Goal: Task Accomplishment & Management: Complete application form

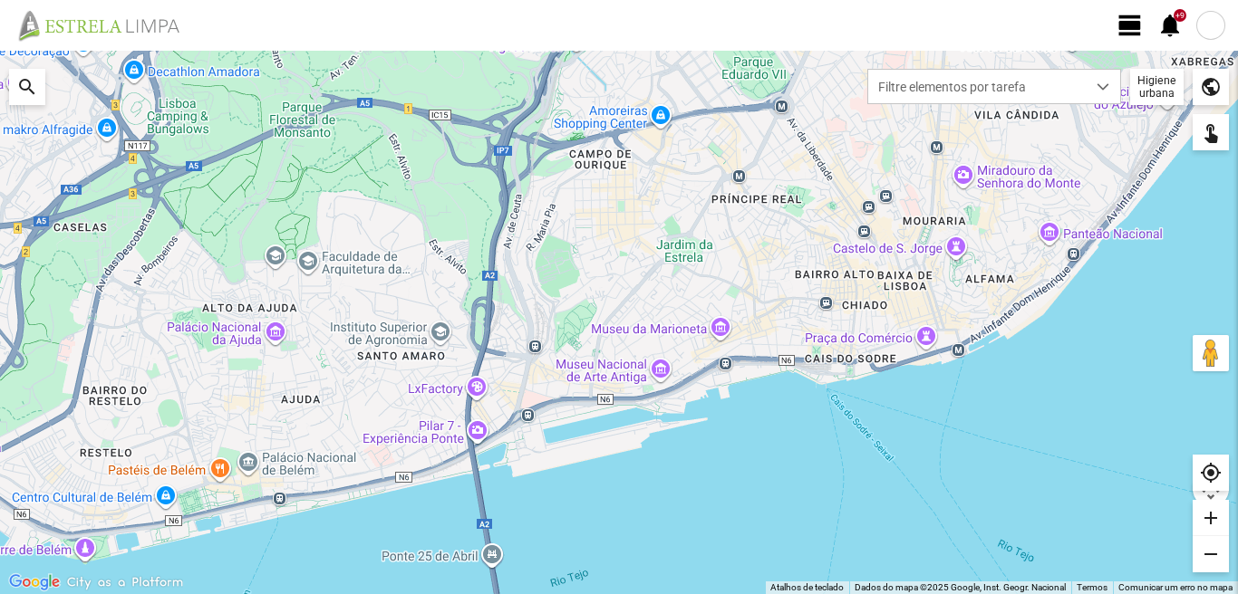
click at [1128, 24] on span "view_day" at bounding box center [1129, 25] width 27 height 27
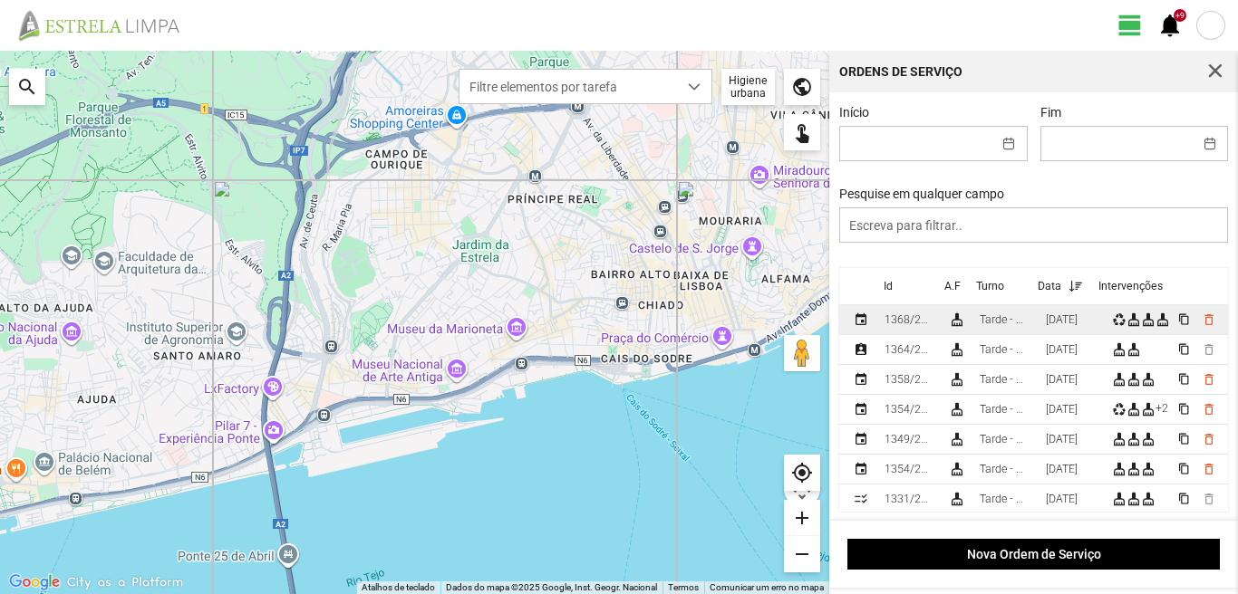
click at [1077, 326] on div "[DATE]" at bounding box center [1061, 319] width 32 height 13
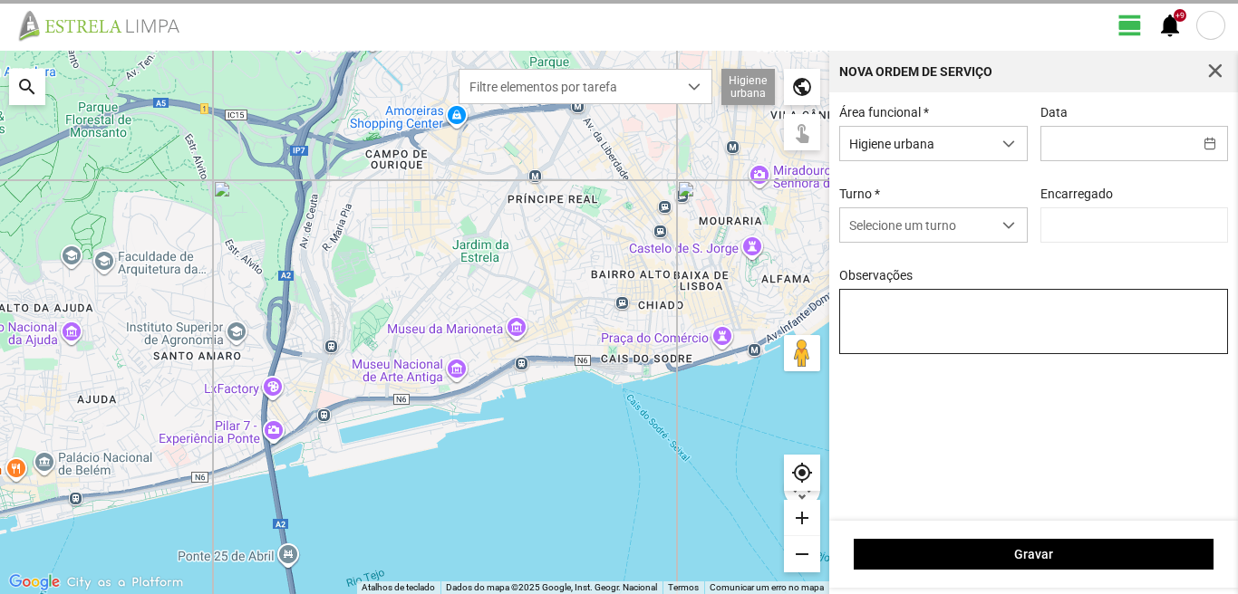
type input "[DATE]"
type input "[PERSON_NAME]"
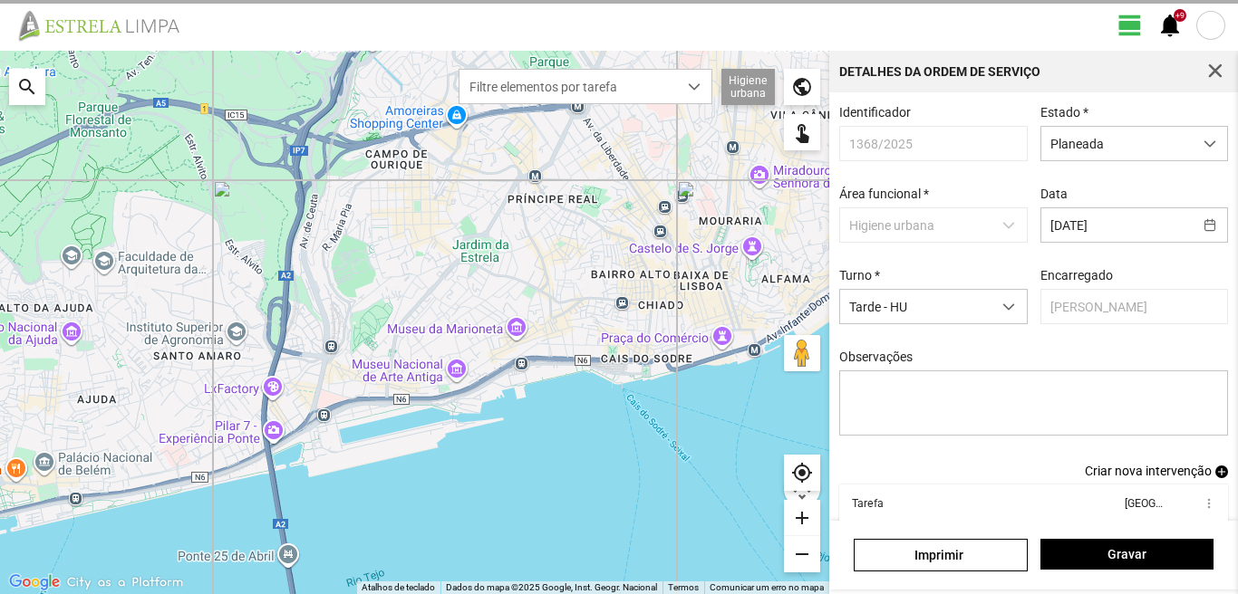
scroll to position [99, 0]
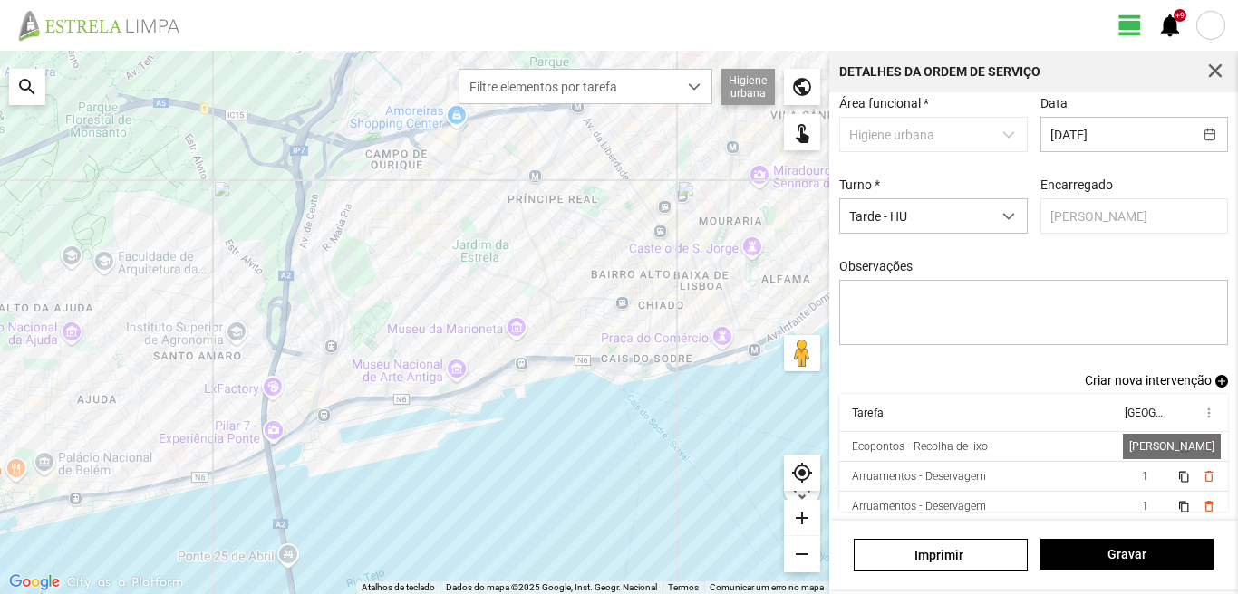
click at [1141, 445] on span "1" at bounding box center [1144, 446] width 6 height 13
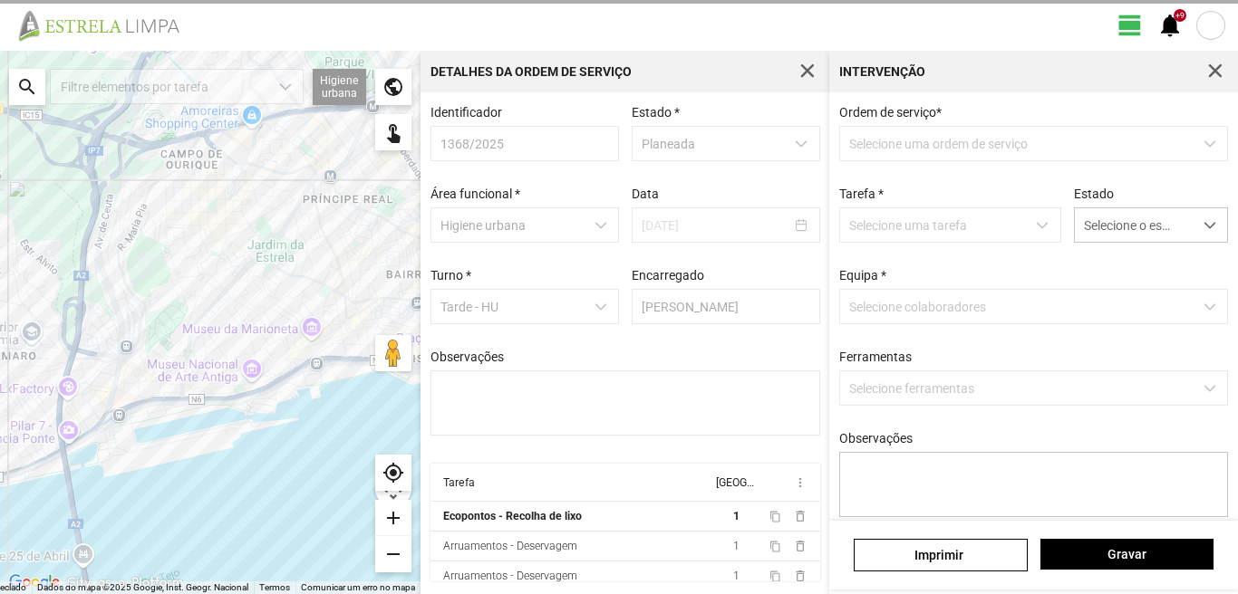
type textarea "[PERSON_NAME]"
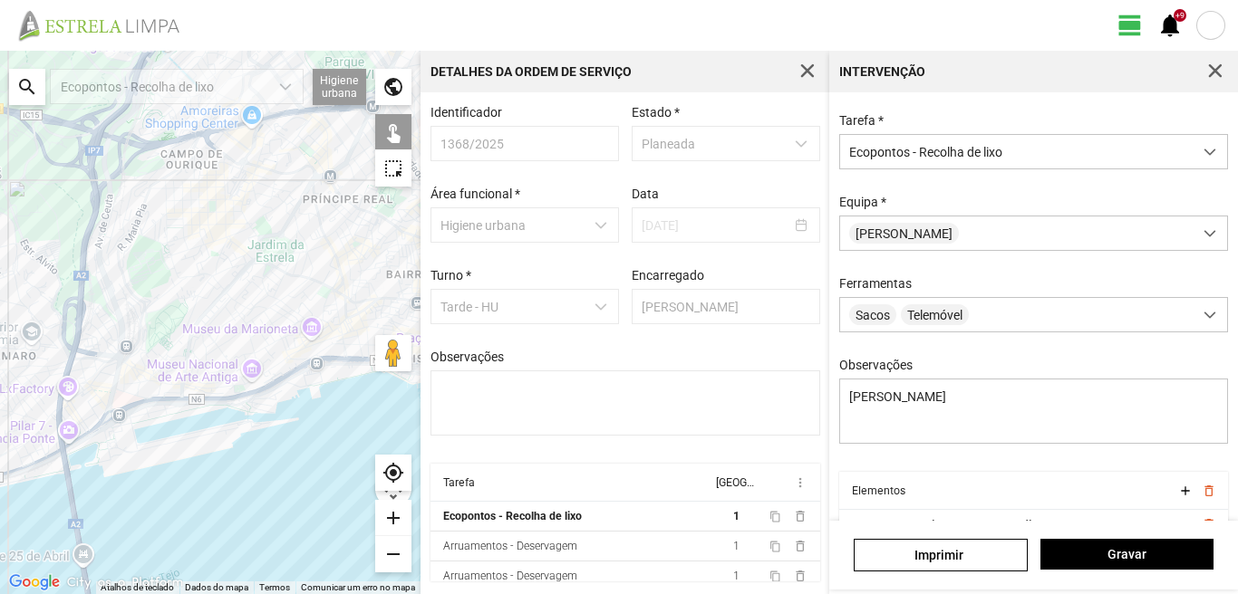
scroll to position [160, 0]
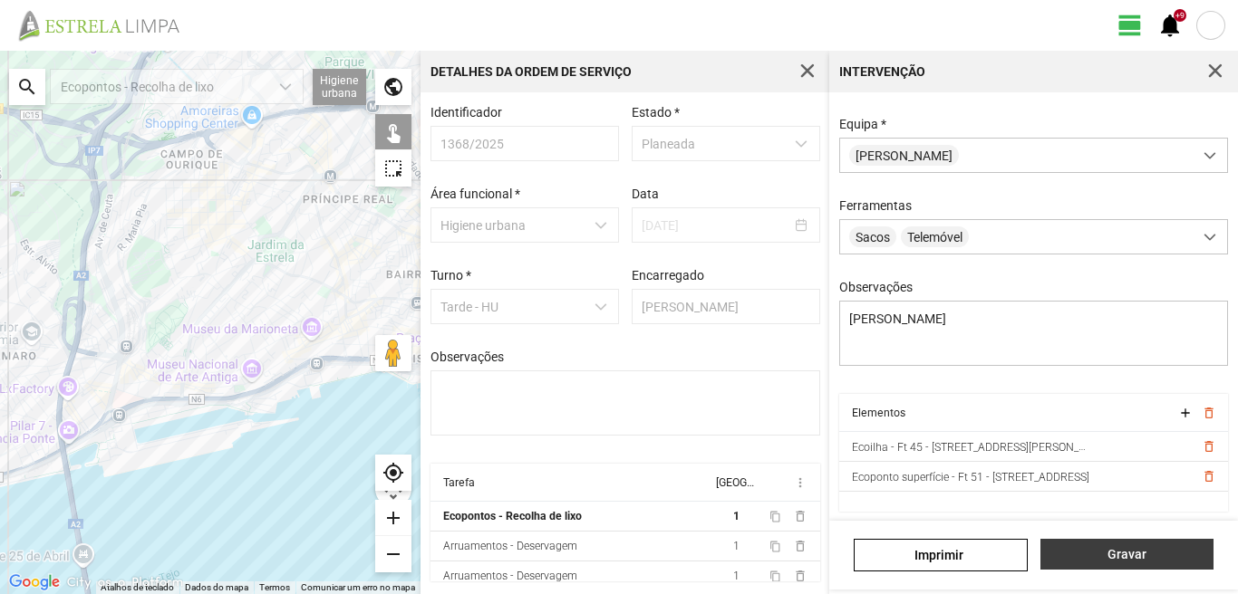
click at [1136, 553] on span "Gravar" at bounding box center [1126, 554] width 154 height 14
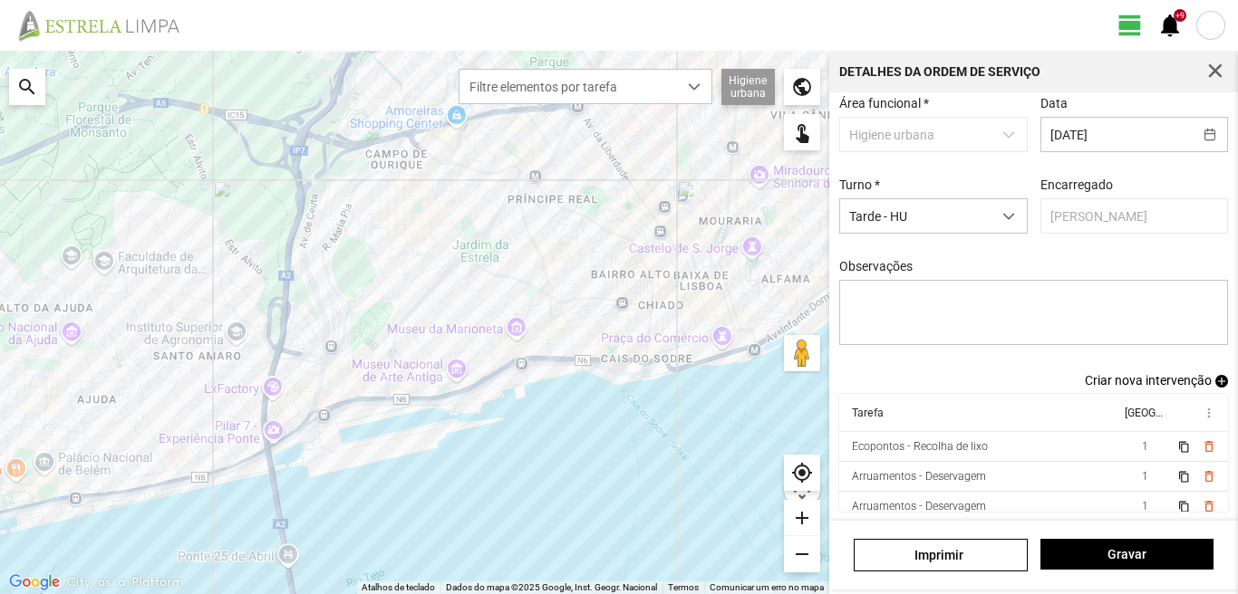
scroll to position [40, 0]
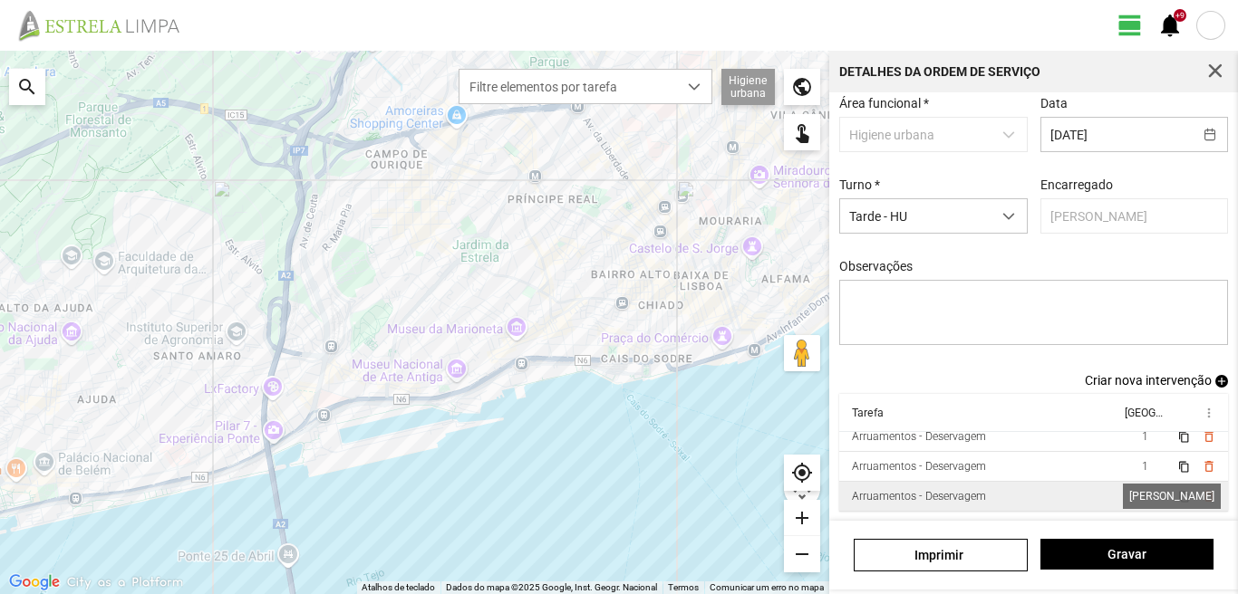
click at [1141, 496] on span "1" at bounding box center [1144, 496] width 6 height 13
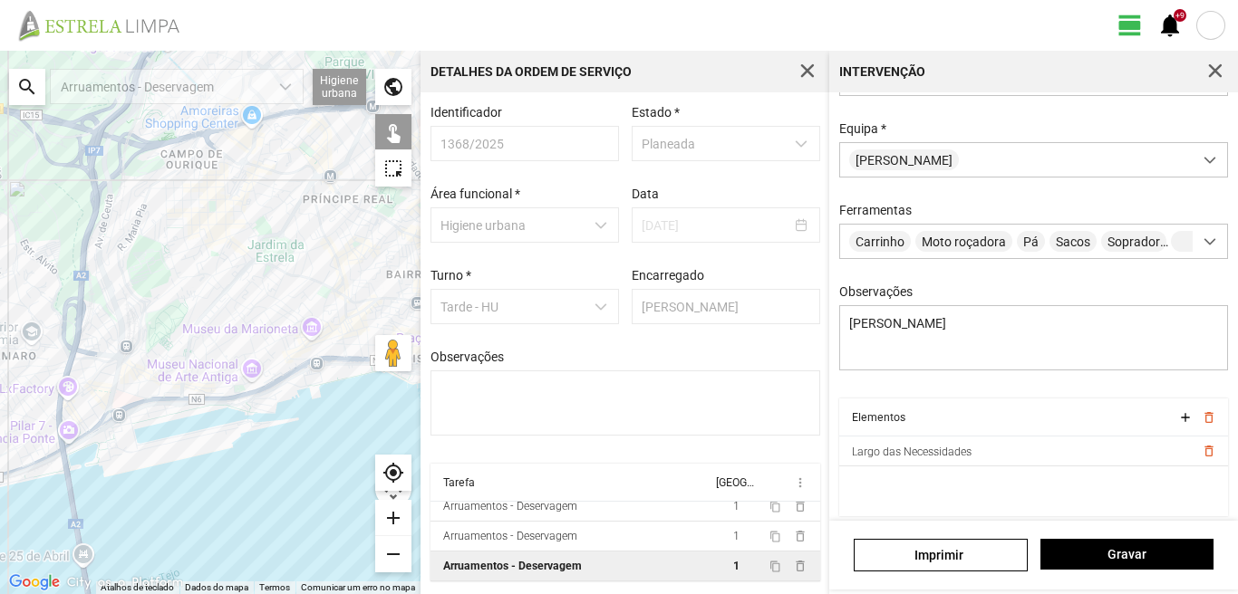
scroll to position [160, 0]
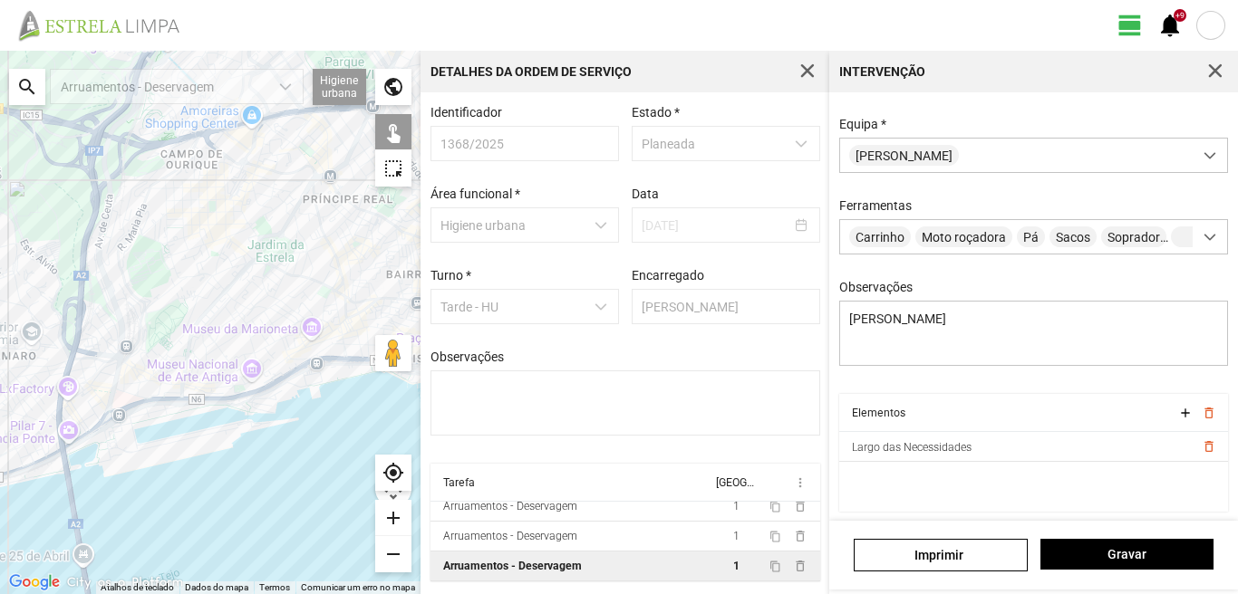
click at [26, 89] on div "search" at bounding box center [27, 87] width 36 height 36
click at [82, 89] on input "text" at bounding box center [181, 87] width 272 height 36
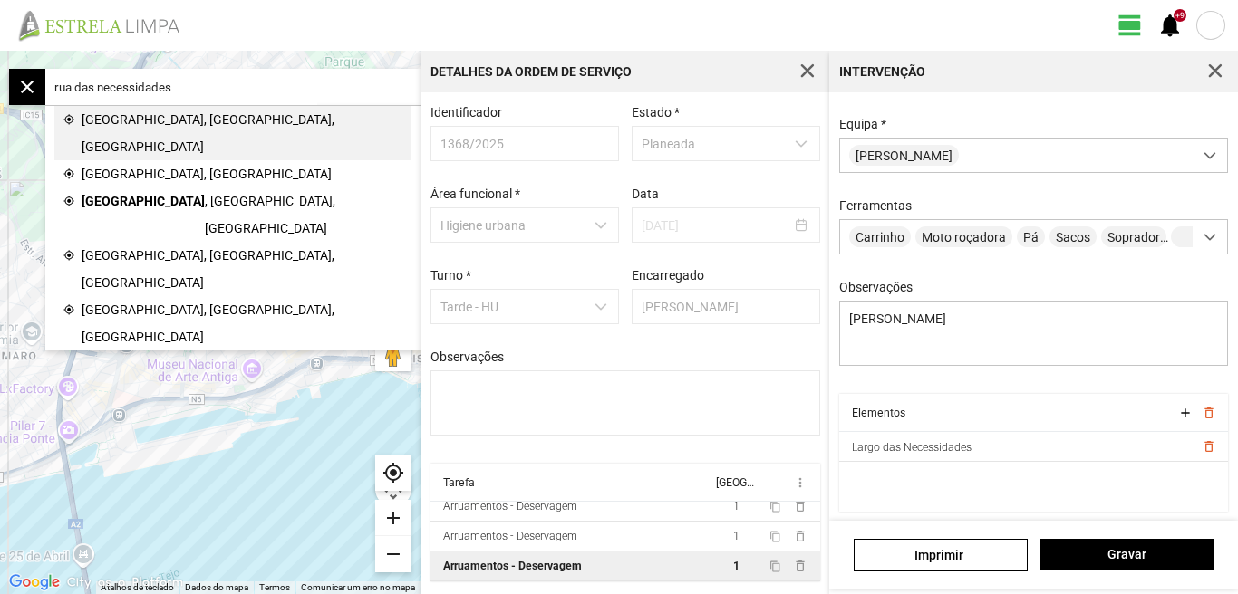
click at [127, 114] on span "[GEOGRAPHIC_DATA], [GEOGRAPHIC_DATA], [GEOGRAPHIC_DATA]" at bounding box center [242, 133] width 321 height 54
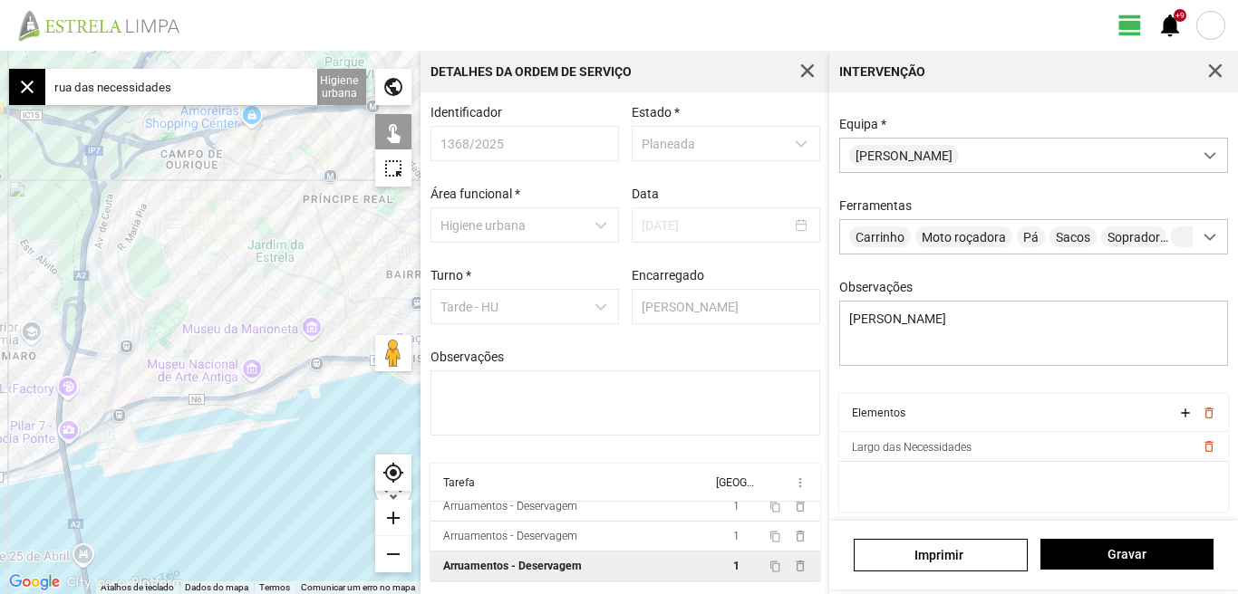
type input "R. Necessidades, 1350-219 [GEOGRAPHIC_DATA], [GEOGRAPHIC_DATA]"
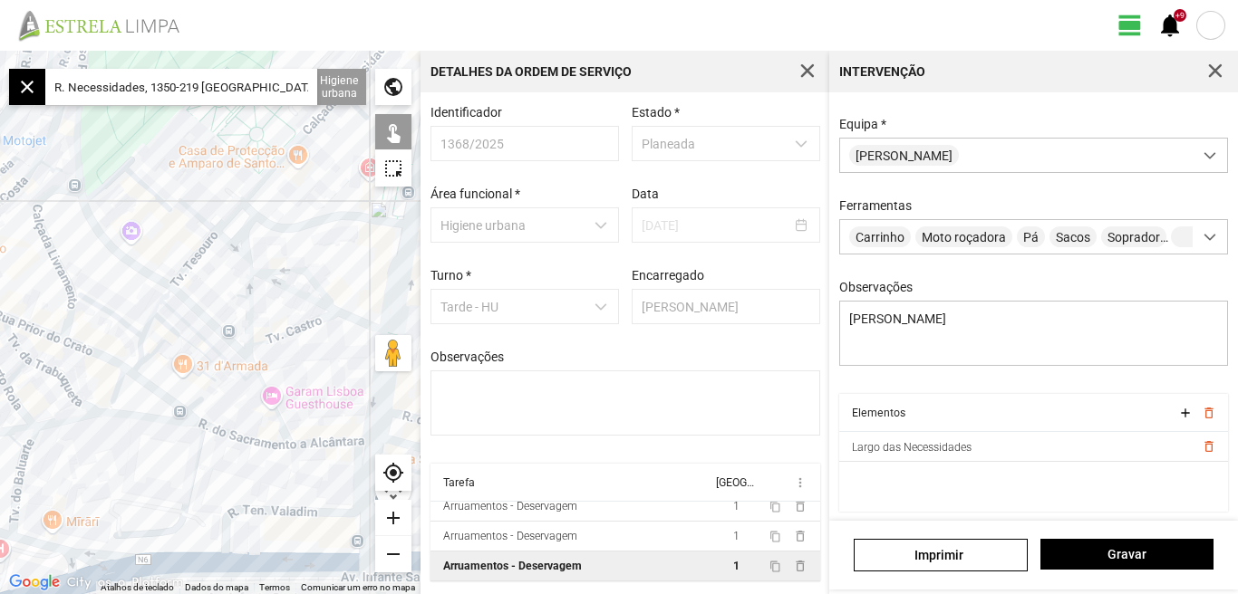
click at [381, 520] on div "add" at bounding box center [393, 518] width 36 height 36
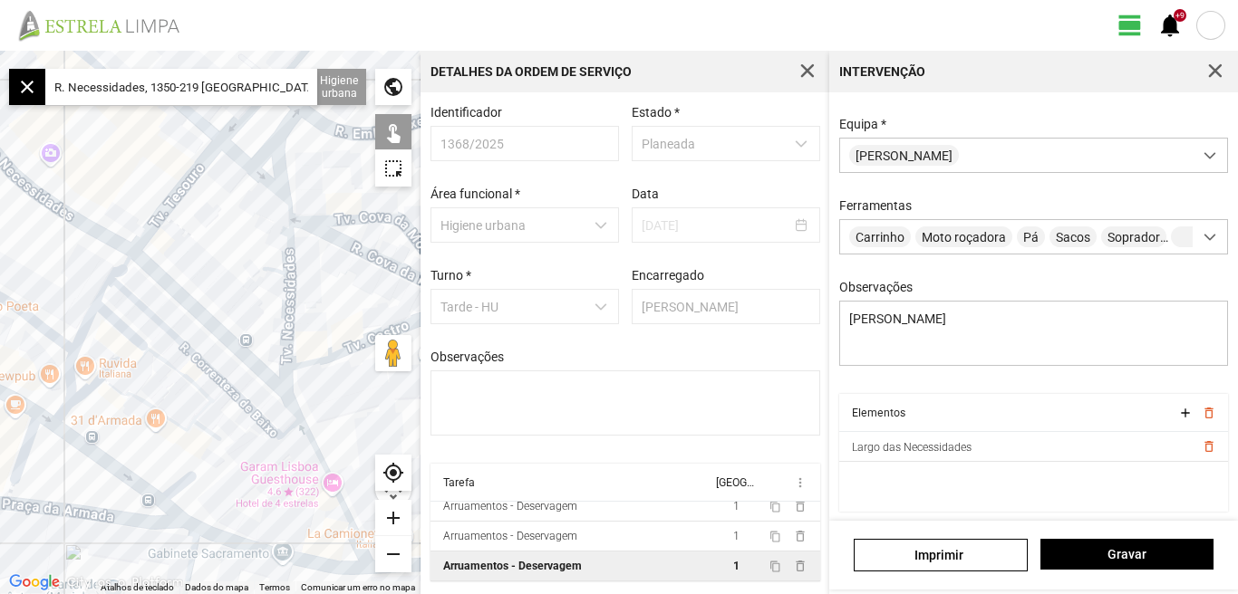
click at [390, 515] on div "add" at bounding box center [393, 518] width 36 height 36
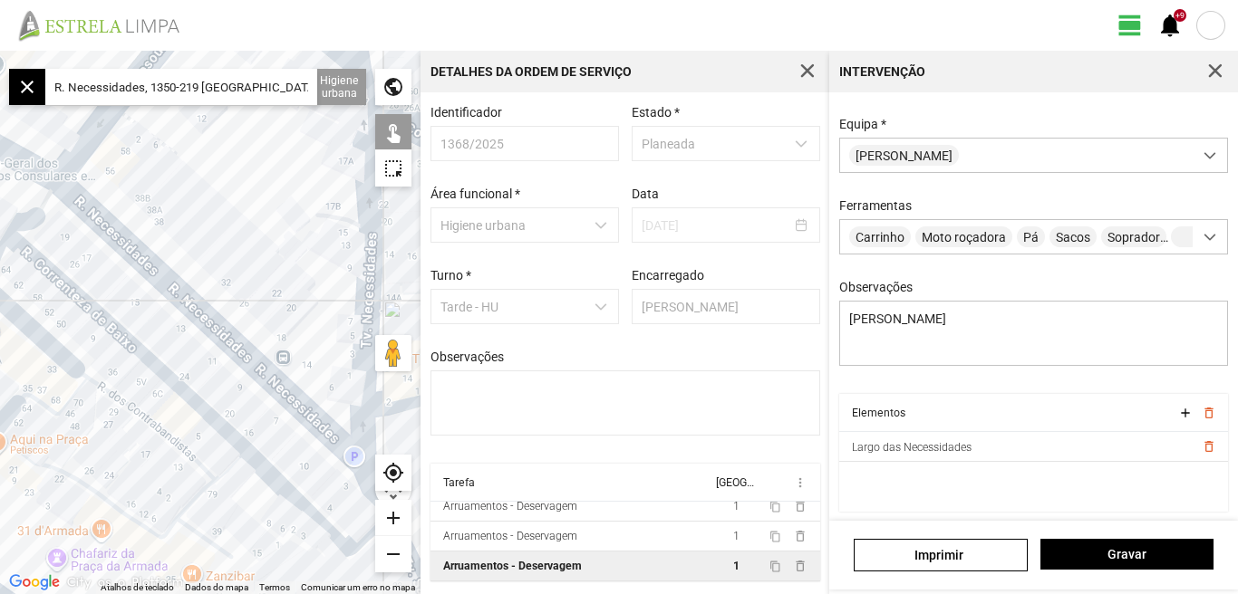
click at [180, 294] on div at bounding box center [210, 323] width 420 height 544
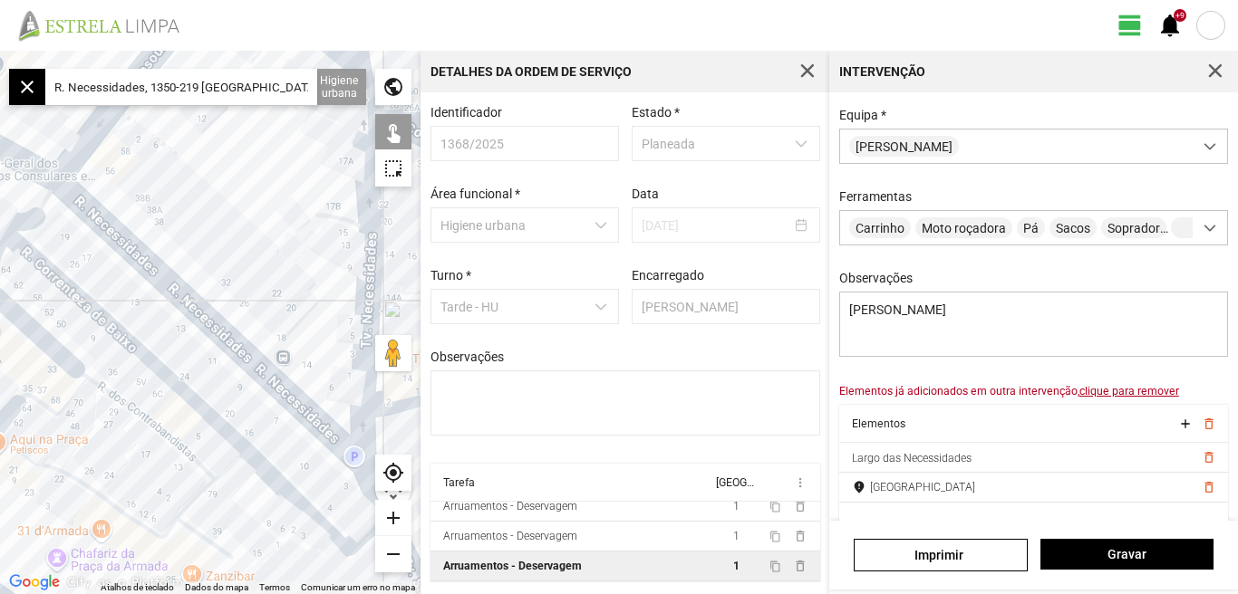
scroll to position [181, 0]
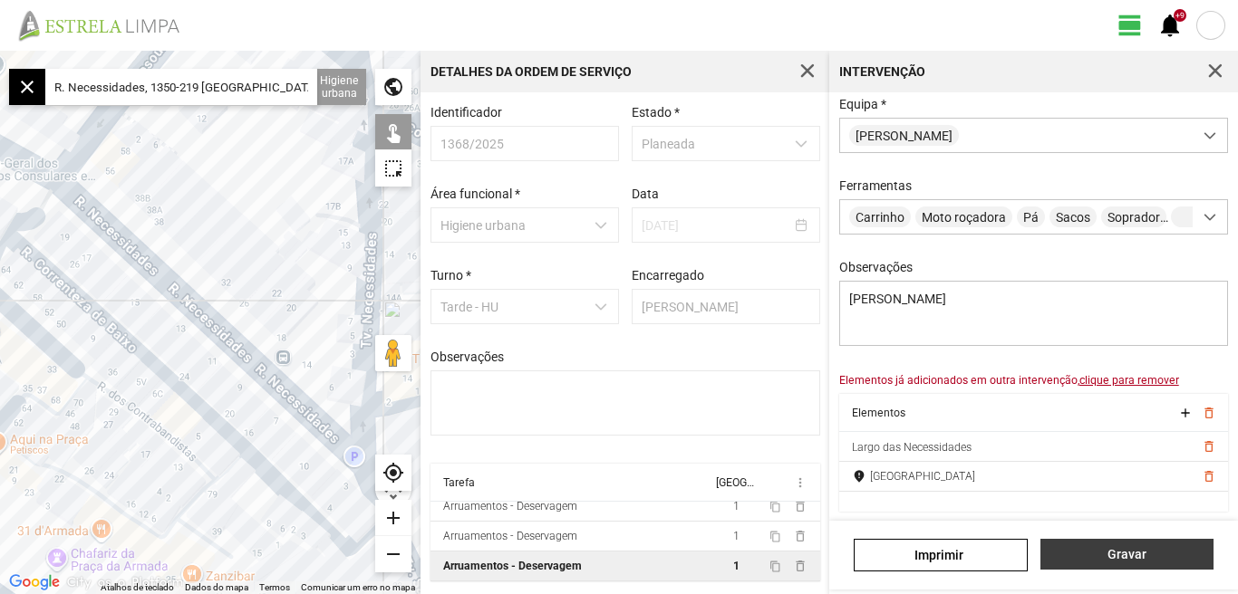
click at [1132, 554] on span "Gravar" at bounding box center [1126, 554] width 154 height 14
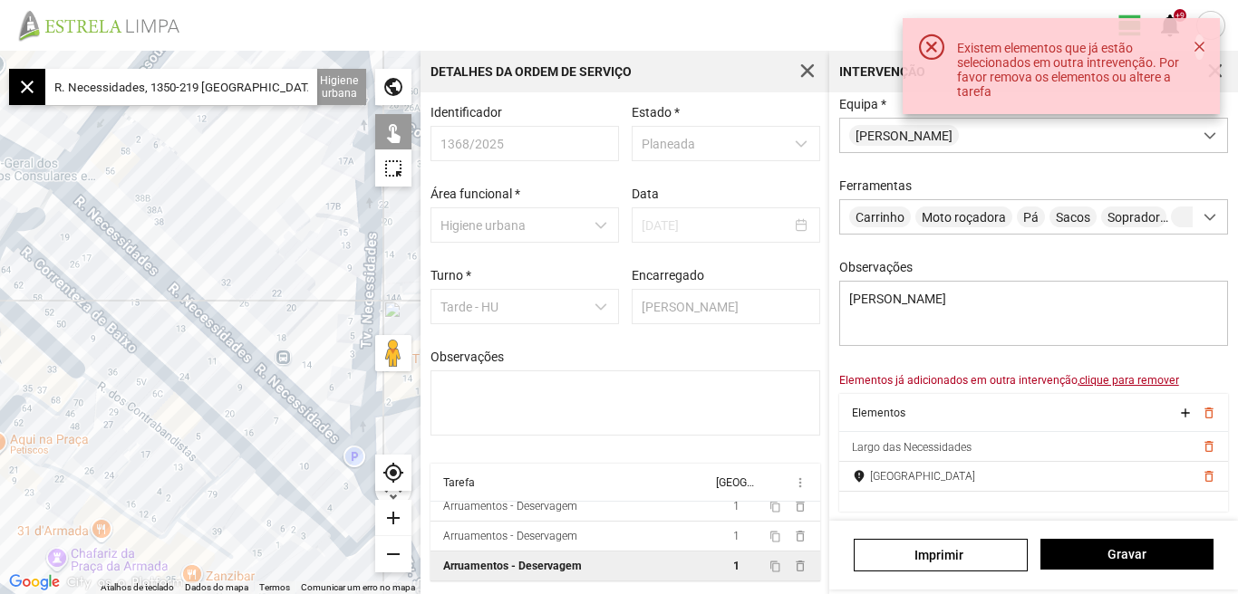
click at [1202, 47] on button "button" at bounding box center [1198, 46] width 9 height 25
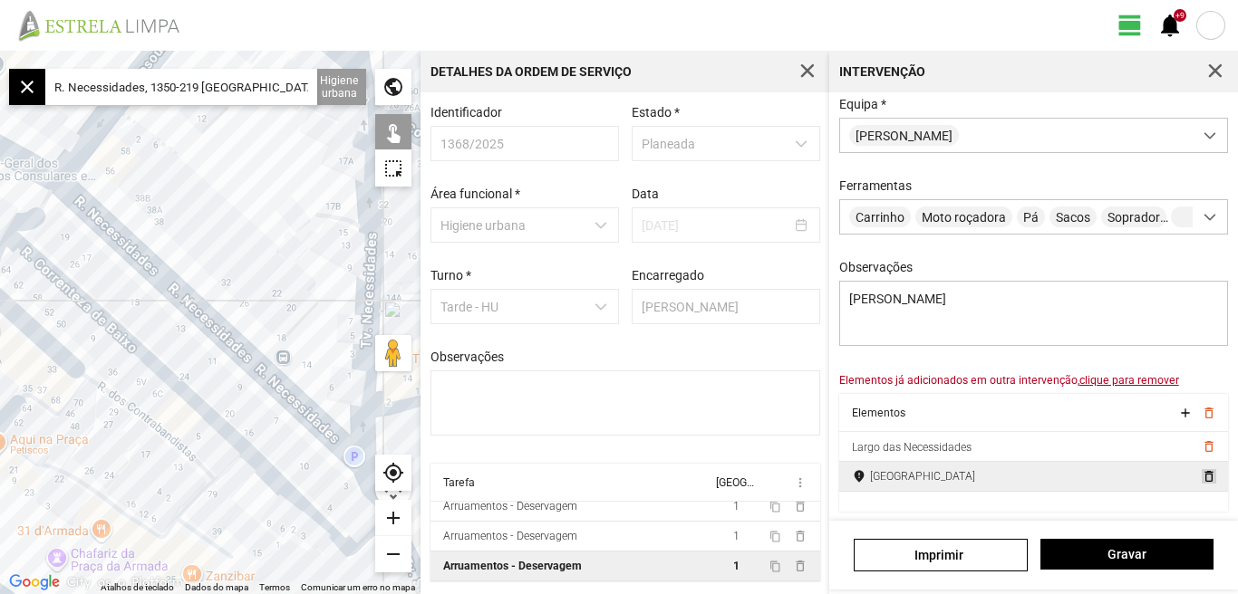
click at [1200, 473] on span "delete_outline" at bounding box center [1207, 476] width 14 height 14
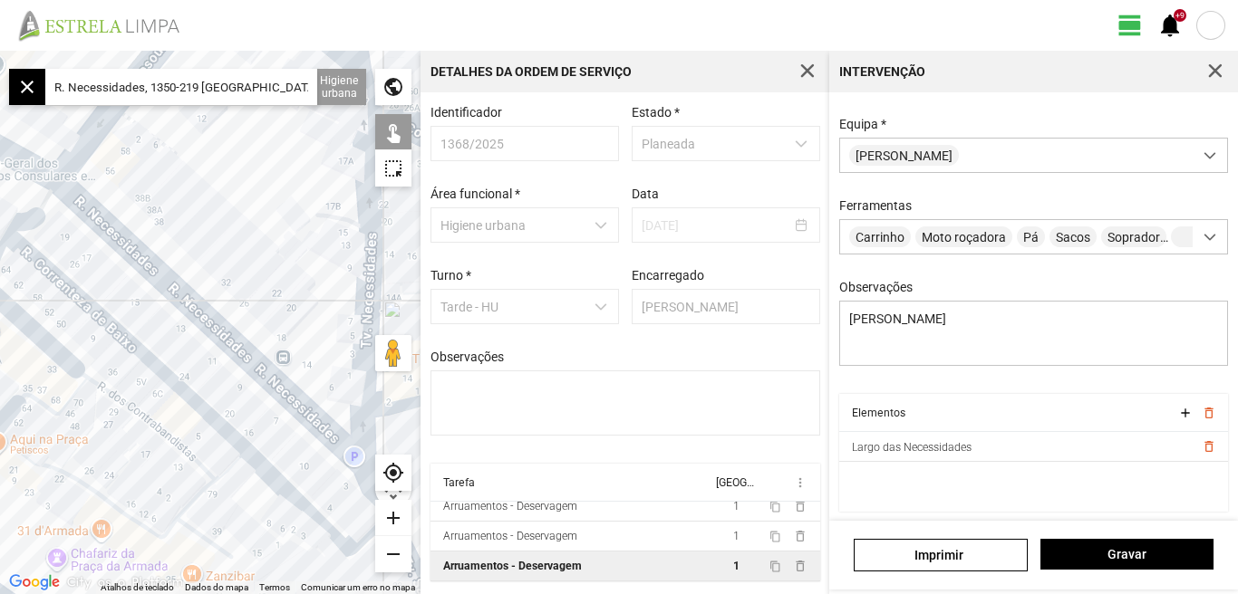
scroll to position [160, 0]
click at [1136, 553] on span "Gravar" at bounding box center [1126, 554] width 154 height 14
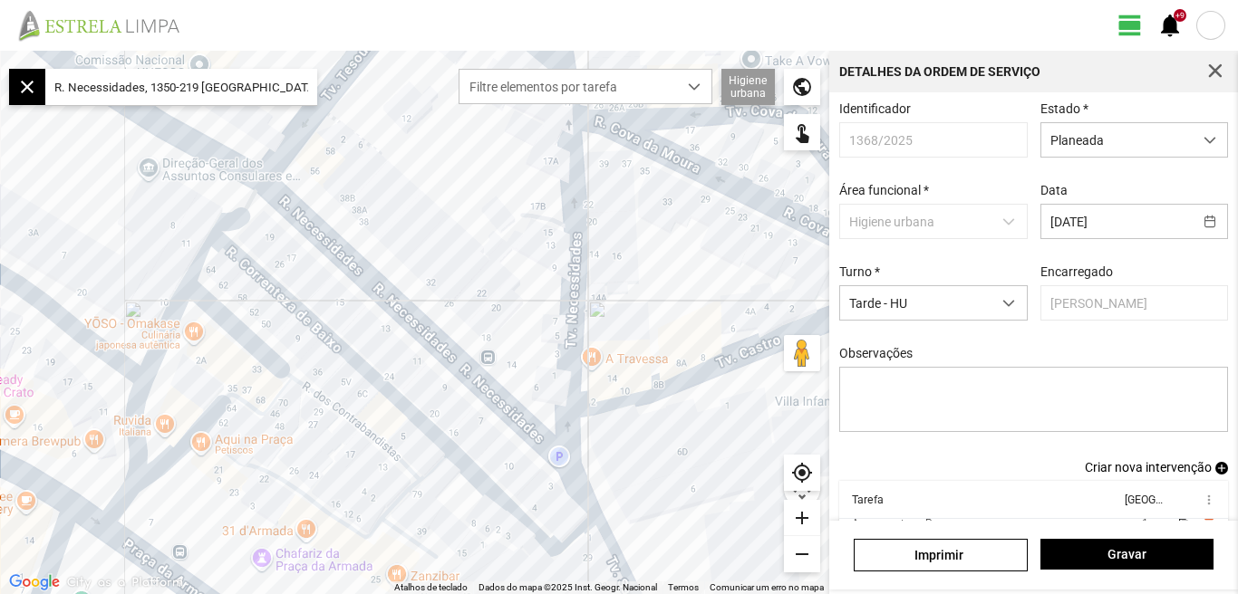
scroll to position [99, 0]
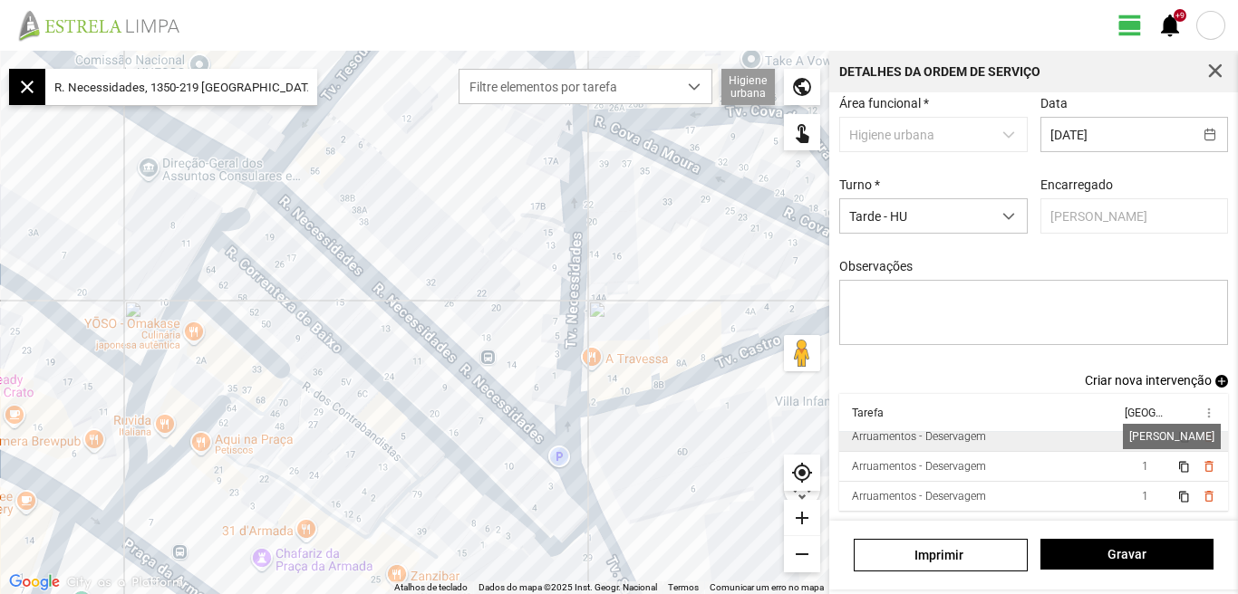
click at [1141, 439] on span "1" at bounding box center [1144, 436] width 6 height 13
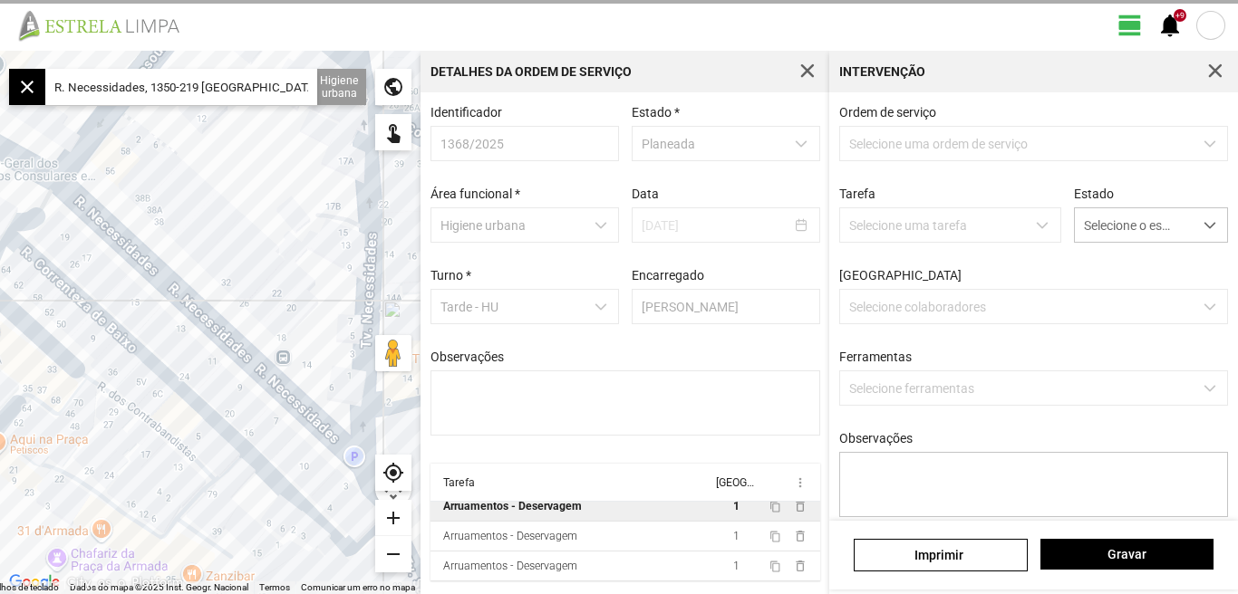
type textarea "Braima Diogo"
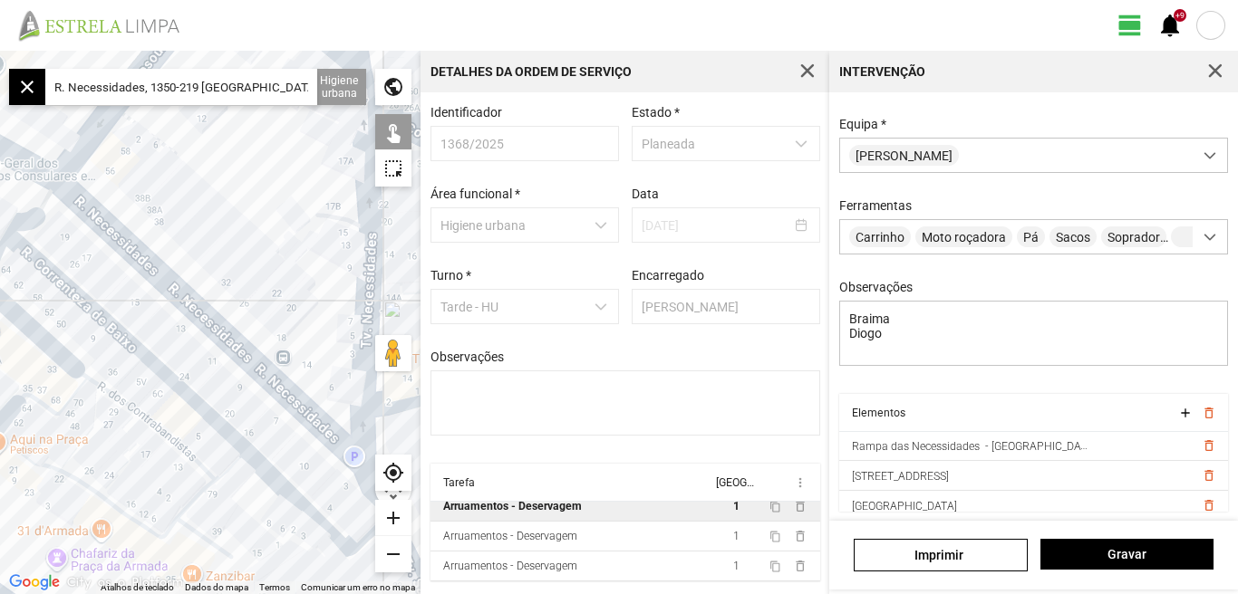
scroll to position [130, 0]
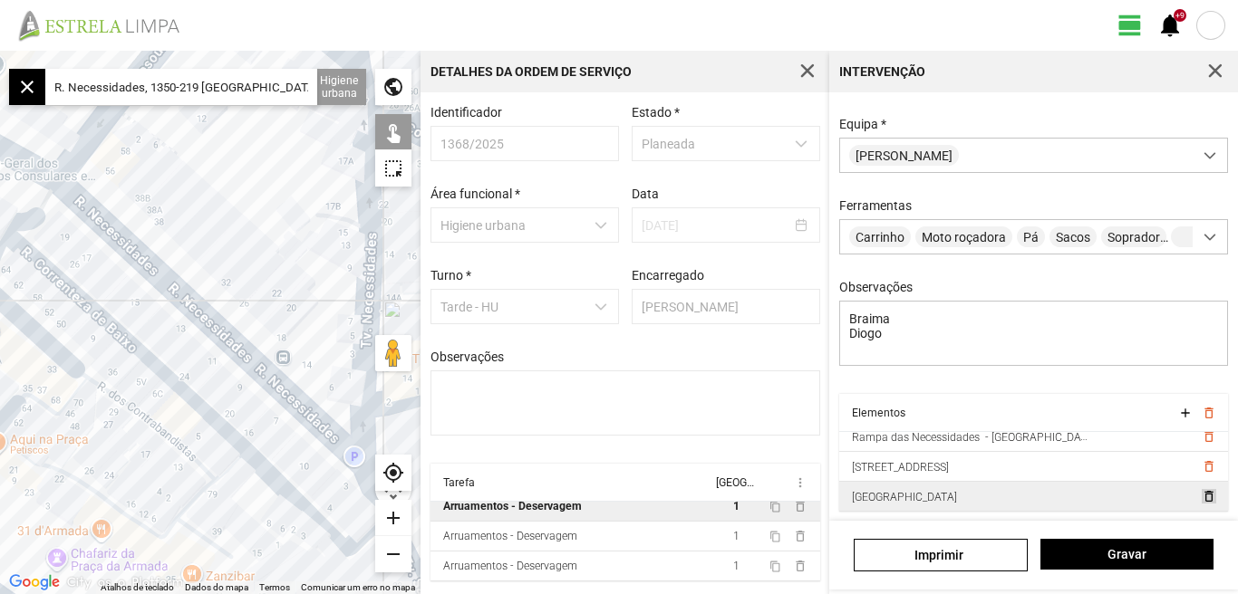
click at [1200, 496] on span "delete_outline" at bounding box center [1207, 496] width 14 height 14
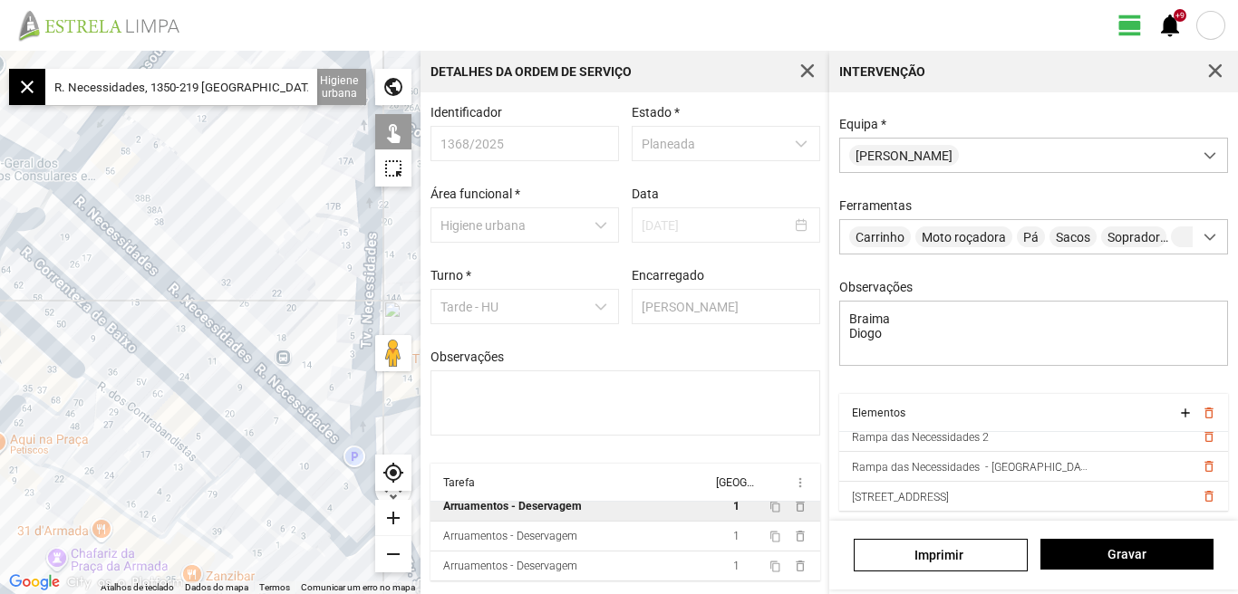
scroll to position [100, 0]
click at [1141, 561] on span "Gravar" at bounding box center [1126, 554] width 154 height 14
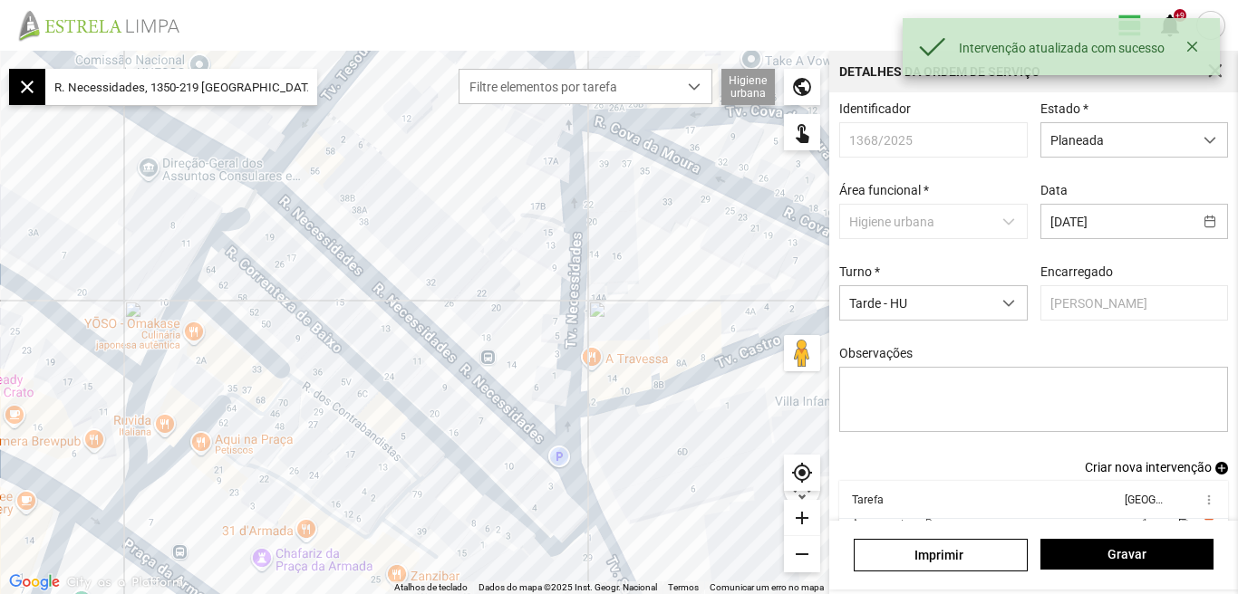
scroll to position [99, 0]
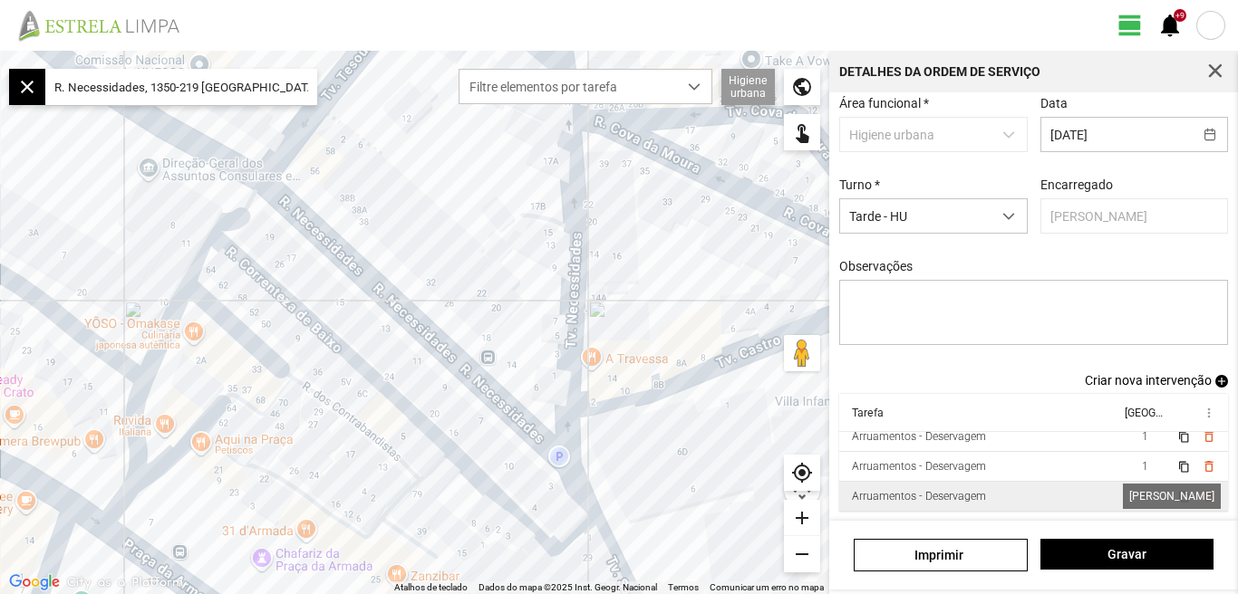
click at [1141, 495] on span "1" at bounding box center [1144, 496] width 6 height 13
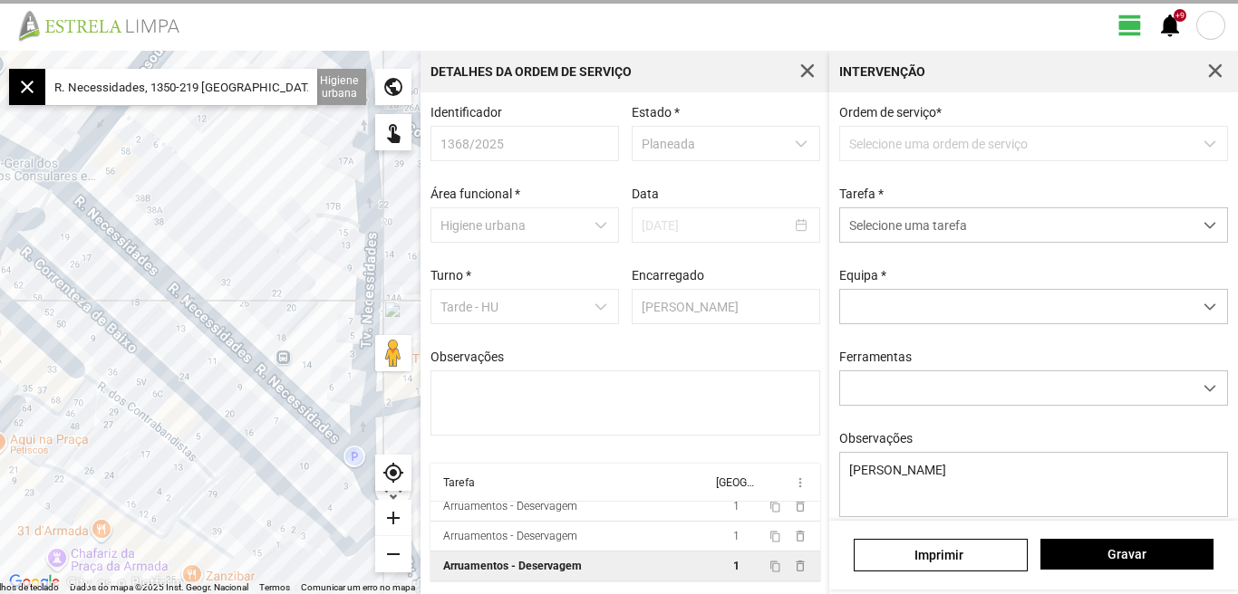
scroll to position [4, 0]
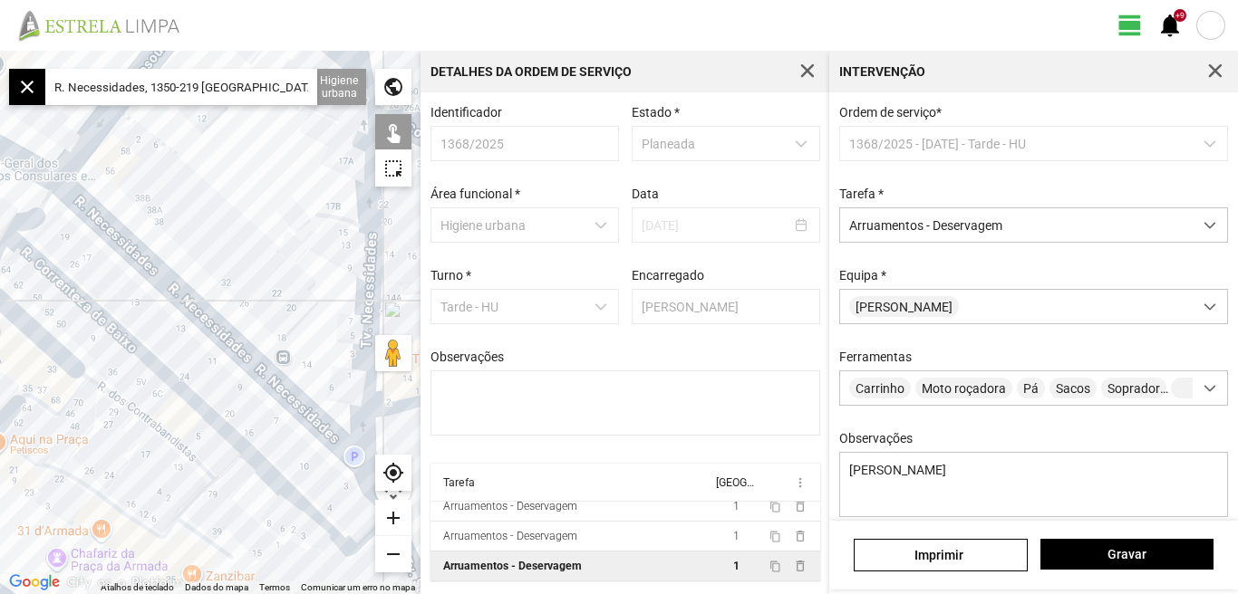
click at [174, 281] on div at bounding box center [210, 323] width 420 height 544
click at [178, 291] on div at bounding box center [210, 323] width 420 height 544
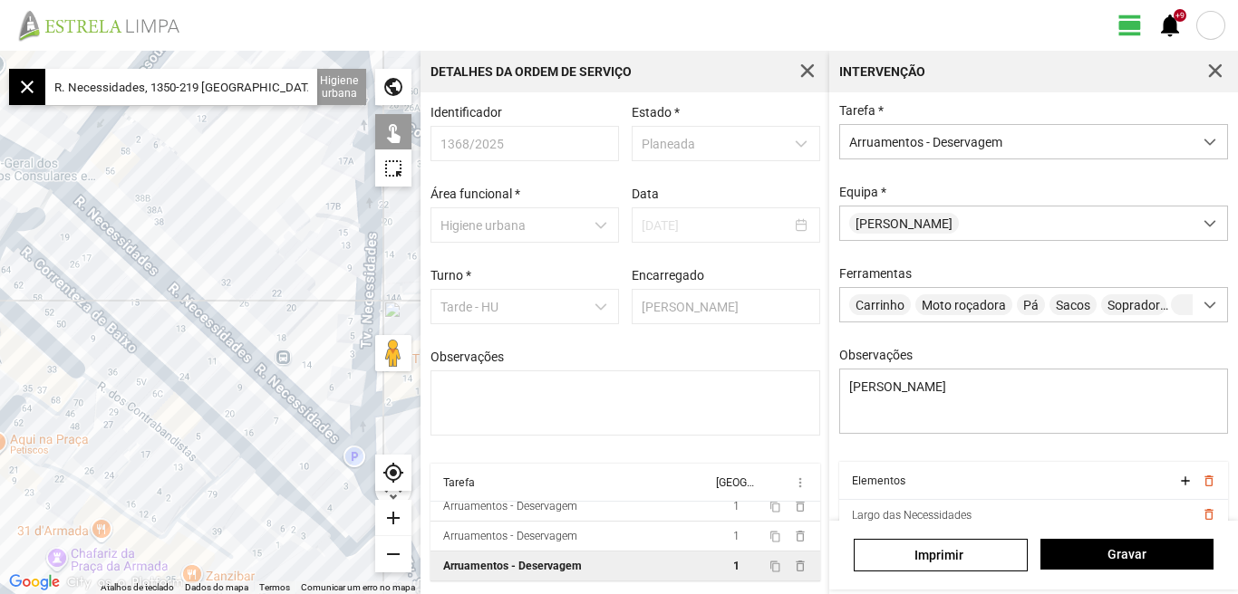
scroll to position [160, 0]
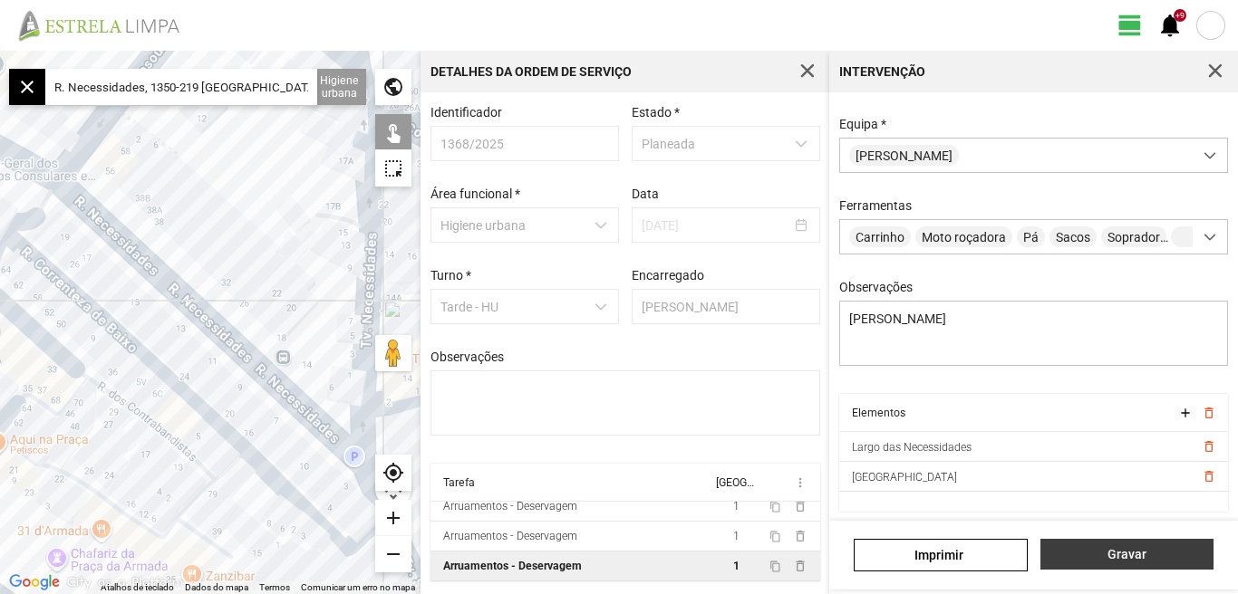
click at [1130, 553] on span "Gravar" at bounding box center [1126, 554] width 154 height 14
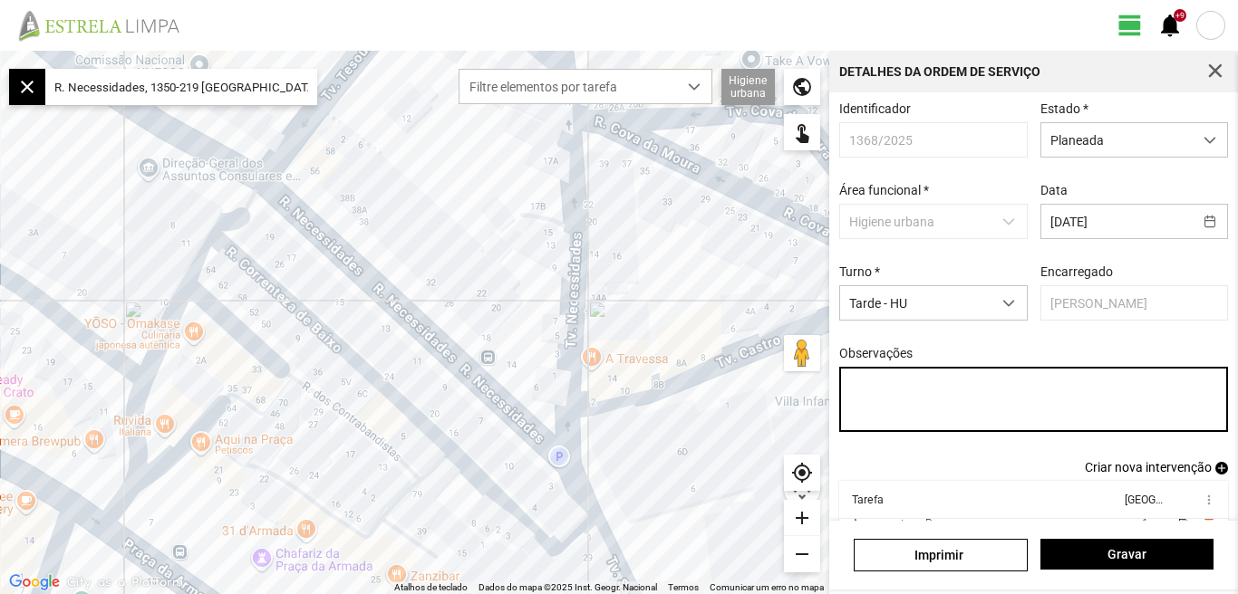
click at [852, 391] on textarea "Observações" at bounding box center [1034, 399] width 390 height 65
type textarea "r"
type textarea "l"
type textarea "L"
click at [919, 391] on textarea "Largo das nrcessidades" at bounding box center [1034, 399] width 390 height 65
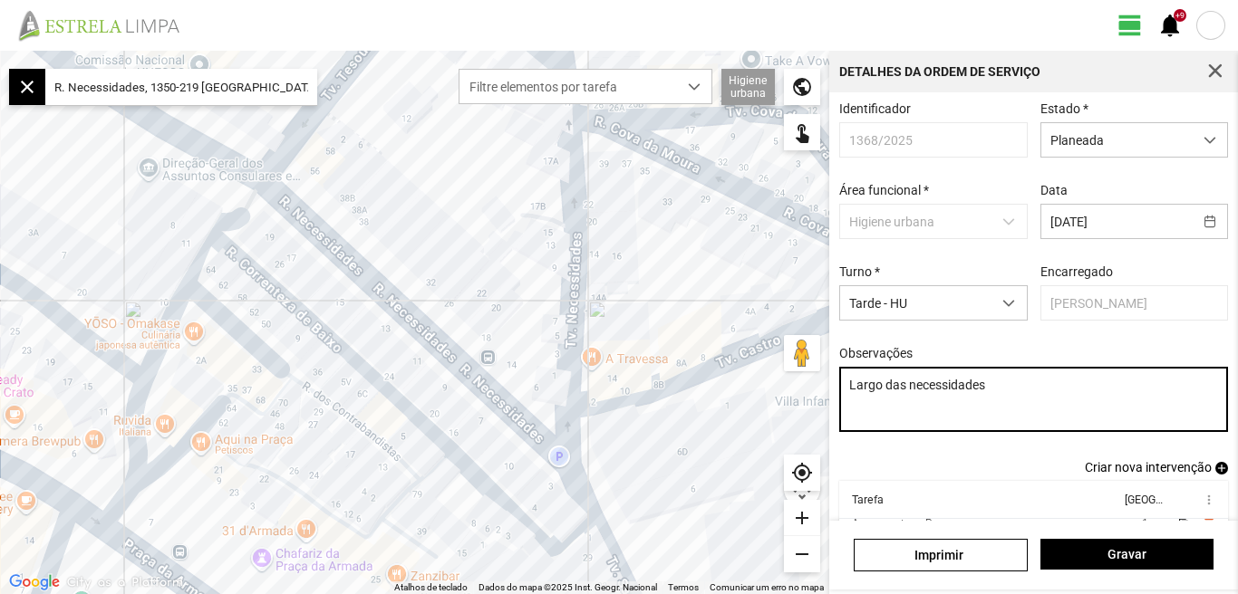
click at [1001, 398] on textarea "Largo das necessidades" at bounding box center [1034, 399] width 390 height 65
click at [1066, 390] on textarea "Largo das necessidades concutidas" at bounding box center [1034, 399] width 390 height 65
click at [1020, 391] on textarea "Largo das necessidades conclídas" at bounding box center [1034, 399] width 390 height 65
click at [1054, 391] on textarea "Largo das necessidades concluídas" at bounding box center [1034, 399] width 390 height 65
drag, startPoint x: 989, startPoint y: 391, endPoint x: 1099, endPoint y: 391, distance: 109.6
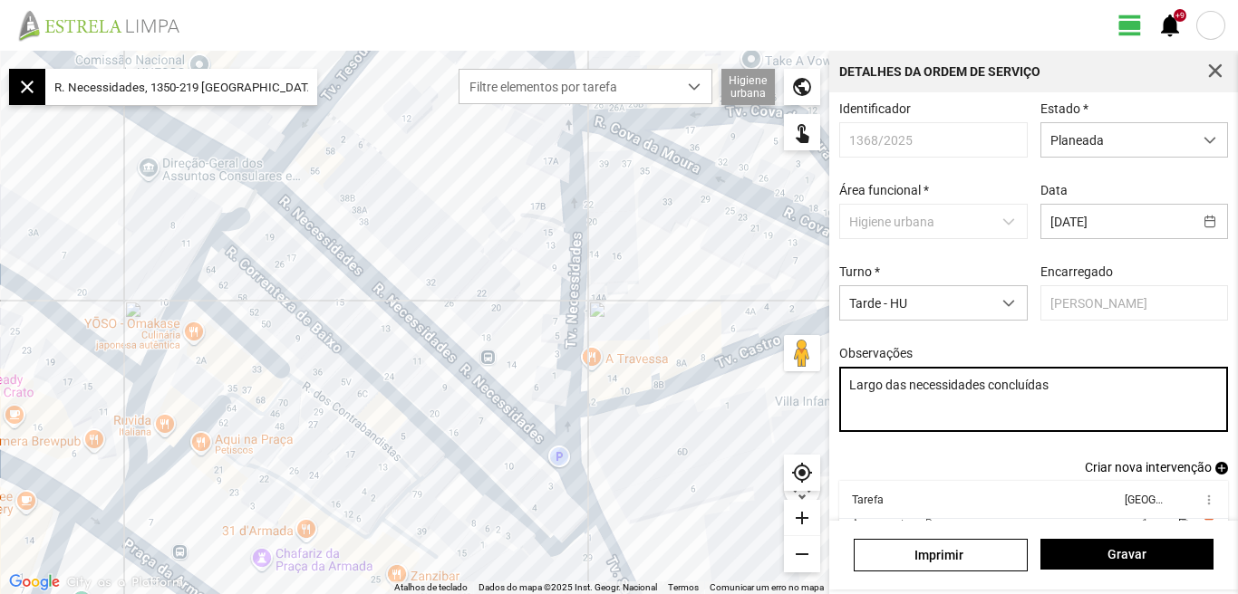
click at [1099, 391] on textarea "Largo das necessidades concluídas" at bounding box center [1034, 399] width 390 height 65
click at [1077, 393] on textarea "Largo das necessidades concluídas" at bounding box center [1034, 399] width 390 height 65
paste textarea "concluídas"
click at [986, 390] on textarea "Largo das necessidades concluídas rua das Necessidades. concluídas" at bounding box center [1034, 399] width 390 height 65
click at [1054, 407] on textarea "Largo das necessidades. concluídas rua das Necessidades. concluídas" at bounding box center [1034, 399] width 390 height 65
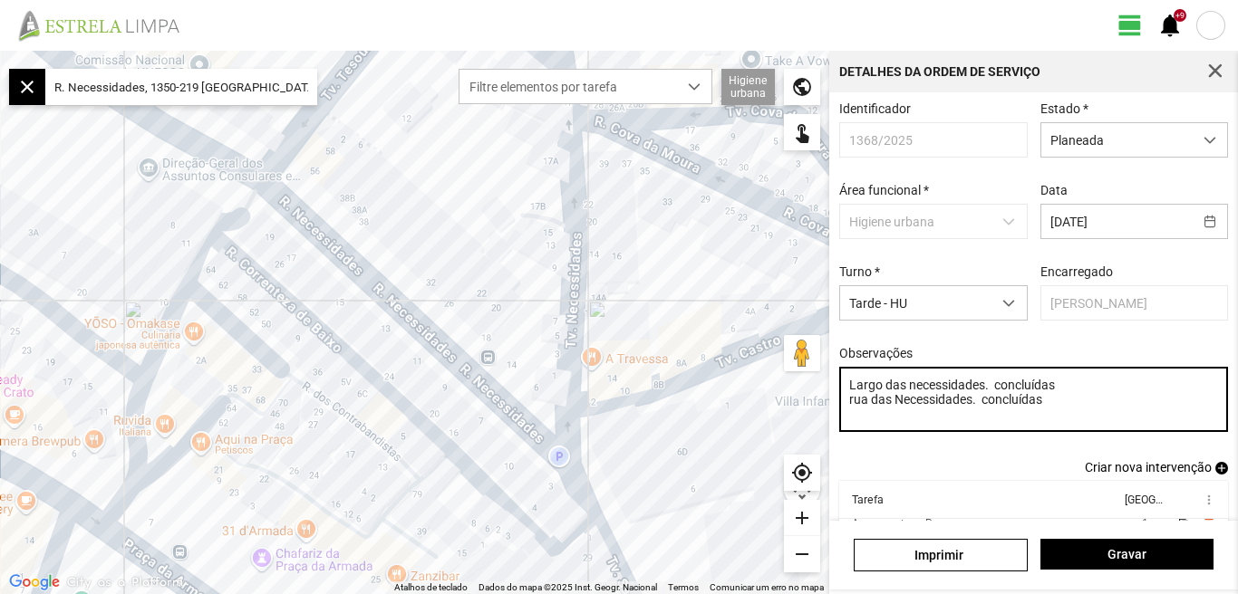
click at [852, 406] on textarea "Largo das necessidades. concluídas rua das Necessidades. concluídas" at bounding box center [1034, 399] width 390 height 65
click at [1051, 405] on textarea "Largo das necessidades. concluídas Rua das Necessidades. concluídas" at bounding box center [1034, 399] width 390 height 65
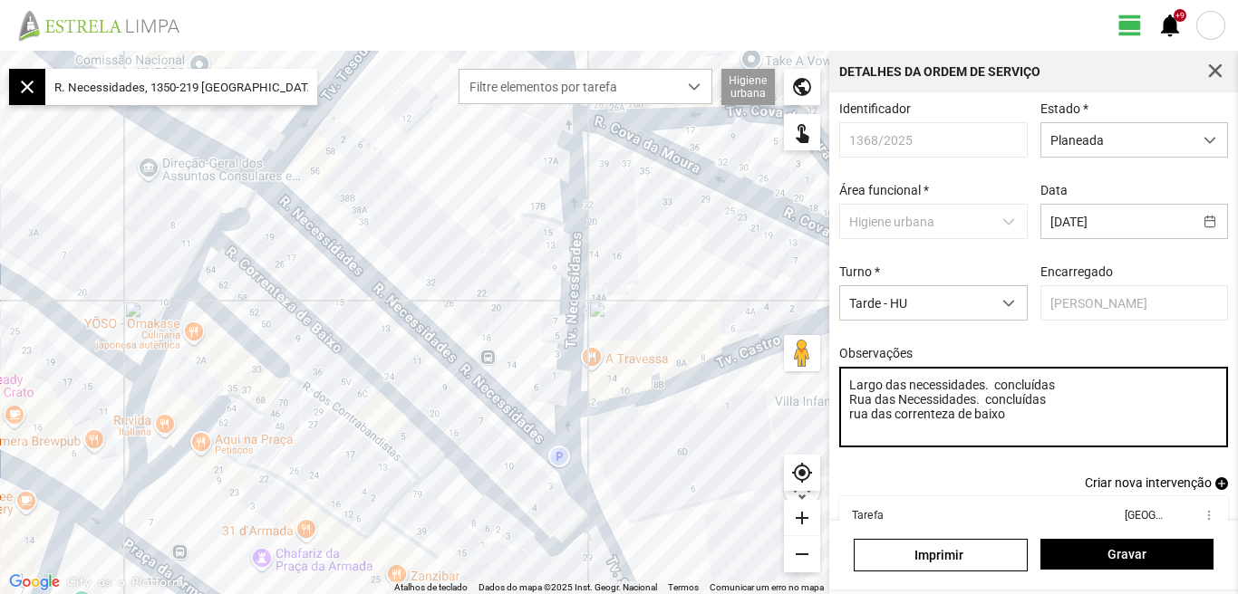
click at [853, 421] on textarea "Largo das necessidades. concluídas Rua das Necessidades. concluídas rua das cor…" at bounding box center [1034, 407] width 390 height 81
click at [869, 443] on textarea "Largo das necessidades. concluídas Rua das Necessidades. concluídas Rua das cor…" at bounding box center [1034, 407] width 390 height 81
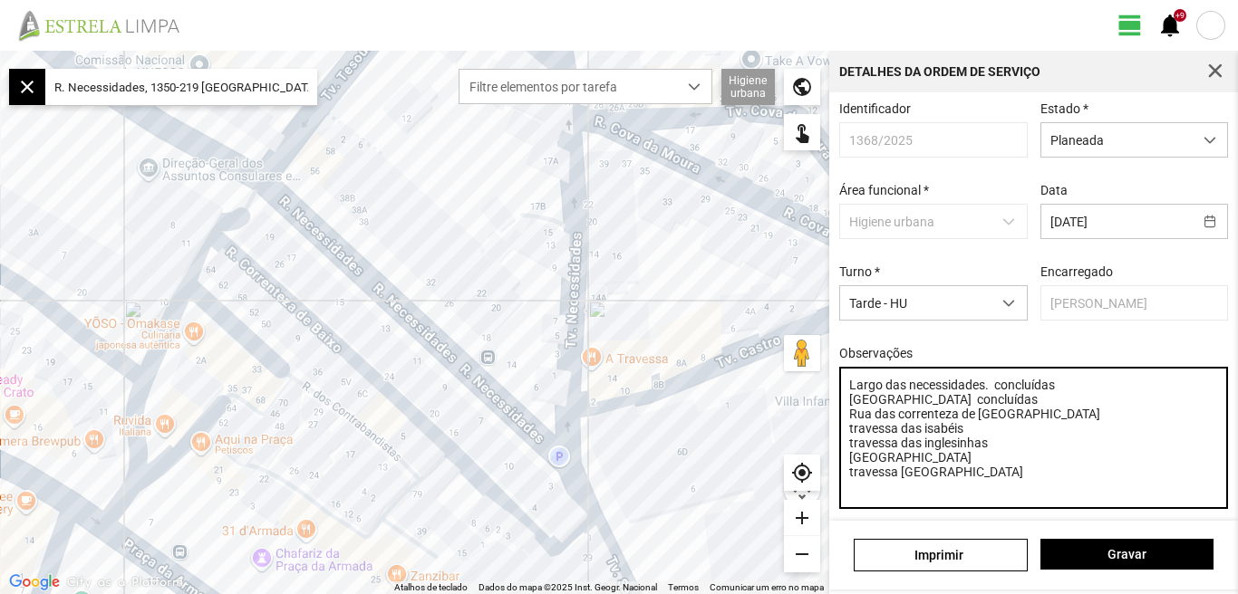
click at [1022, 421] on textarea "Largo das necessidades. concluídas [GEOGRAPHIC_DATA] concluídas Rua das corrent…" at bounding box center [1034, 438] width 390 height 142
paste textarea "concluídas"
click at [983, 441] on textarea "Largo das necessidades. concluídas [GEOGRAPHIC_DATA] concluídas Rua das corrent…" at bounding box center [1034, 438] width 390 height 142
paste textarea "concluídas"
click at [968, 449] on textarea "Largo das necessidades. concluídas [GEOGRAPHIC_DATA] concluídas Rua das corrent…" at bounding box center [1034, 438] width 390 height 142
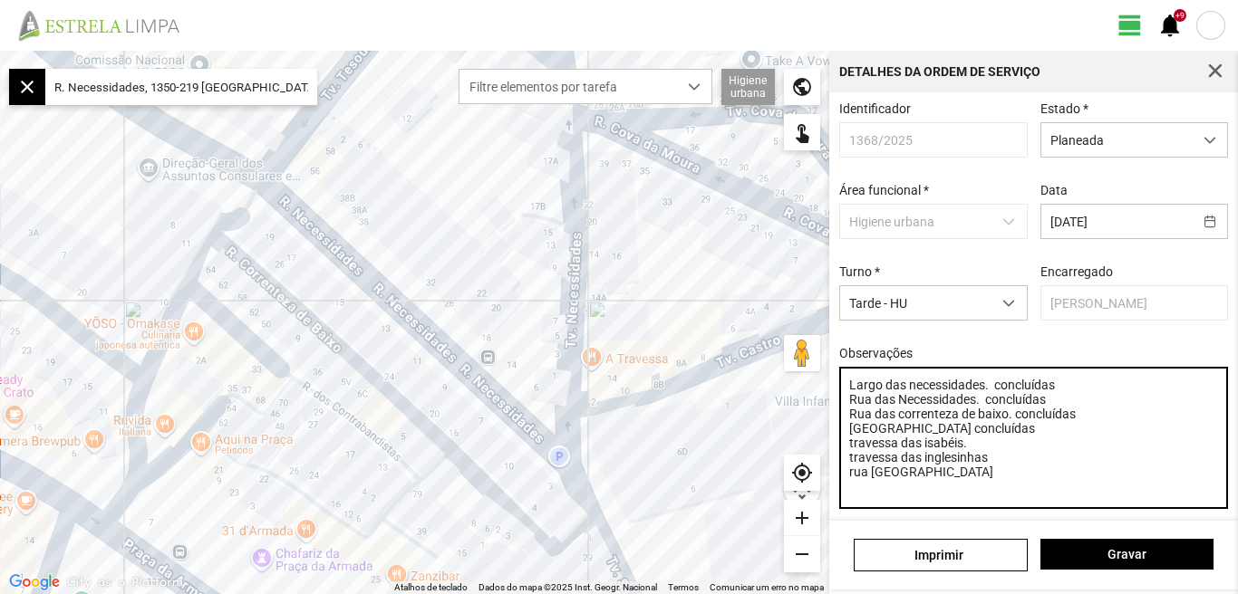
paste textarea "concluídas"
click at [992, 472] on textarea "Largo das necessidades. concluídas Rua das Necessidades. concluídas Rua das cor…" at bounding box center [1034, 438] width 390 height 142
paste textarea "concluídas"
click at [938, 480] on textarea "Largo das necessidades. concluídas Rua das Necessidades. concluídas Rua das cor…" at bounding box center [1034, 438] width 390 height 142
paste textarea "concluídas"
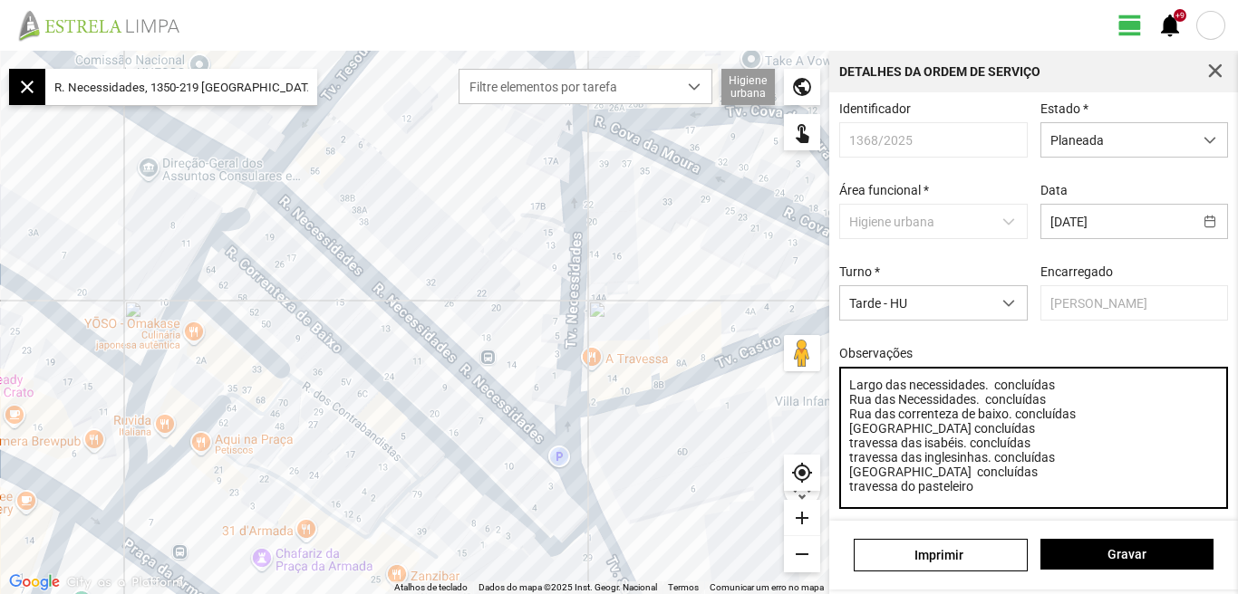
click at [979, 500] on textarea "Largo das necessidades. concluídas Rua das Necessidades. concluídas Rua das cor…" at bounding box center [1034, 438] width 390 height 142
paste textarea "concluídas"
click at [1057, 394] on textarea "Largo das necessidades. concluídas Rua das Necessidades. concluídas Rua das cor…" at bounding box center [1034, 438] width 390 height 142
click at [1053, 413] on textarea "Largo das necessidades. concluída Rua das Necessidades. concluídas Rua das corr…" at bounding box center [1034, 438] width 390 height 142
click at [1076, 420] on textarea "Largo das necessidades. concluída Rua das Necessidades. concluída Rua das corre…" at bounding box center [1034, 438] width 390 height 142
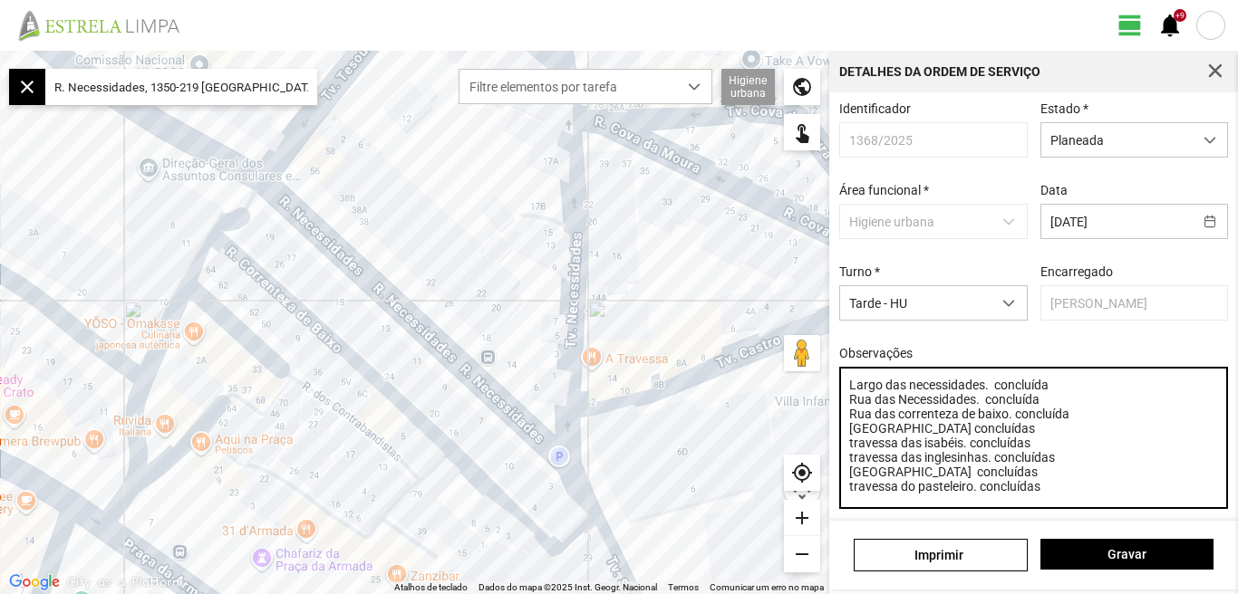
click at [1045, 443] on textarea "Largo das necessidades. concluída Rua das Necessidades. concluída Rua das corre…" at bounding box center [1034, 438] width 390 height 142
click at [1035, 457] on textarea "Largo das necessidades. concluída Rua das Necessidades. concluída Rua das corre…" at bounding box center [1034, 438] width 390 height 142
click at [1059, 474] on textarea "Largo das necessidades. concluída Rua das Necessidades. concluída Rua das corre…" at bounding box center [1034, 438] width 390 height 142
click at [1012, 484] on textarea "Largo das necessidades. concluída Rua das Necessidades. concluída Rua das corre…" at bounding box center [1034, 438] width 390 height 142
click at [1047, 500] on textarea "Largo das necessidades. concluída Rua das Necessidades. concluída Rua das corre…" at bounding box center [1034, 438] width 390 height 142
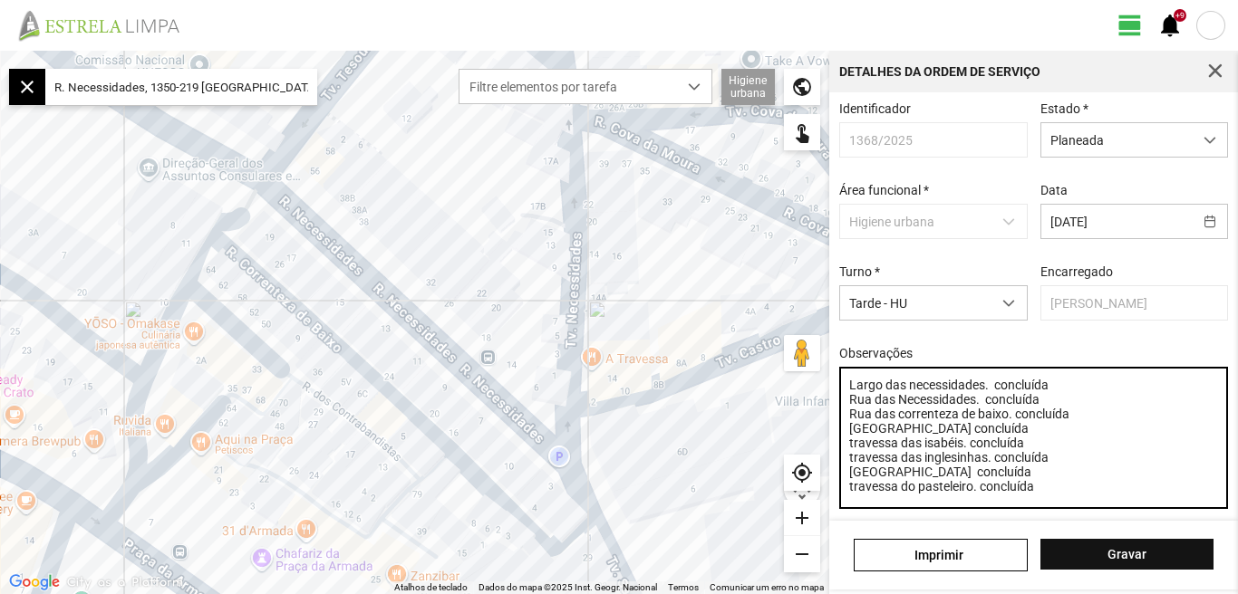
type textarea "Largo das necessidades. concluída Rua das Necessidades. concluída Rua das corre…"
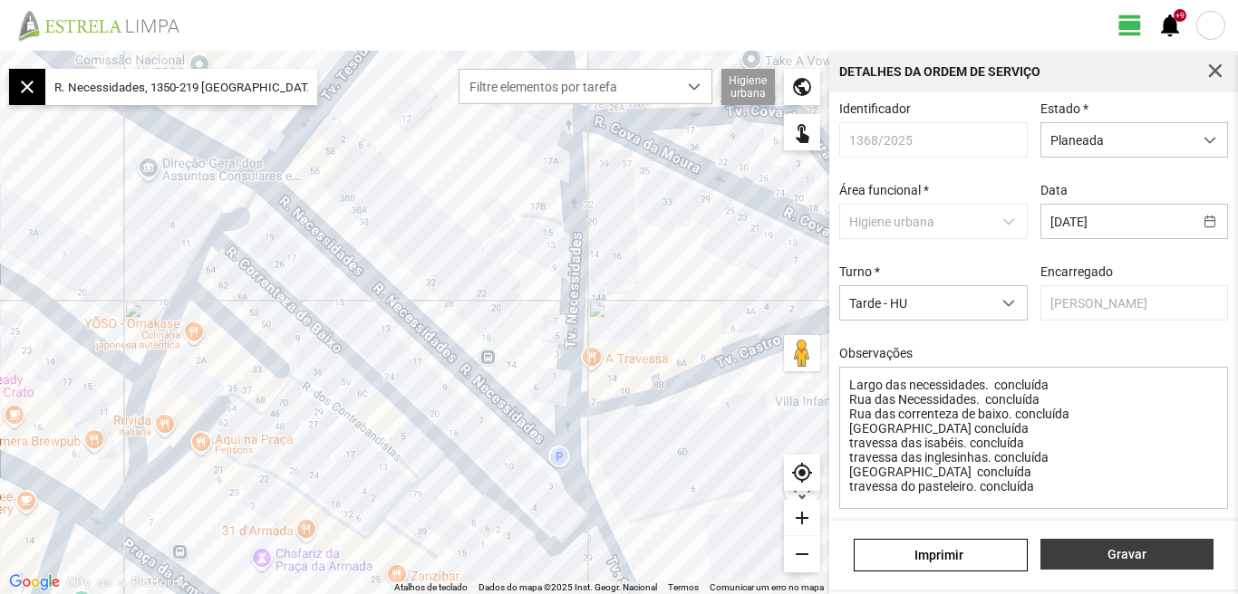
click at [1127, 556] on span "Gravar" at bounding box center [1126, 554] width 154 height 14
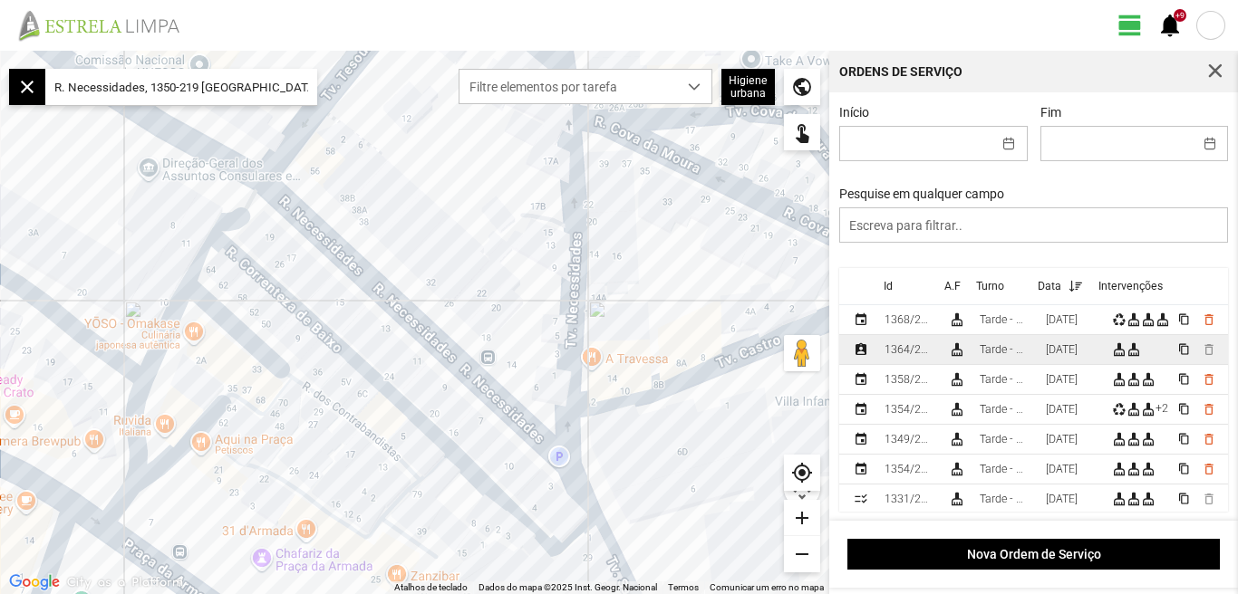
click at [1110, 358] on td "cleaning_services cleaning_services" at bounding box center [1137, 350] width 66 height 30
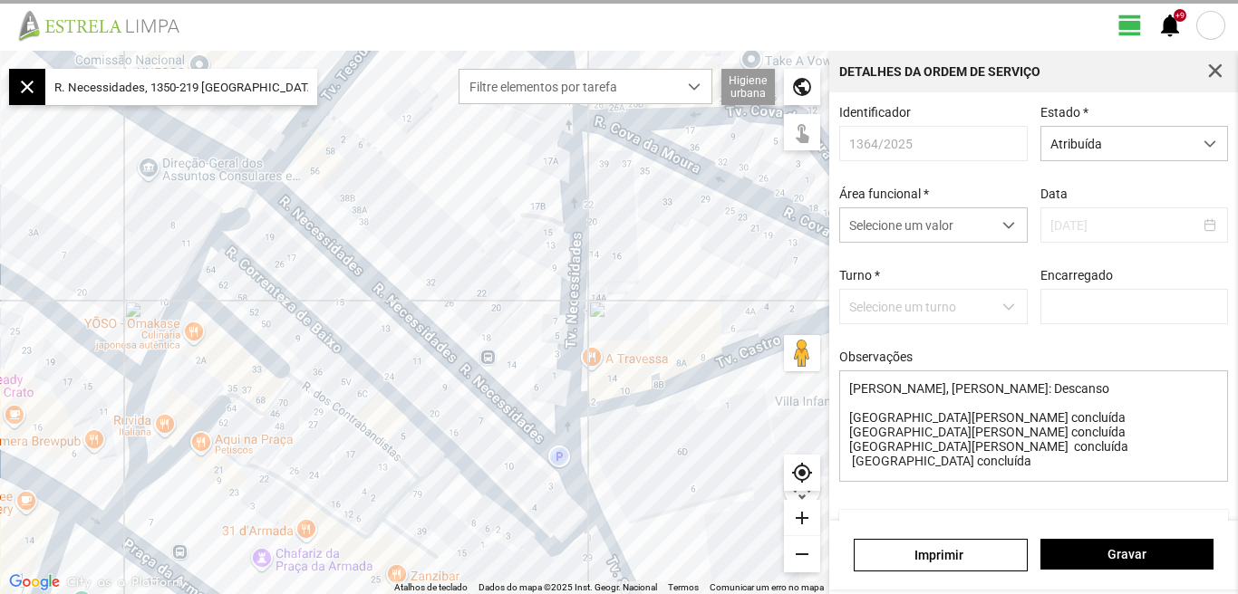
type input "[PERSON_NAME]"
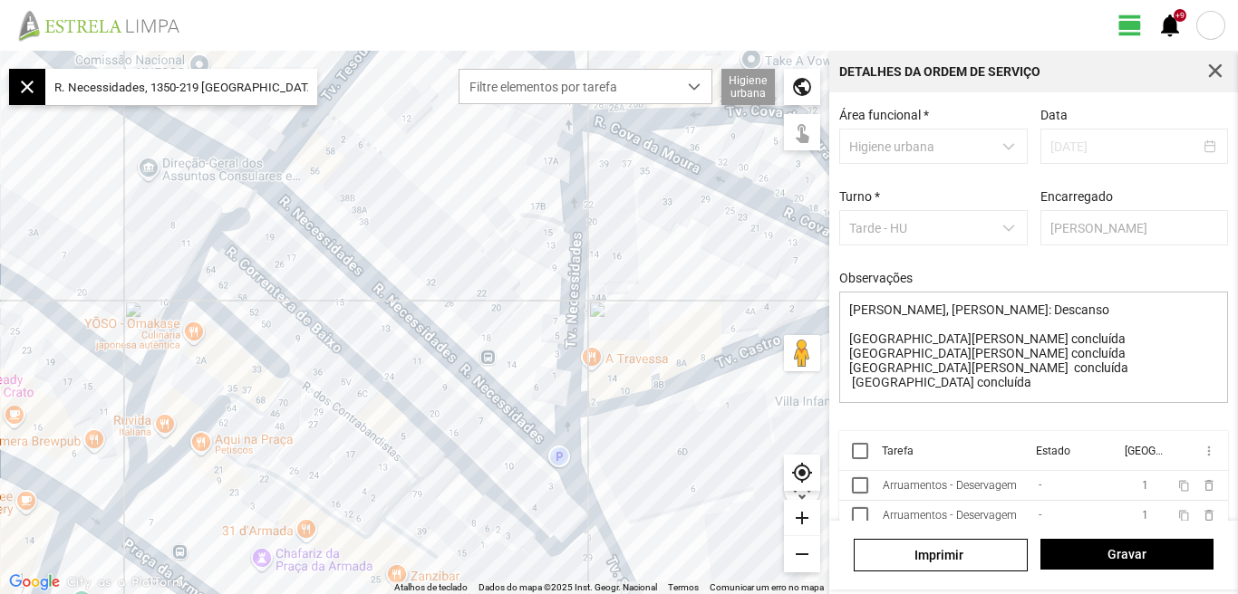
scroll to position [123, 0]
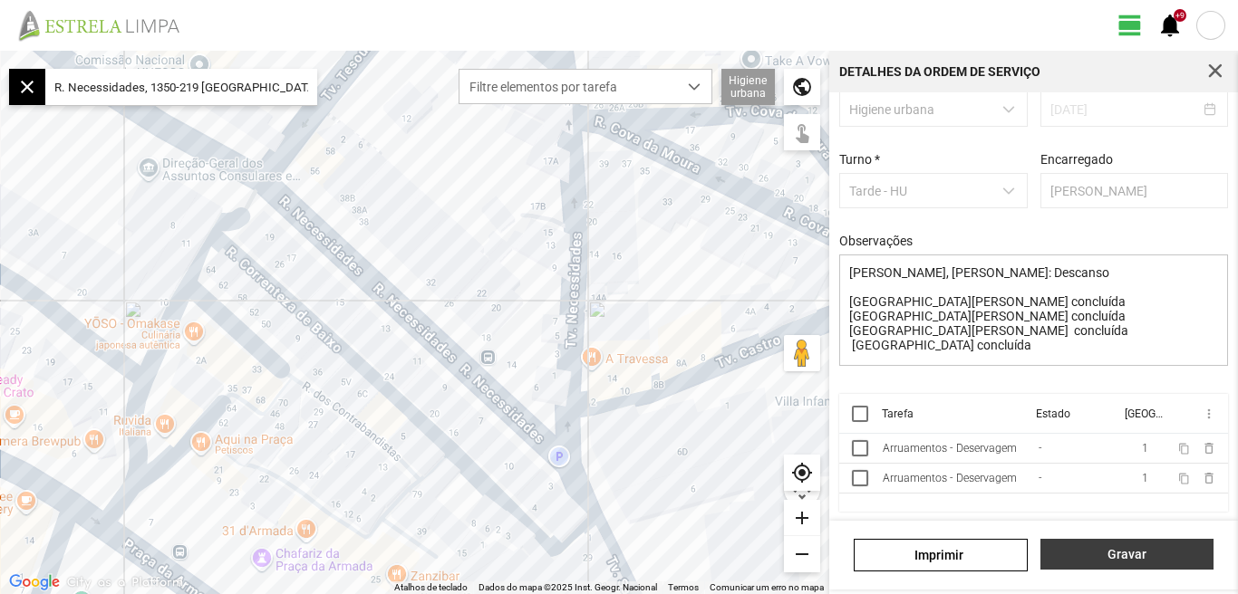
click at [1118, 547] on span "Gravar" at bounding box center [1126, 554] width 154 height 14
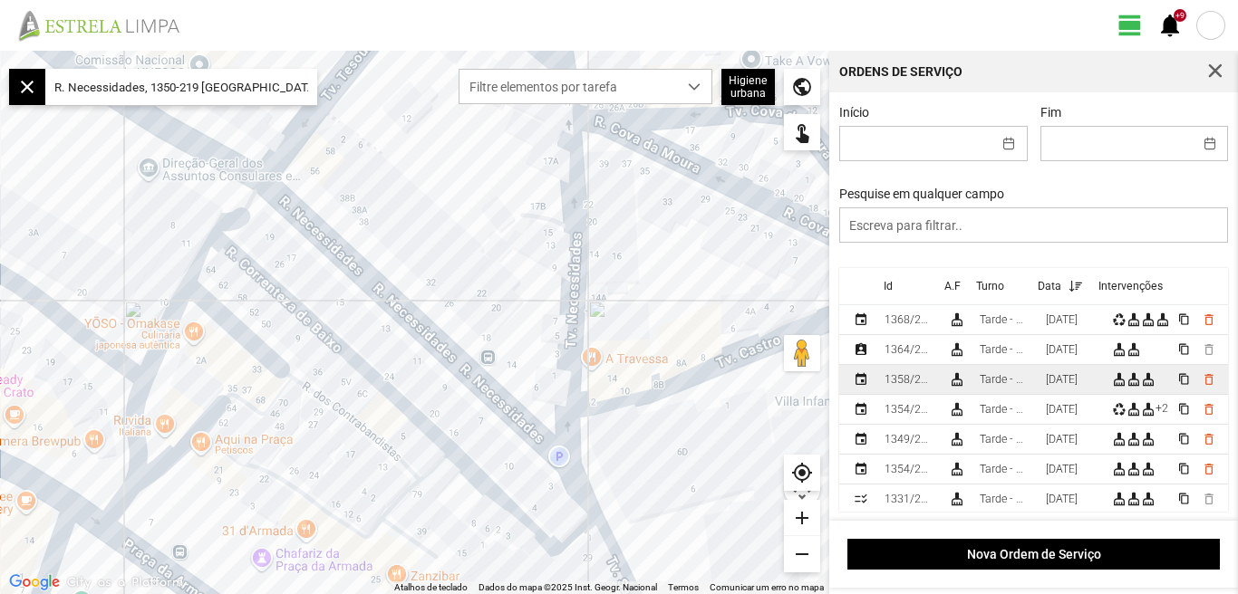
click at [1073, 383] on div "[DATE]" at bounding box center [1061, 379] width 32 height 13
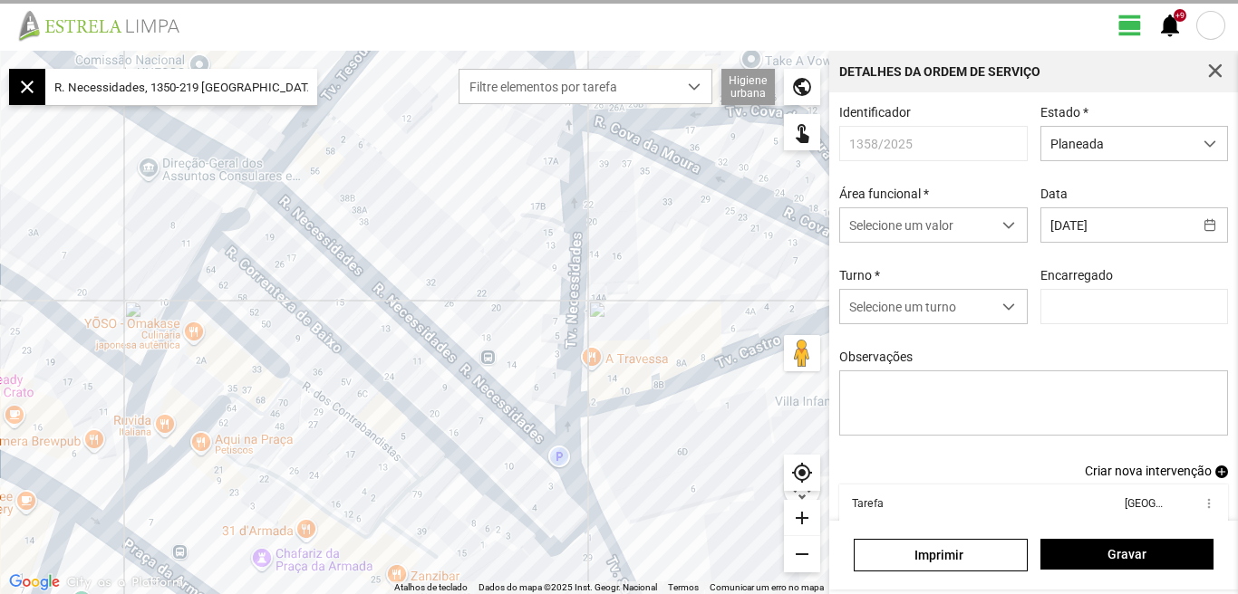
type input "[PERSON_NAME]"
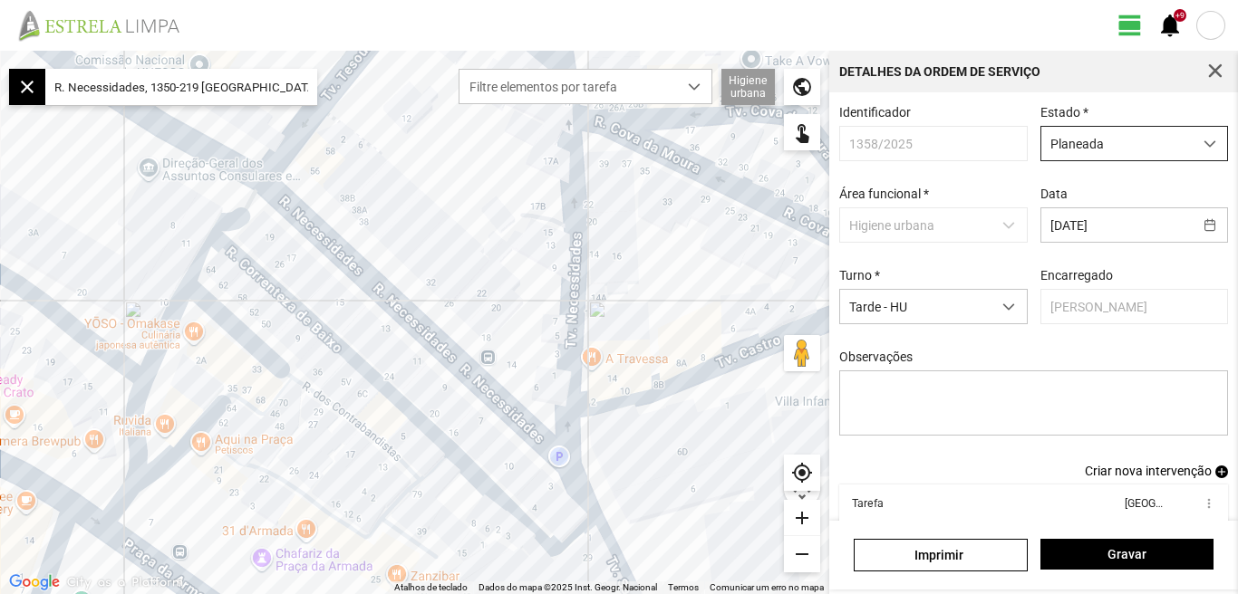
click at [1203, 140] on span "dropdown trigger" at bounding box center [1209, 144] width 13 height 13
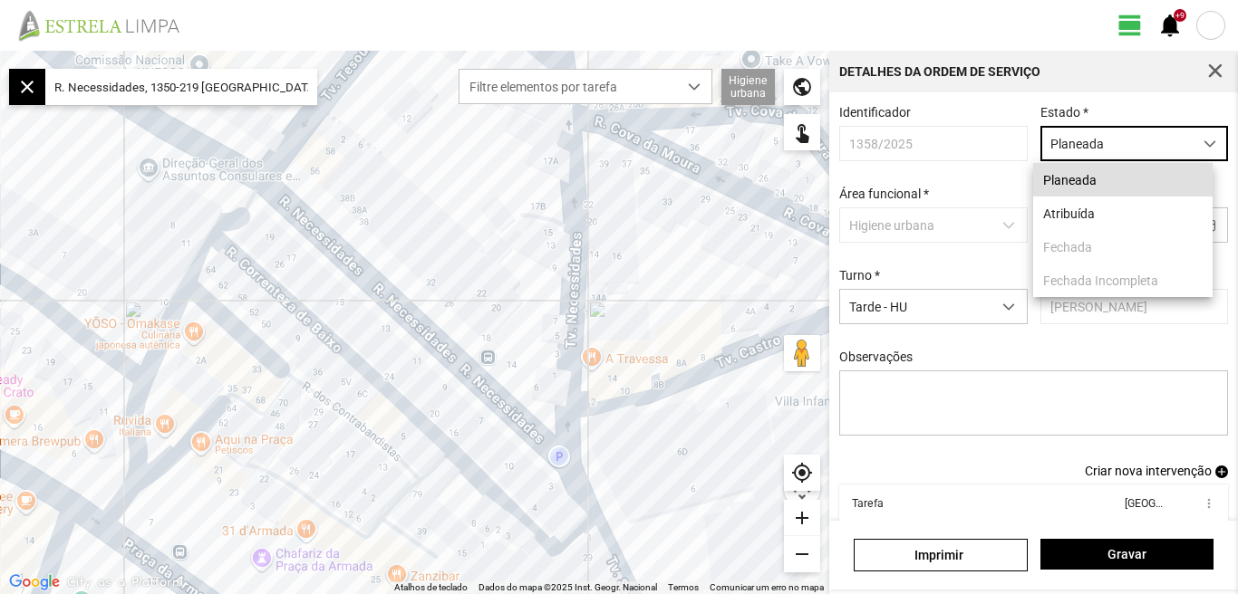
scroll to position [10, 81]
click at [1080, 215] on li "Atribuída" at bounding box center [1122, 214] width 179 height 34
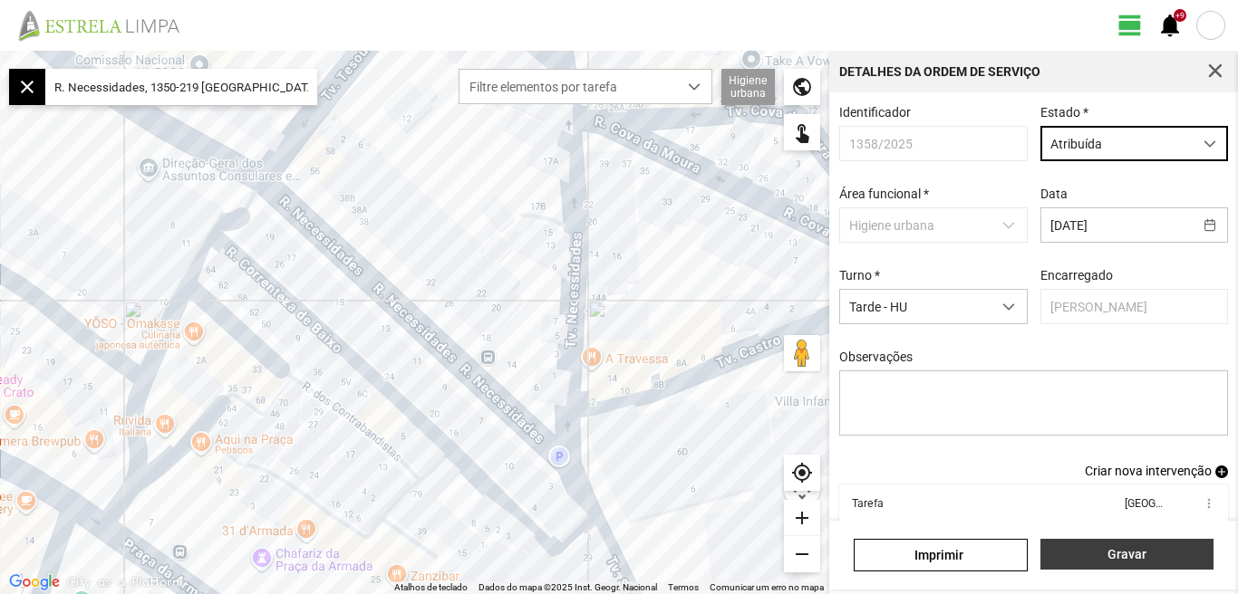
click at [1109, 565] on button "Gravar" at bounding box center [1126, 554] width 173 height 31
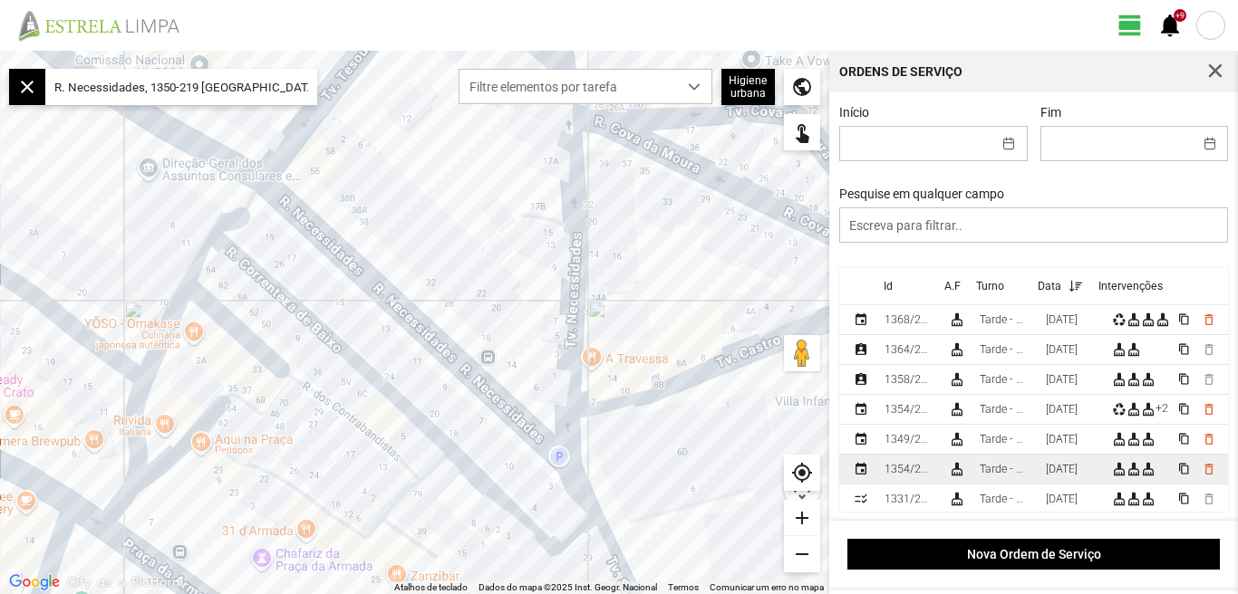
click at [1075, 469] on div "[DATE]" at bounding box center [1061, 469] width 32 height 13
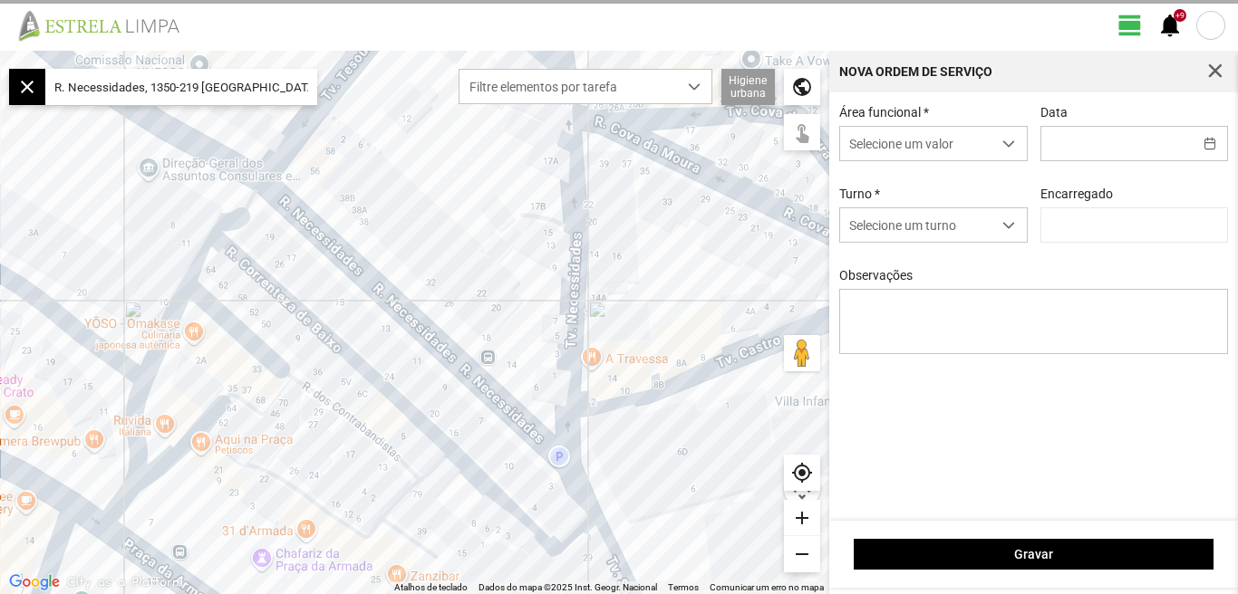
type input "[DATE]"
type input "[PERSON_NAME]"
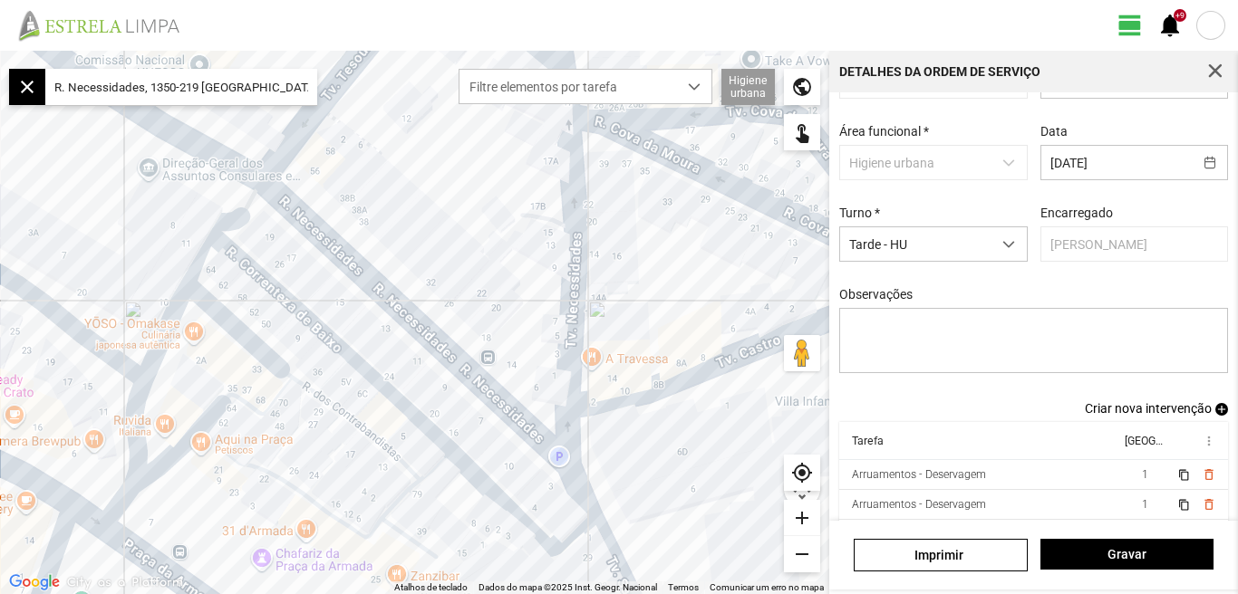
scroll to position [99, 0]
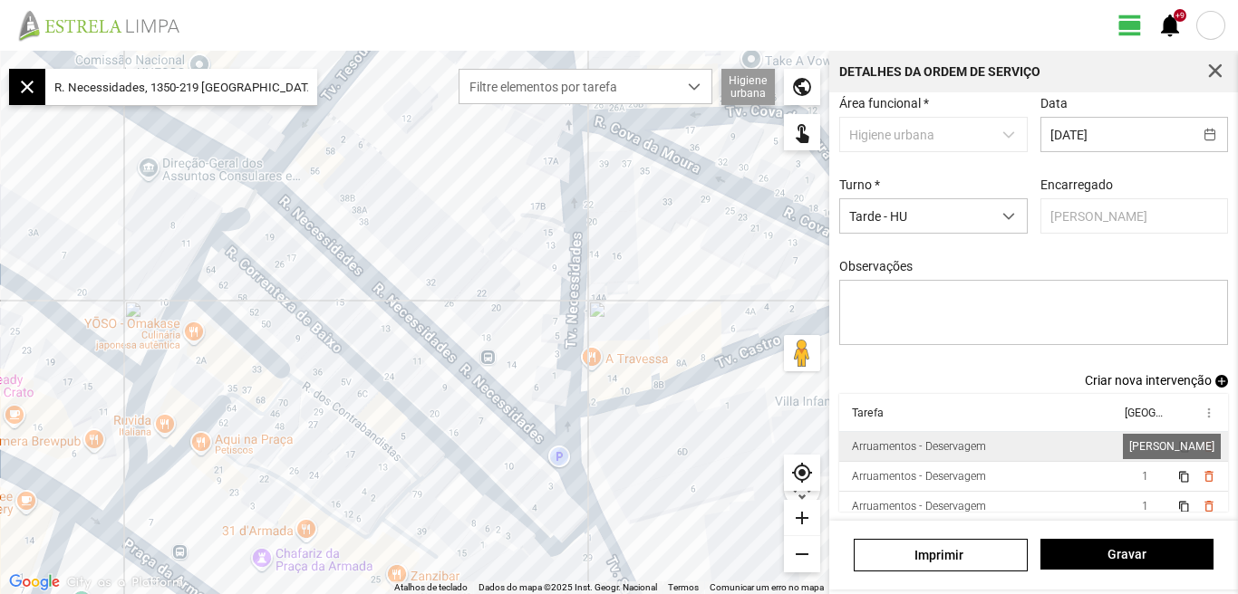
click at [1141, 444] on span "1" at bounding box center [1144, 446] width 6 height 13
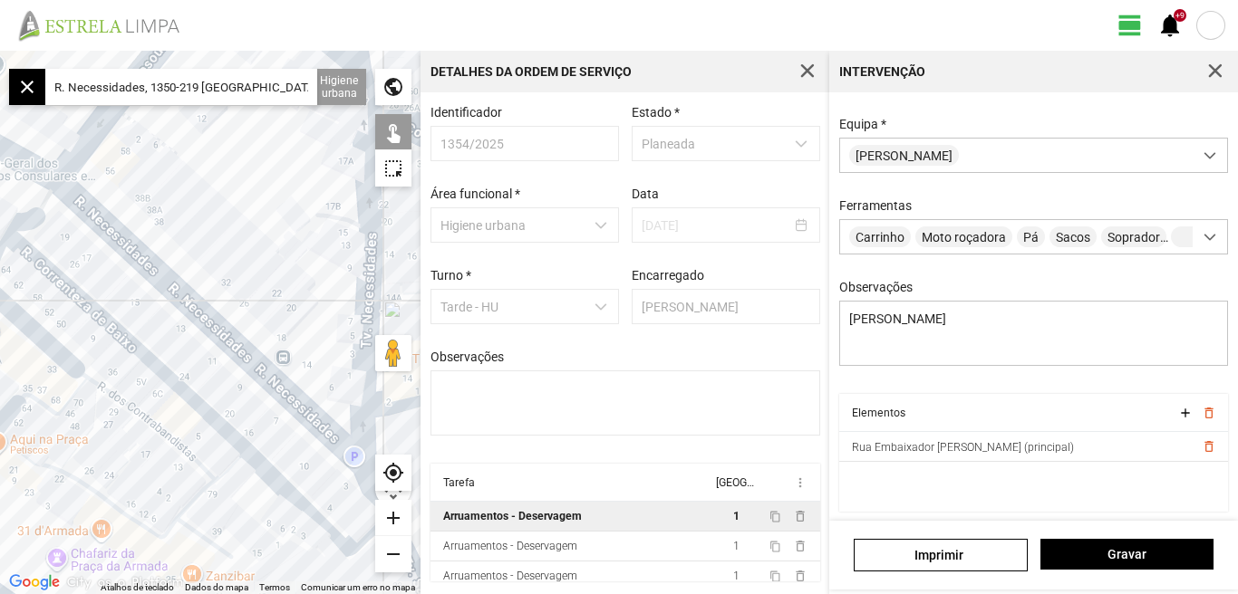
scroll to position [160, 0]
click at [1122, 559] on span "Gravar" at bounding box center [1126, 554] width 154 height 14
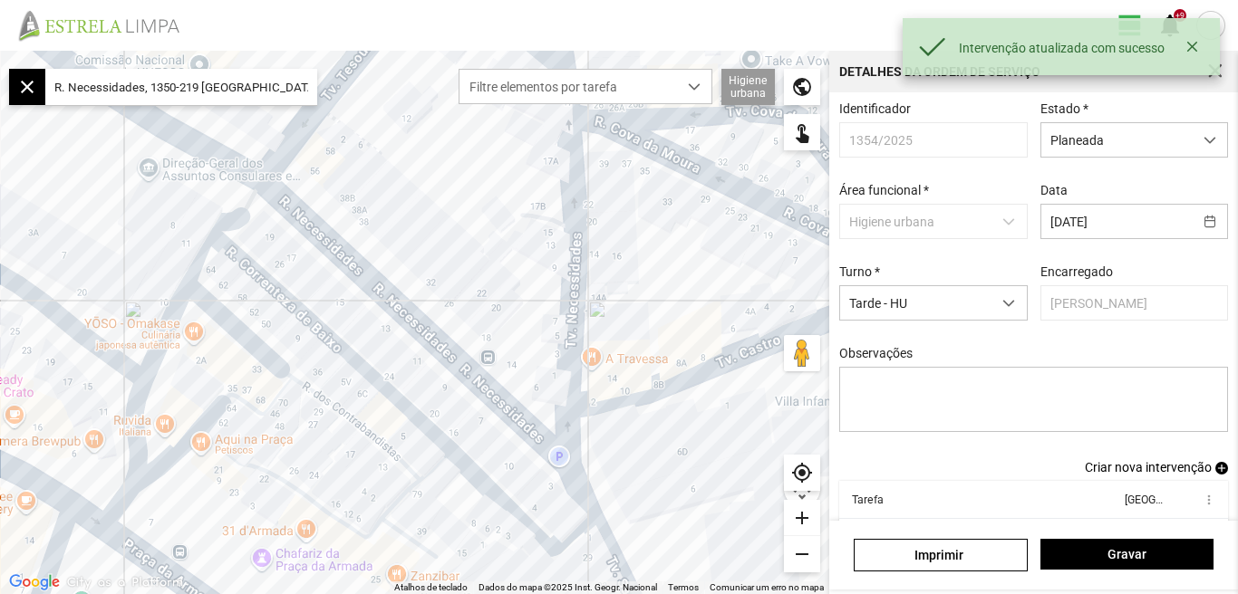
scroll to position [99, 0]
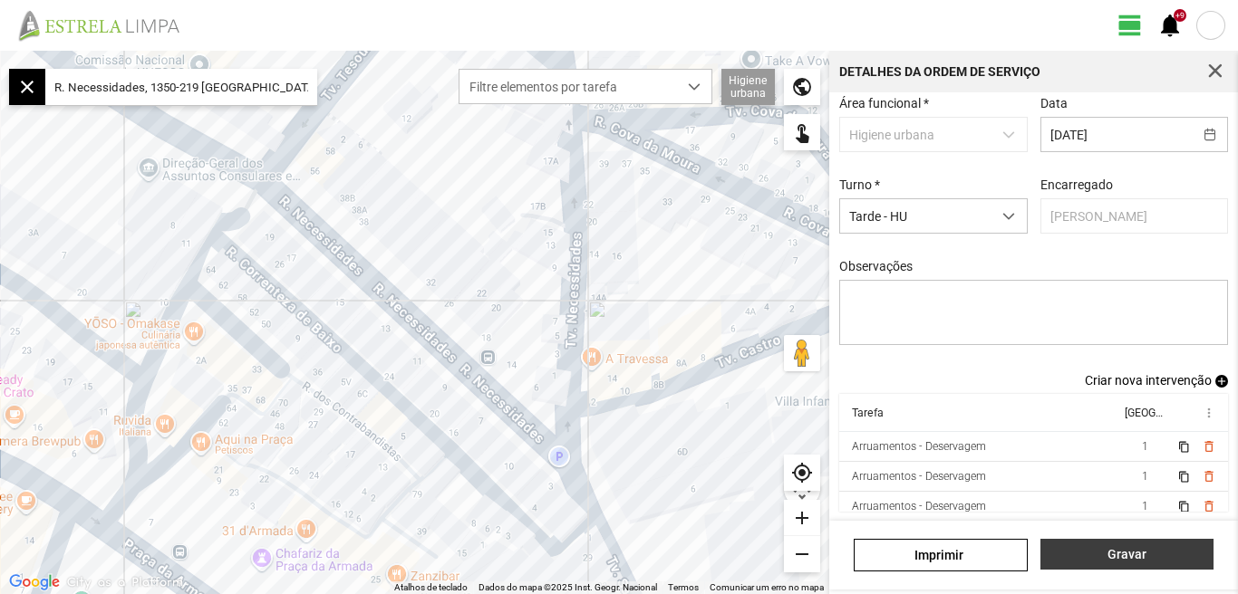
click at [1146, 560] on span "Gravar" at bounding box center [1126, 554] width 154 height 14
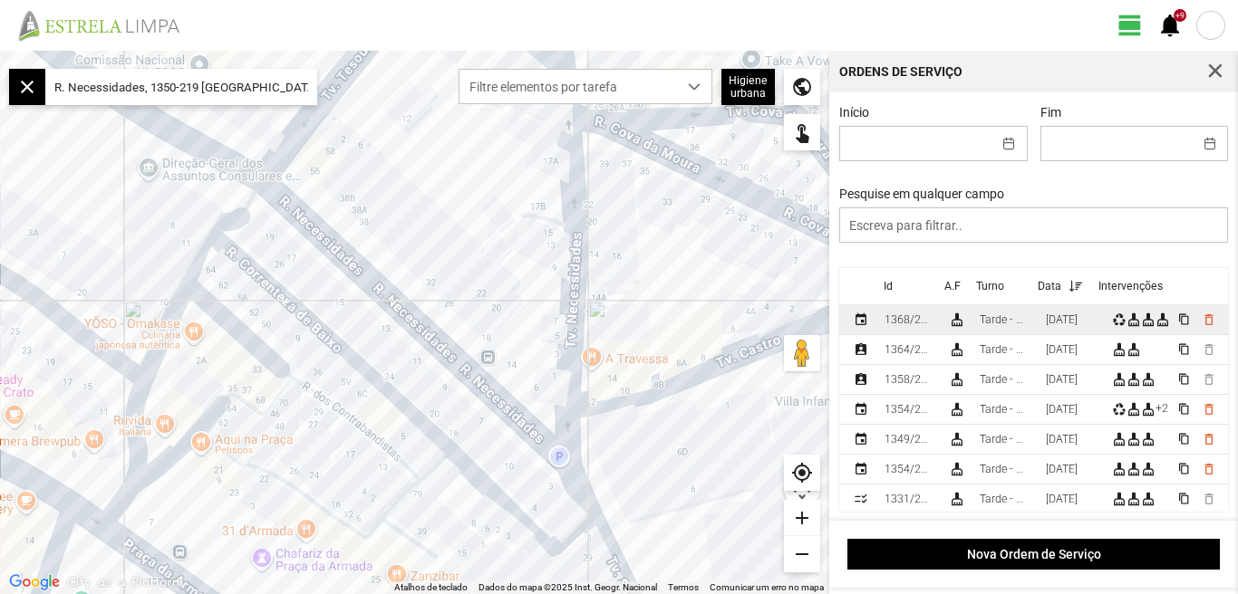
click at [1066, 326] on div "[DATE]" at bounding box center [1061, 319] width 32 height 13
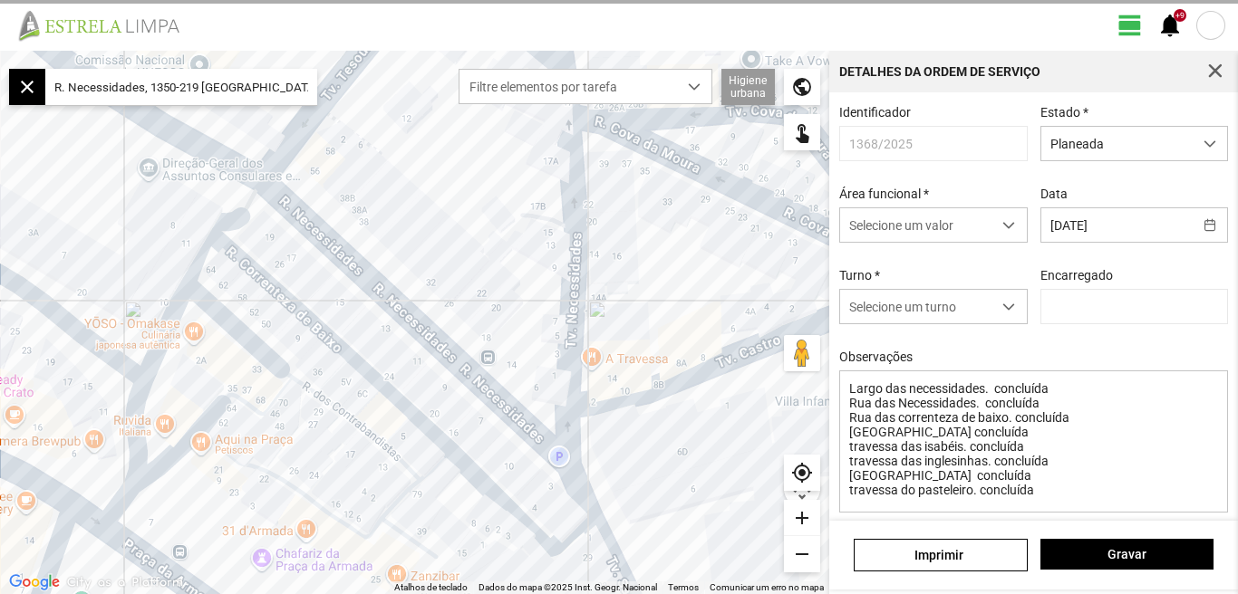
type input "[PERSON_NAME]"
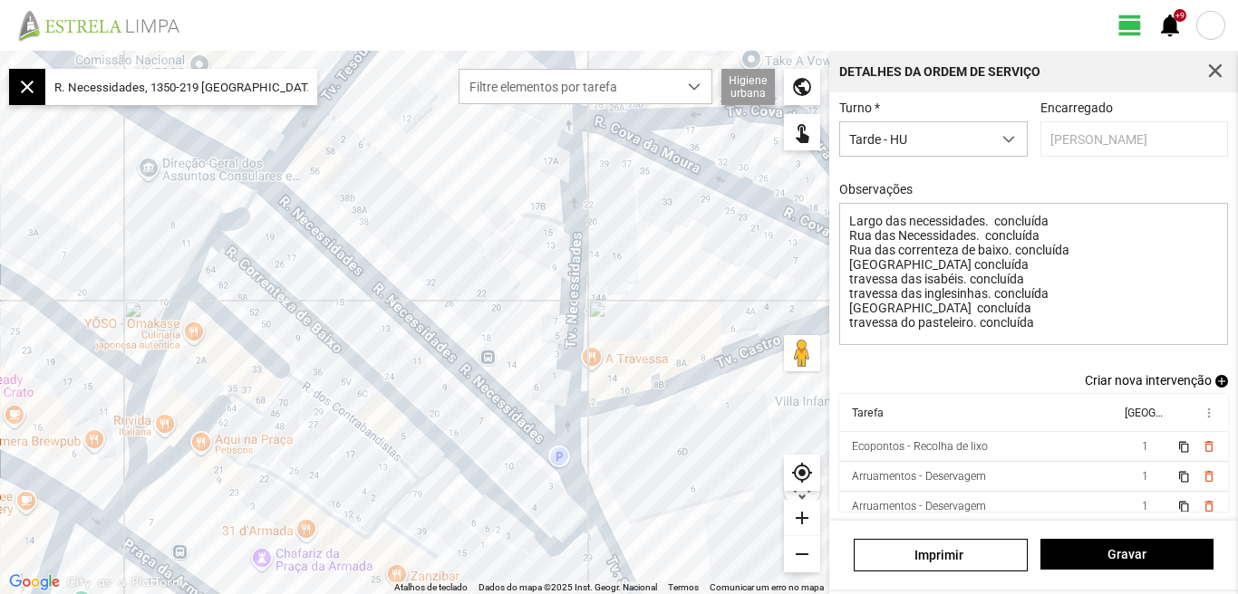
scroll to position [40, 0]
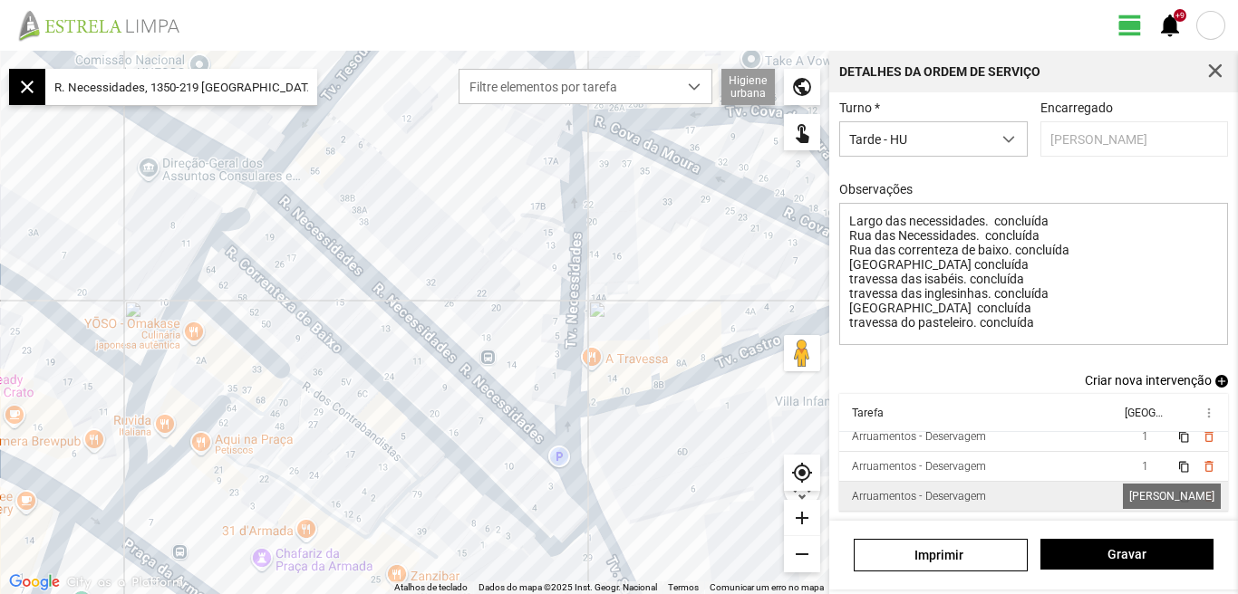
click at [1141, 499] on span "1" at bounding box center [1144, 496] width 6 height 13
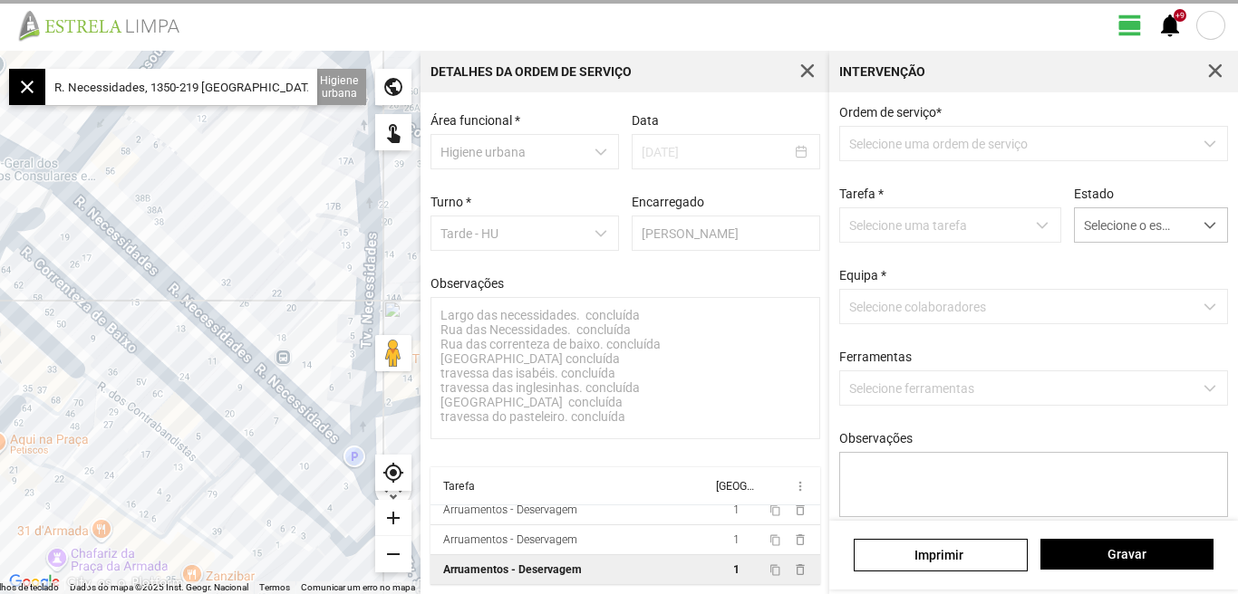
scroll to position [81, 0]
type textarea "[PERSON_NAME]"
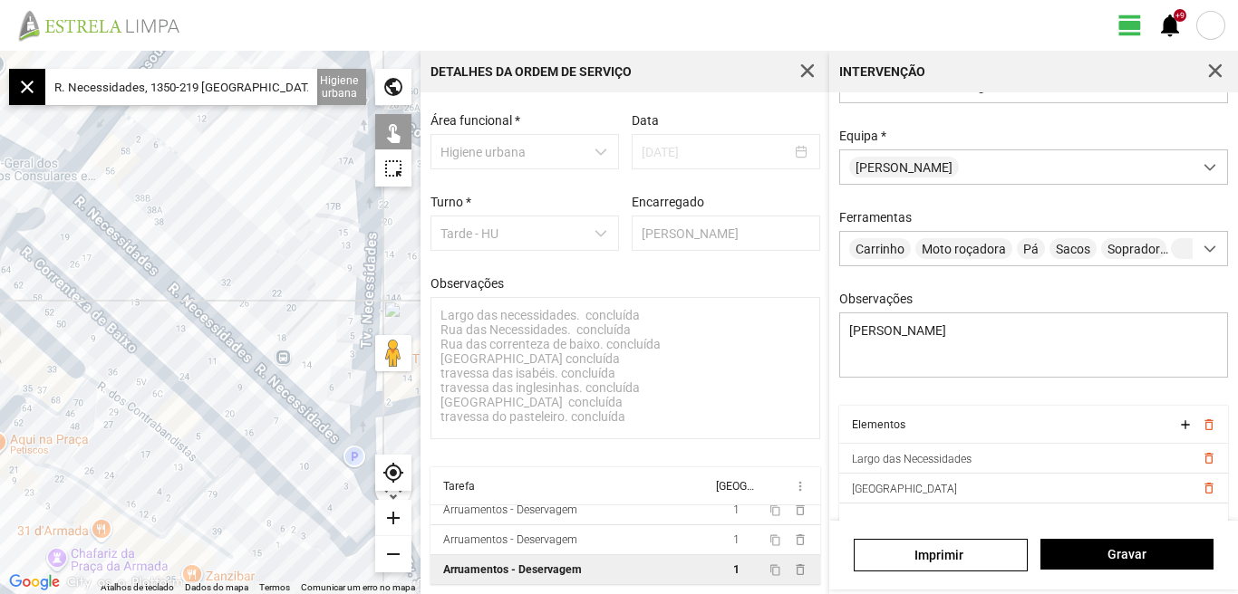
scroll to position [160, 0]
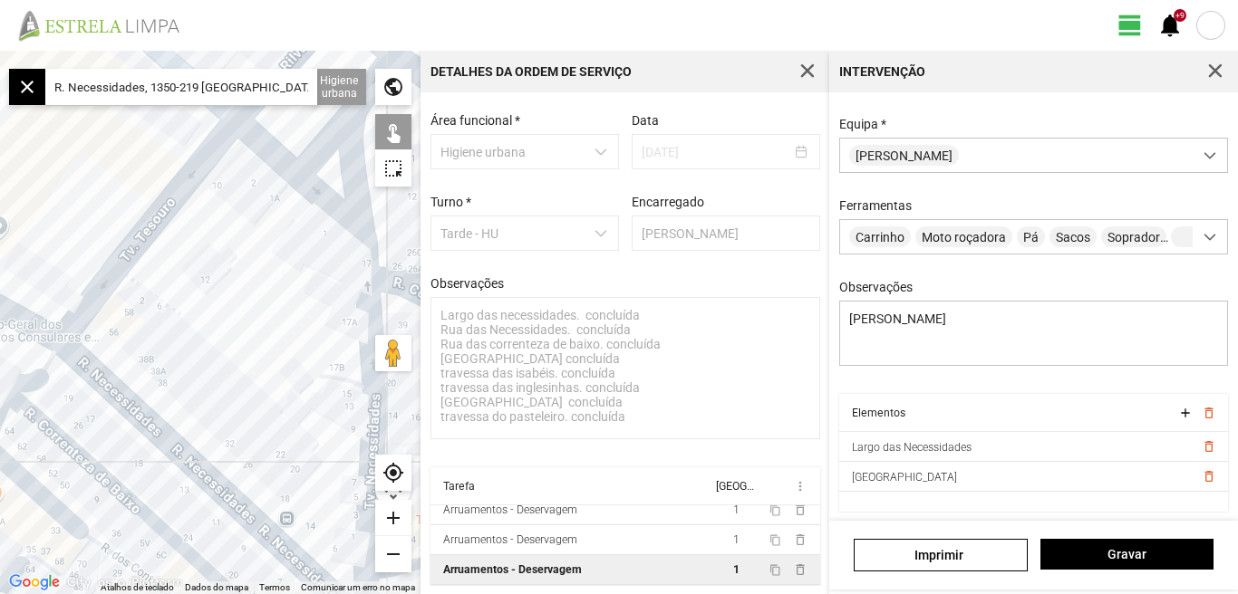
drag, startPoint x: 156, startPoint y: 201, endPoint x: 118, endPoint y: 405, distance: 207.4
click at [118, 405] on div at bounding box center [210, 323] width 420 height 544
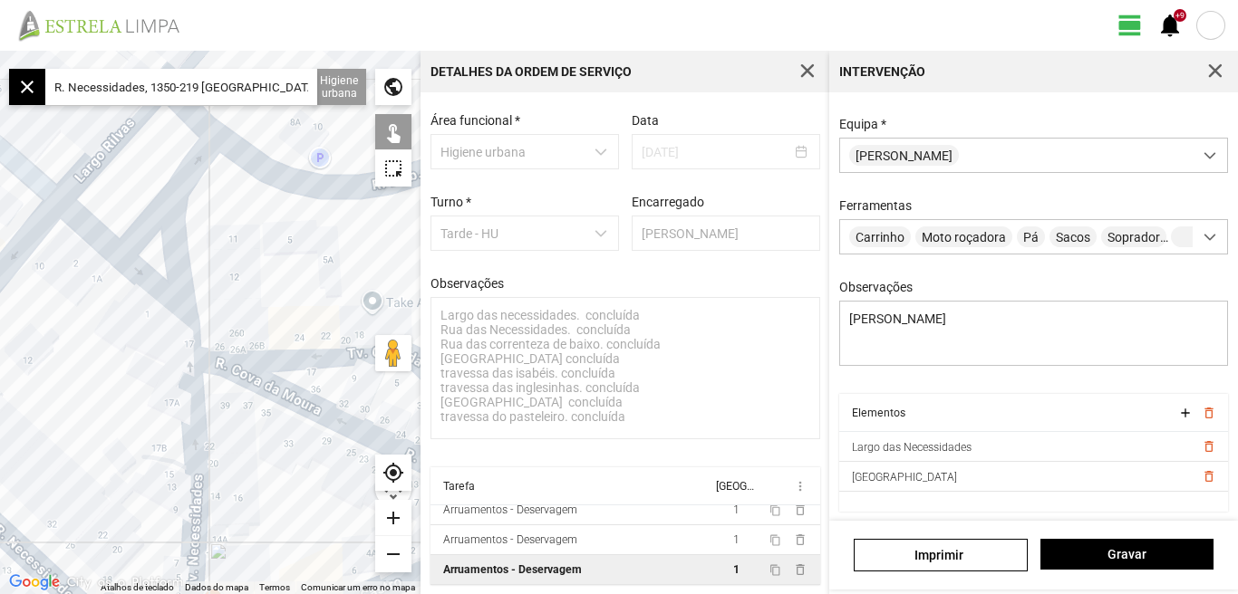
drag, startPoint x: 173, startPoint y: 341, endPoint x: 43, endPoint y: 377, distance: 134.5
click at [43, 377] on div at bounding box center [210, 323] width 420 height 544
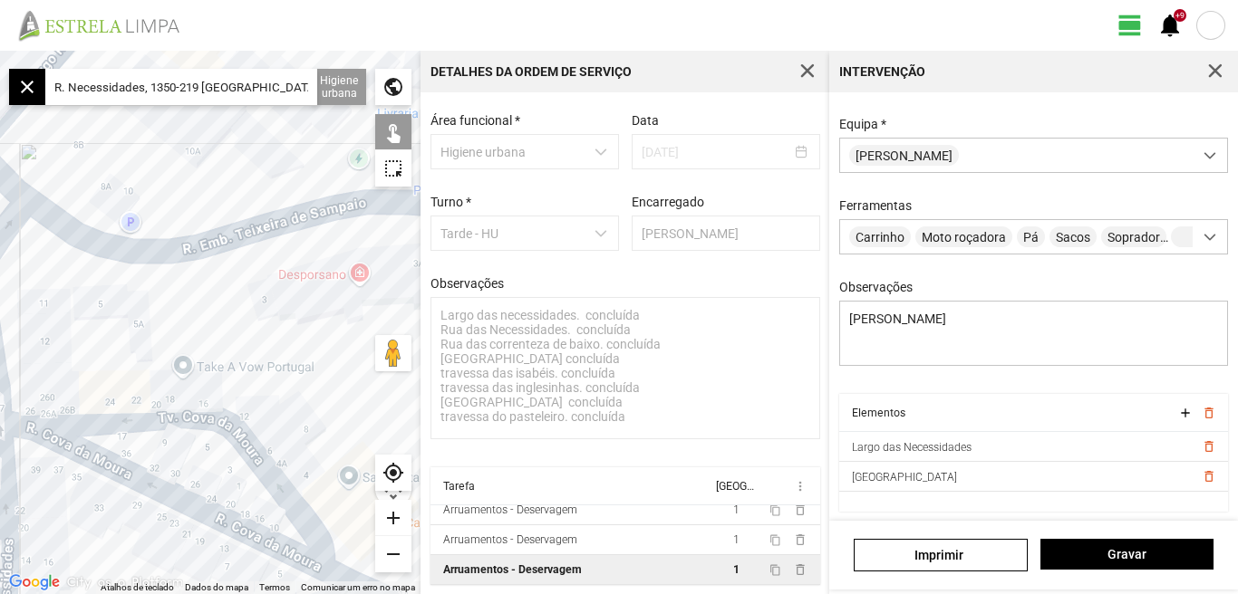
drag, startPoint x: 248, startPoint y: 290, endPoint x: 54, endPoint y: 357, distance: 205.1
click at [55, 357] on div at bounding box center [210, 323] width 420 height 544
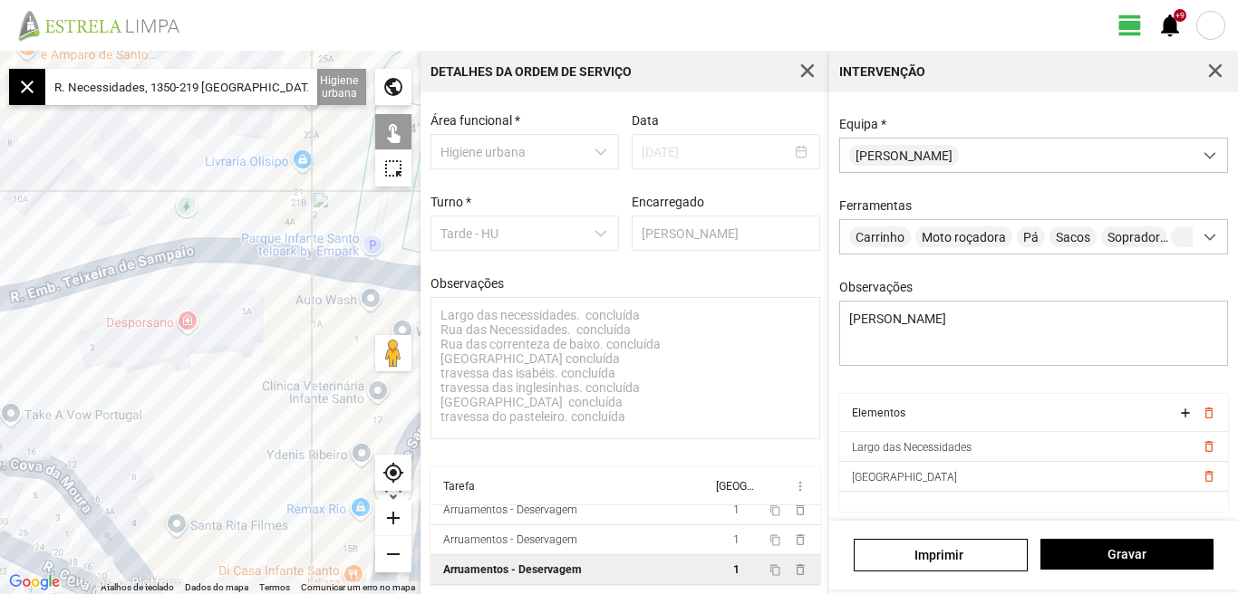
drag, startPoint x: 120, startPoint y: 330, endPoint x: 9, endPoint y: 365, distance: 116.9
click at [9, 365] on div at bounding box center [210, 323] width 420 height 544
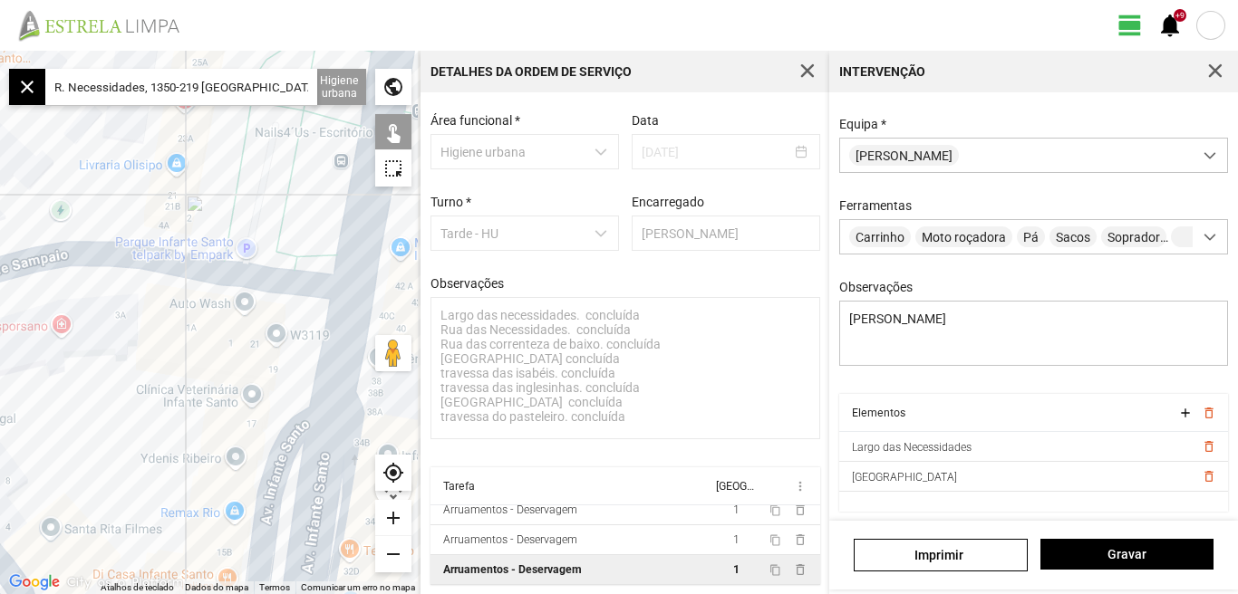
drag, startPoint x: 194, startPoint y: 386, endPoint x: 63, endPoint y: 390, distance: 131.4
click at [63, 390] on div at bounding box center [210, 323] width 420 height 544
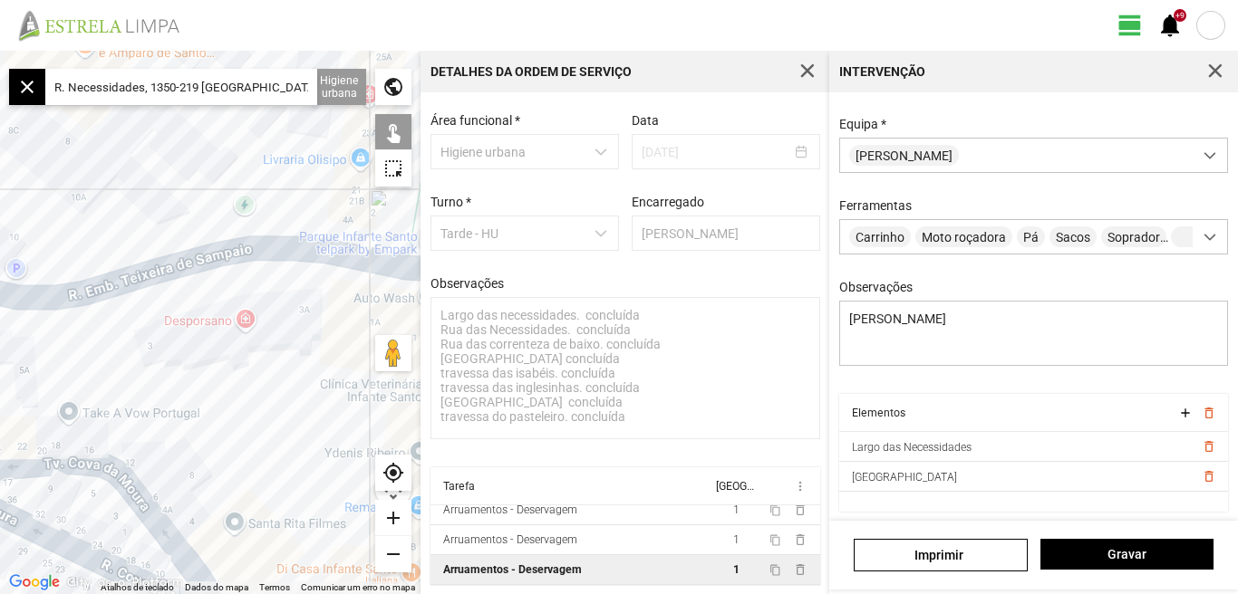
drag, startPoint x: 122, startPoint y: 384, endPoint x: 312, endPoint y: 379, distance: 189.4
click at [312, 379] on div at bounding box center [210, 323] width 420 height 544
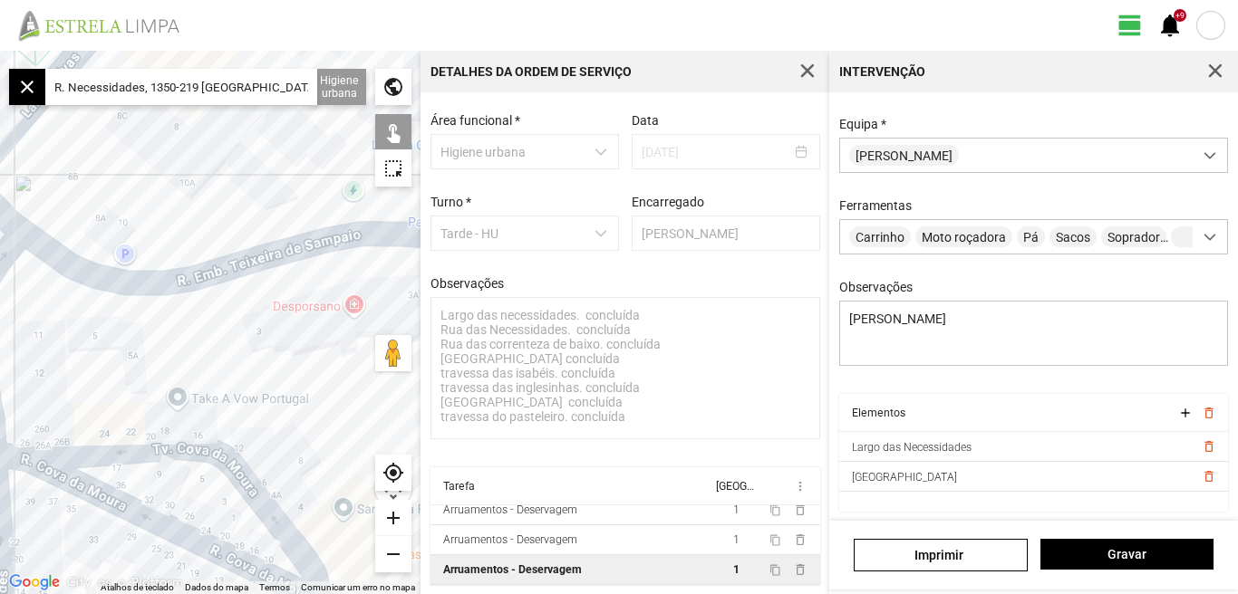
drag, startPoint x: 210, startPoint y: 381, endPoint x: 254, endPoint y: 375, distance: 43.9
click at [254, 375] on div at bounding box center [210, 323] width 420 height 544
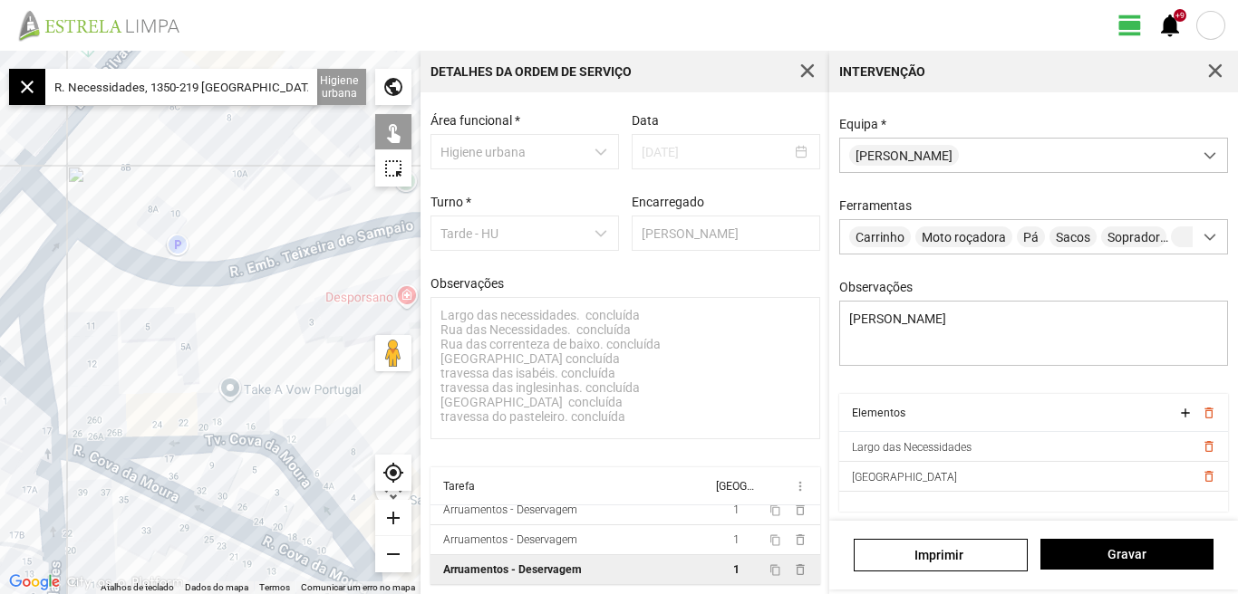
drag, startPoint x: 162, startPoint y: 378, endPoint x: 214, endPoint y: 370, distance: 52.3
click at [214, 370] on div at bounding box center [210, 323] width 420 height 544
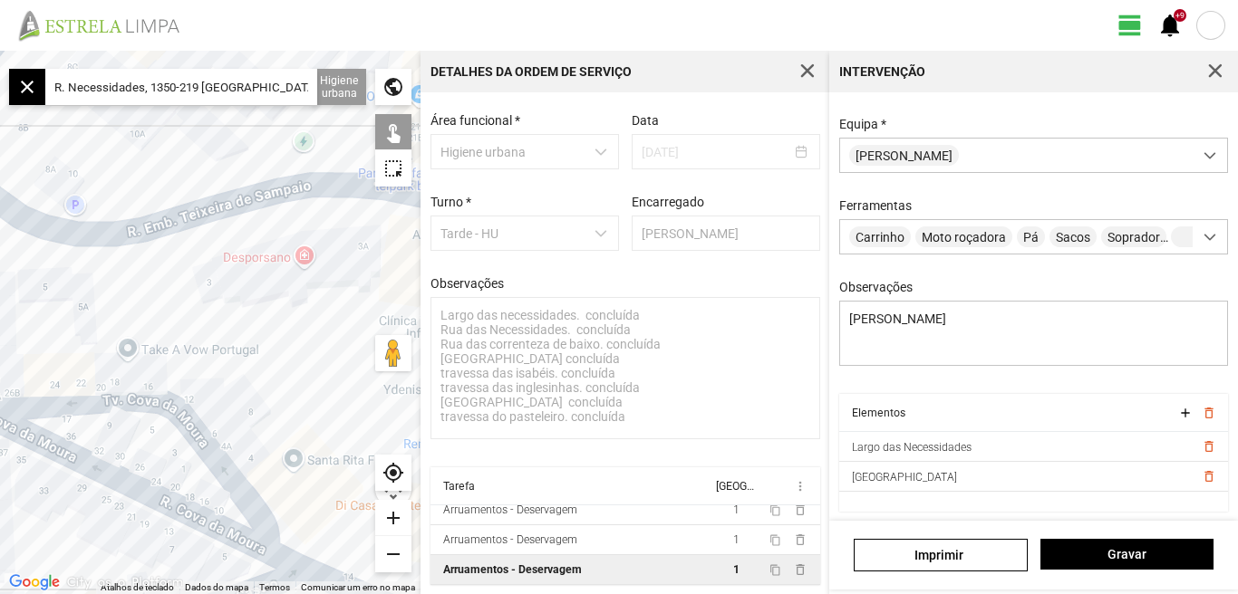
drag, startPoint x: 178, startPoint y: 322, endPoint x: 149, endPoint y: 295, distance: 39.8
click at [146, 301] on div at bounding box center [210, 323] width 420 height 544
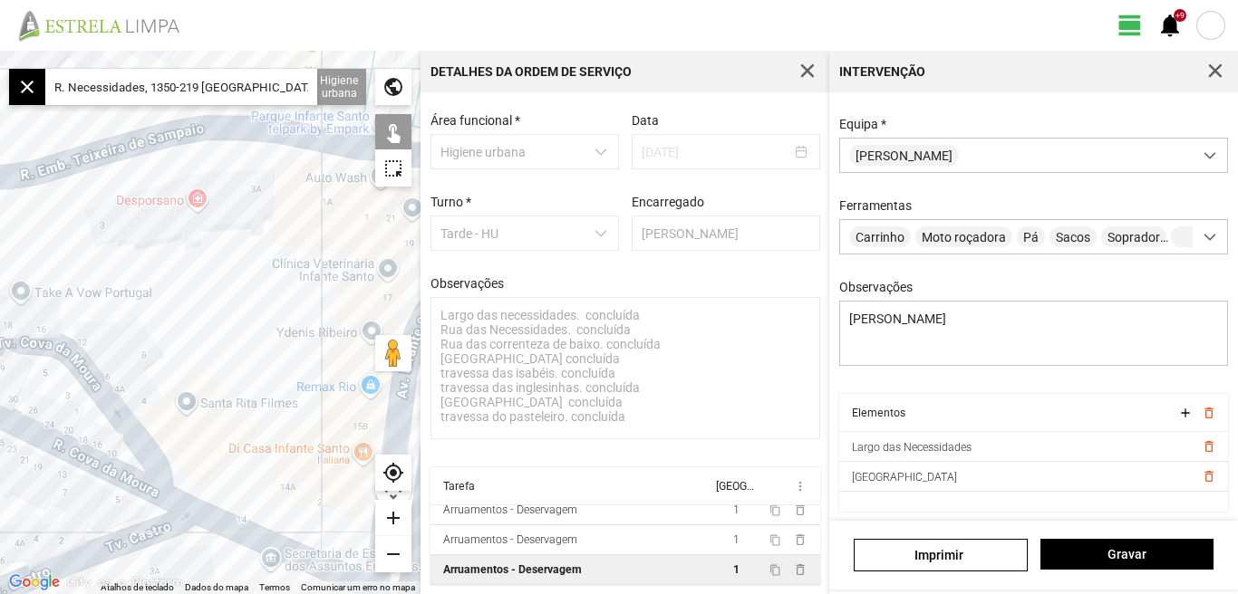
drag, startPoint x: 226, startPoint y: 357, endPoint x: 225, endPoint y: 289, distance: 68.0
click at [225, 289] on div at bounding box center [210, 323] width 420 height 544
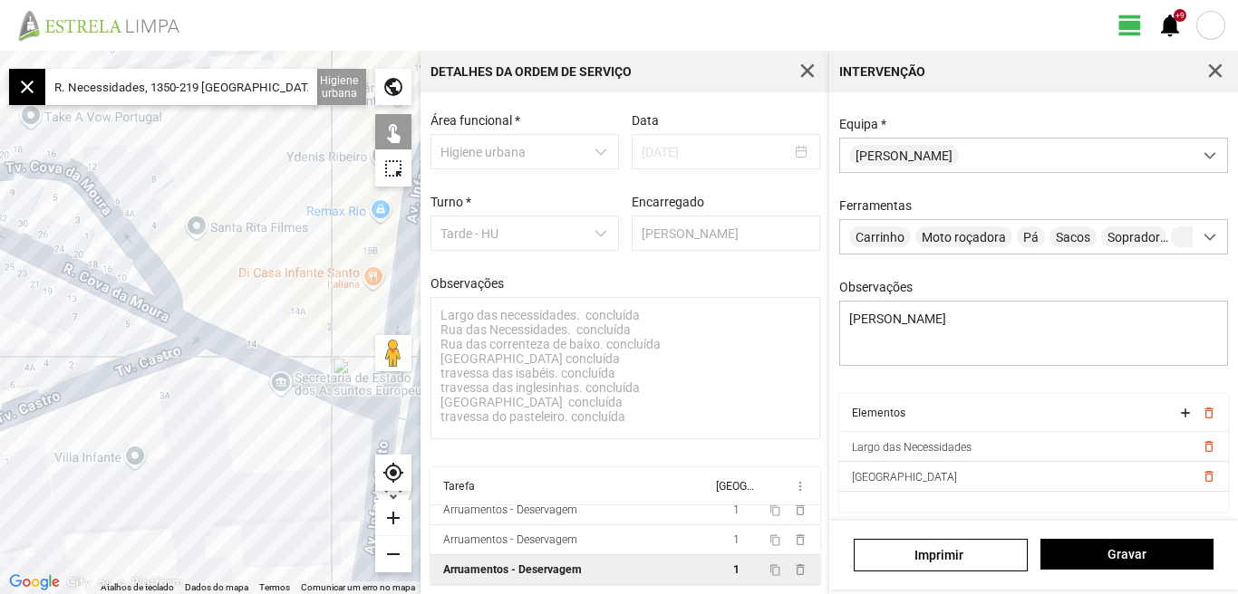
drag, startPoint x: 237, startPoint y: 281, endPoint x: 246, endPoint y: 235, distance: 46.9
click at [244, 239] on div at bounding box center [210, 323] width 420 height 544
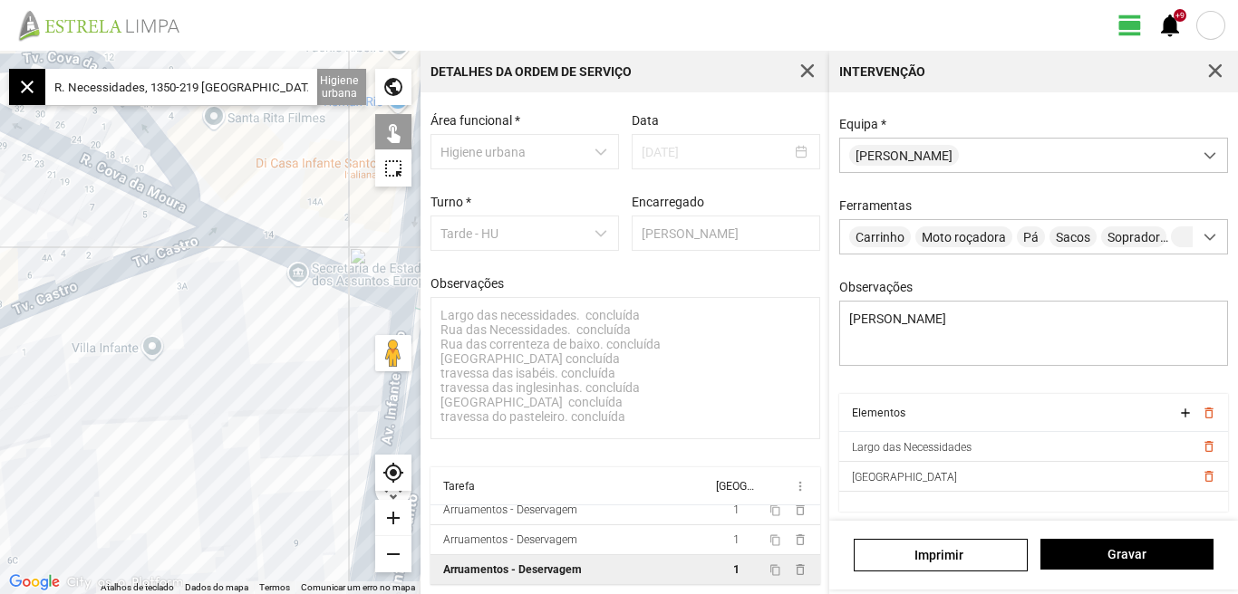
drag, startPoint x: 235, startPoint y: 394, endPoint x: 169, endPoint y: 307, distance: 109.3
click at [171, 310] on div at bounding box center [210, 323] width 420 height 544
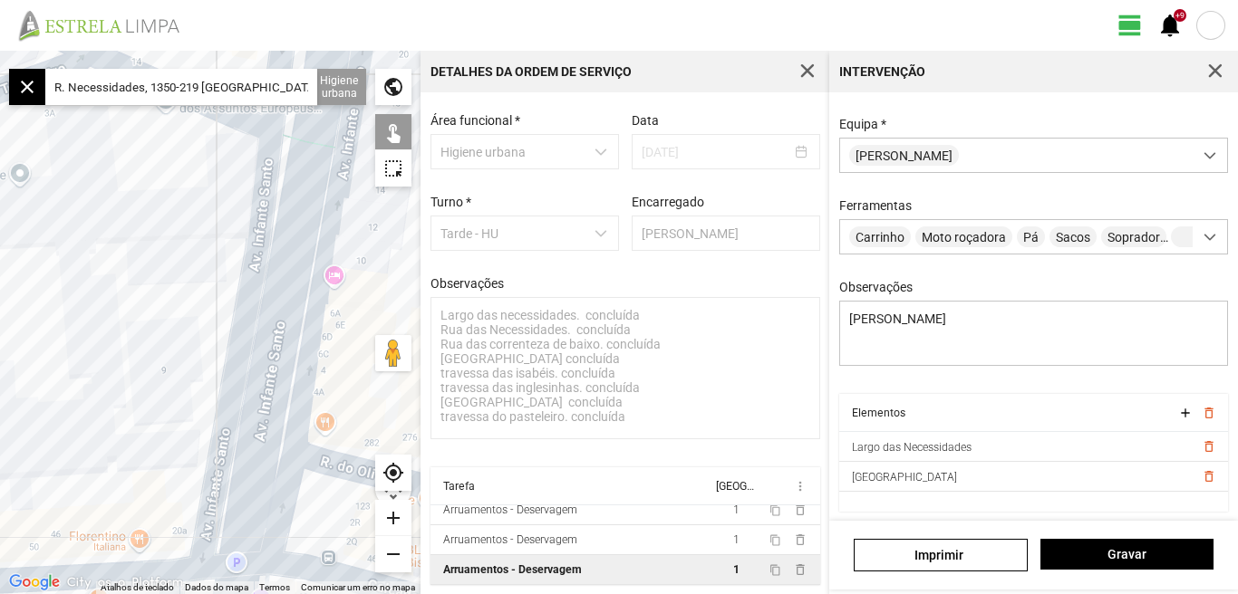
drag, startPoint x: 152, startPoint y: 352, endPoint x: 137, endPoint y: 260, distance: 93.7
click at [136, 265] on div at bounding box center [210, 323] width 420 height 544
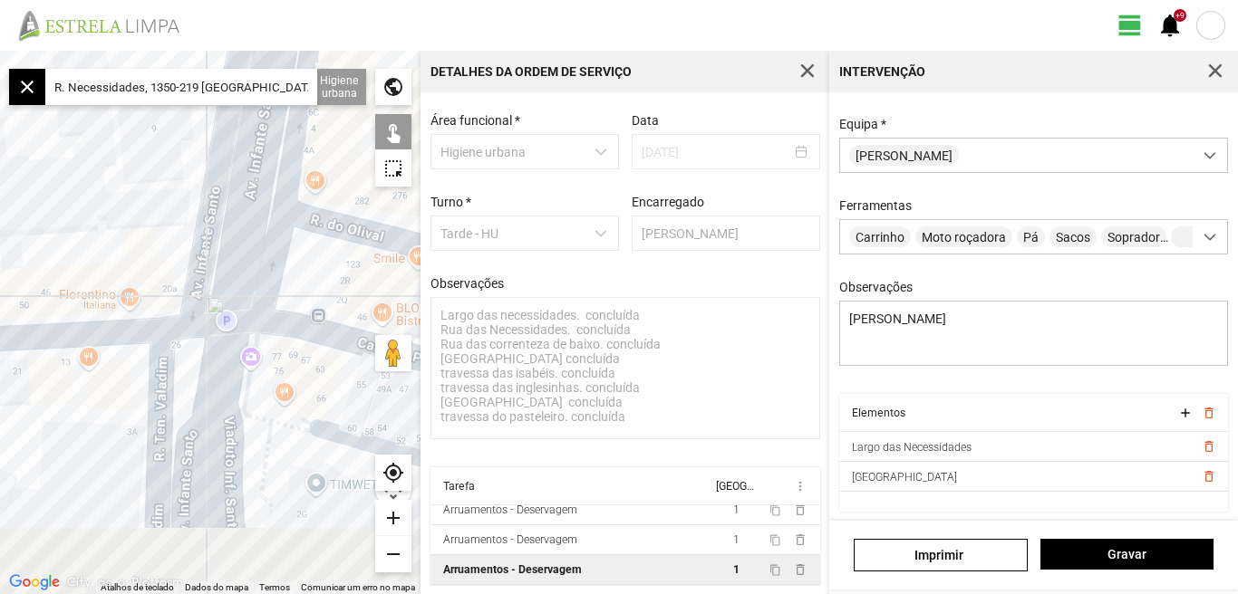
drag, startPoint x: 115, startPoint y: 330, endPoint x: 132, endPoint y: 211, distance: 119.9
click at [131, 217] on div at bounding box center [210, 323] width 420 height 544
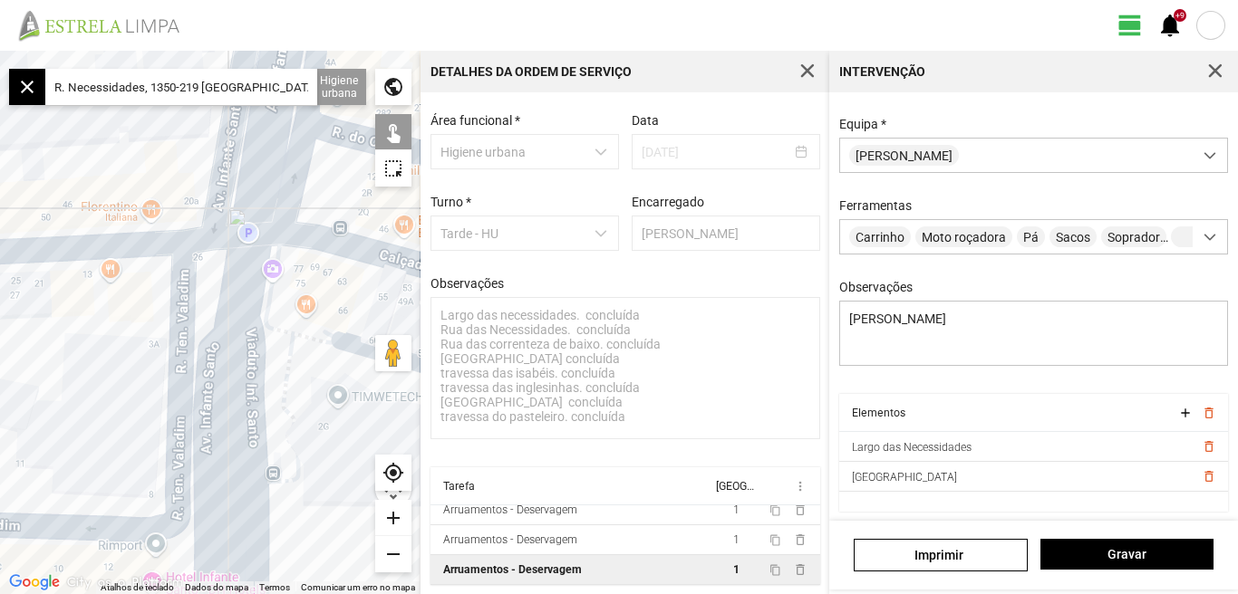
drag, startPoint x: 115, startPoint y: 371, endPoint x: 148, endPoint y: 279, distance: 98.0
click at [148, 280] on div at bounding box center [210, 323] width 420 height 544
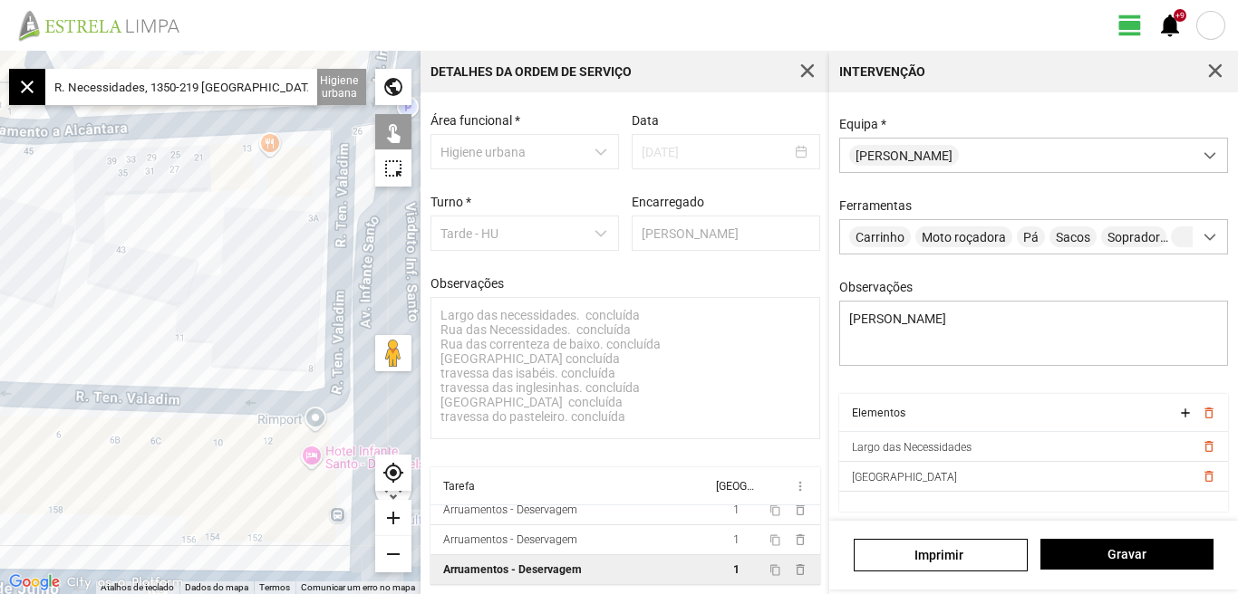
drag, startPoint x: 113, startPoint y: 290, endPoint x: 227, endPoint y: 274, distance: 115.2
click at [241, 274] on div at bounding box center [210, 323] width 420 height 544
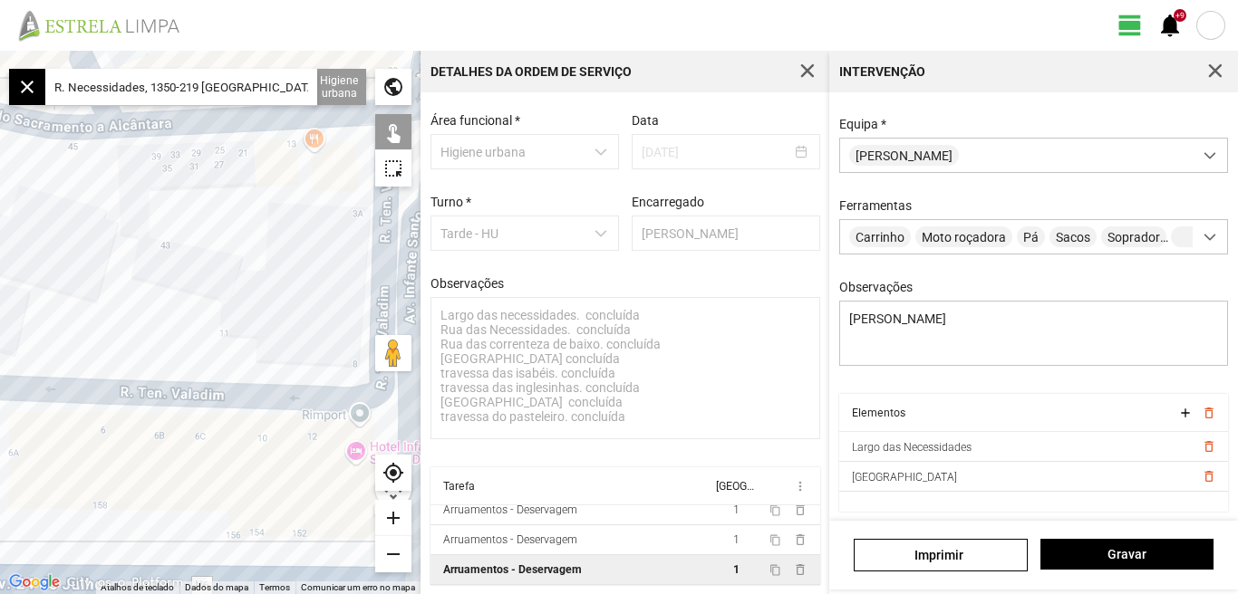
drag, startPoint x: 149, startPoint y: 276, endPoint x: 255, endPoint y: 274, distance: 105.1
click at [254, 274] on div at bounding box center [210, 323] width 420 height 544
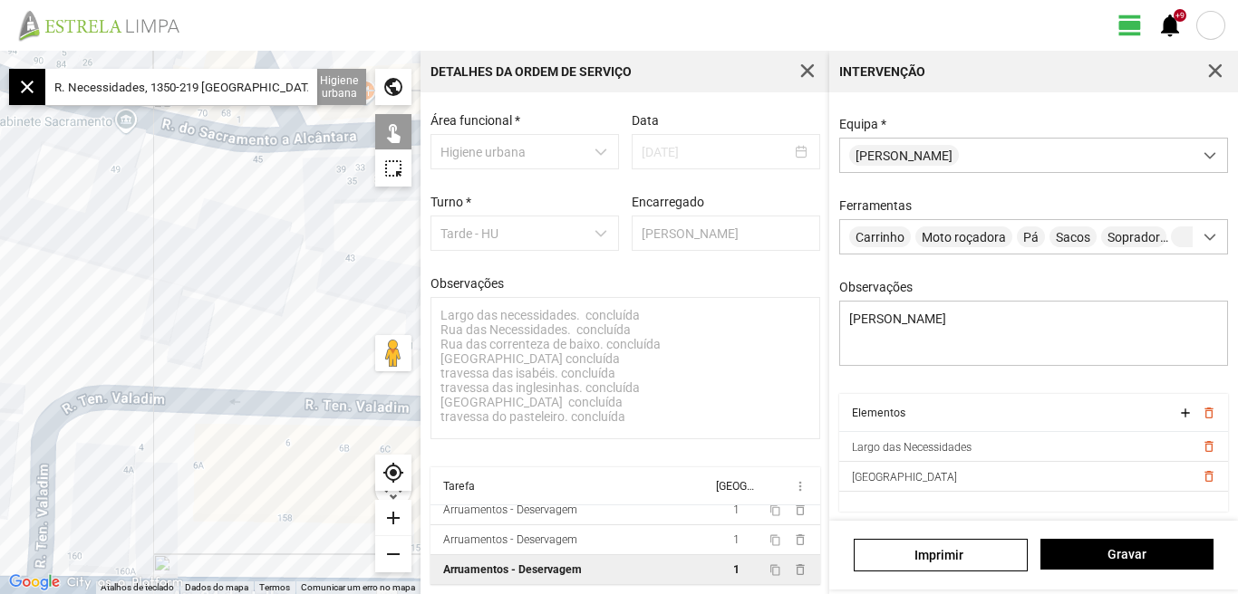
drag, startPoint x: 158, startPoint y: 265, endPoint x: 223, endPoint y: 288, distance: 69.3
click at [236, 286] on div at bounding box center [210, 323] width 420 height 544
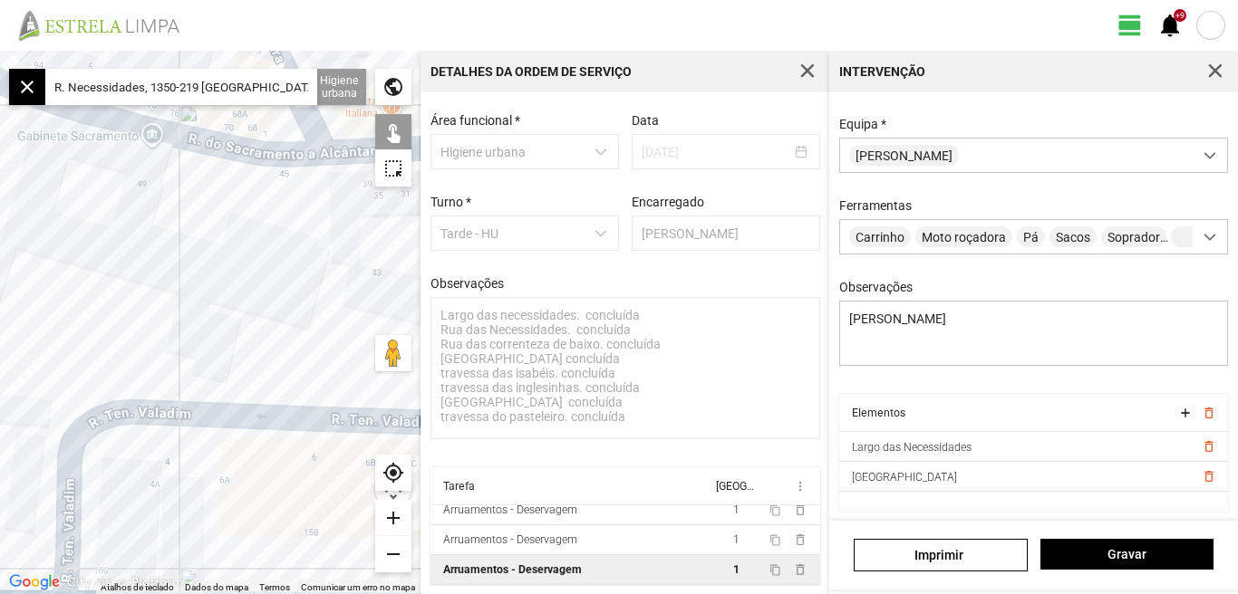
drag, startPoint x: 137, startPoint y: 256, endPoint x: 228, endPoint y: 272, distance: 92.8
click at [228, 272] on div at bounding box center [210, 323] width 420 height 544
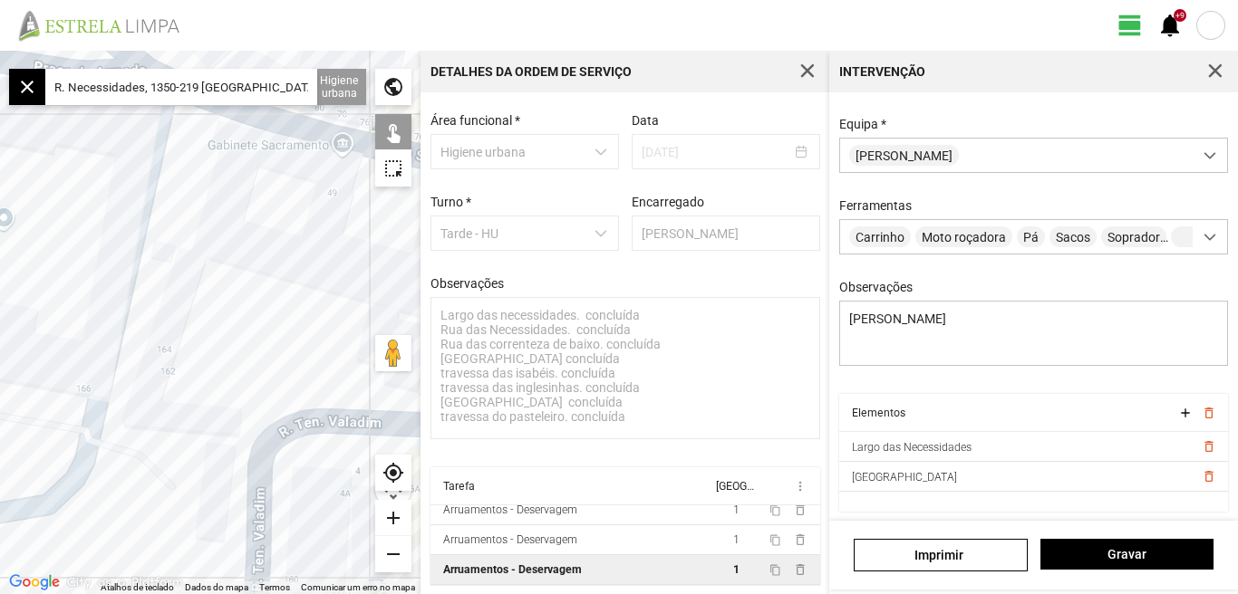
drag, startPoint x: 193, startPoint y: 272, endPoint x: 142, endPoint y: 269, distance: 50.8
click at [167, 272] on div at bounding box center [210, 323] width 420 height 544
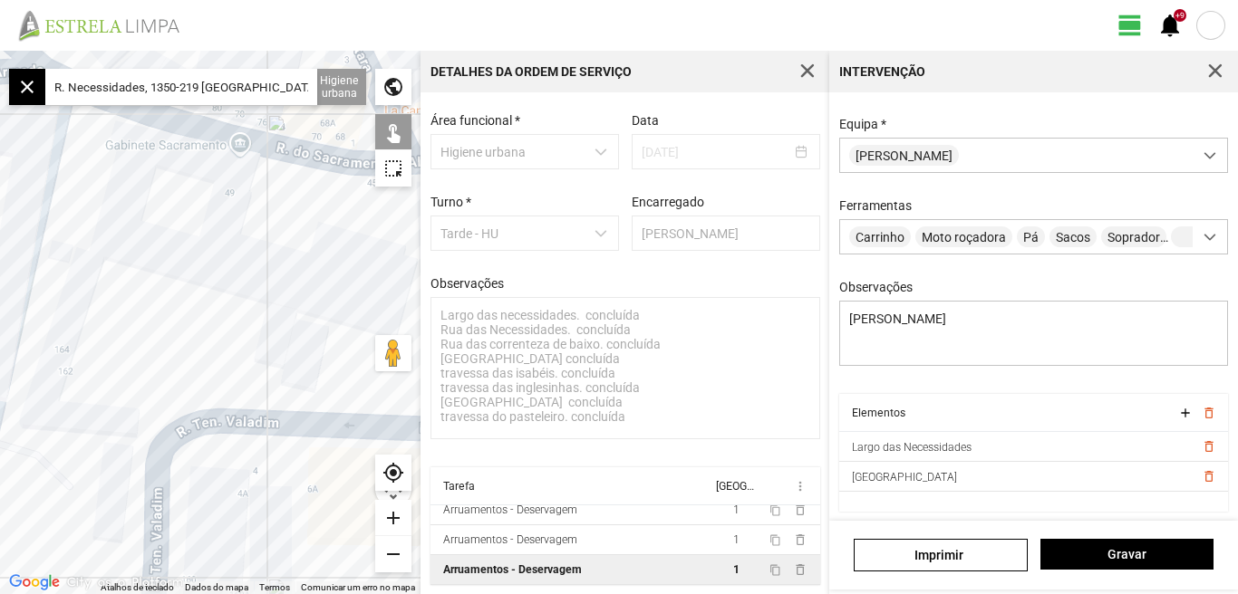
click at [390, 552] on div "remove" at bounding box center [393, 554] width 36 height 36
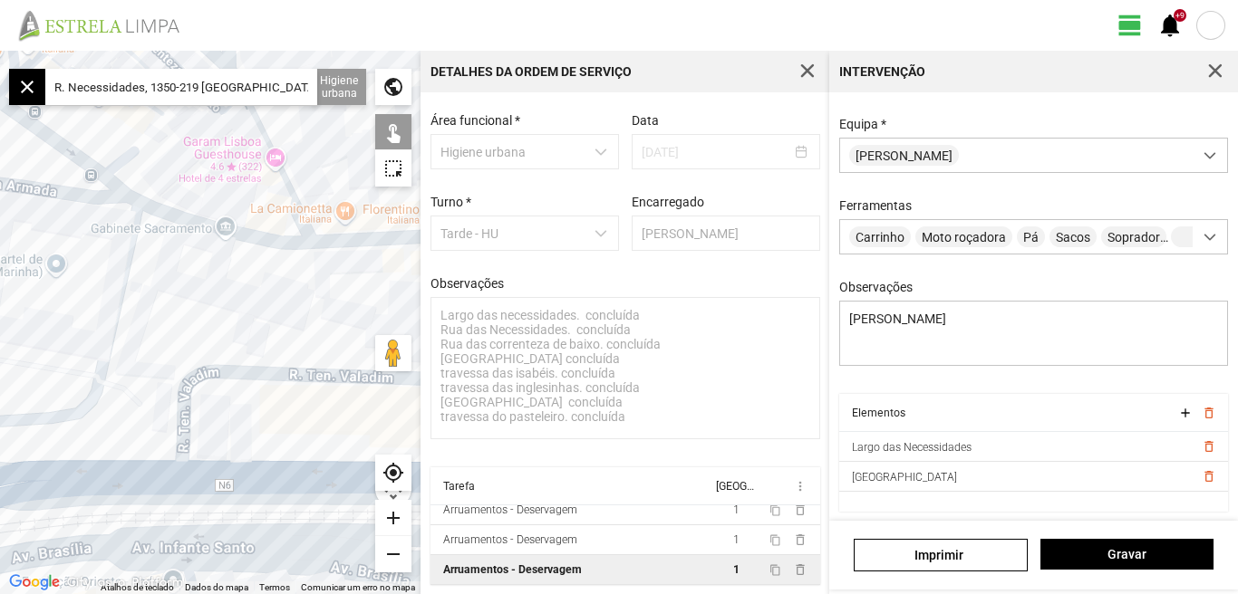
click at [389, 552] on div "remove" at bounding box center [393, 554] width 36 height 36
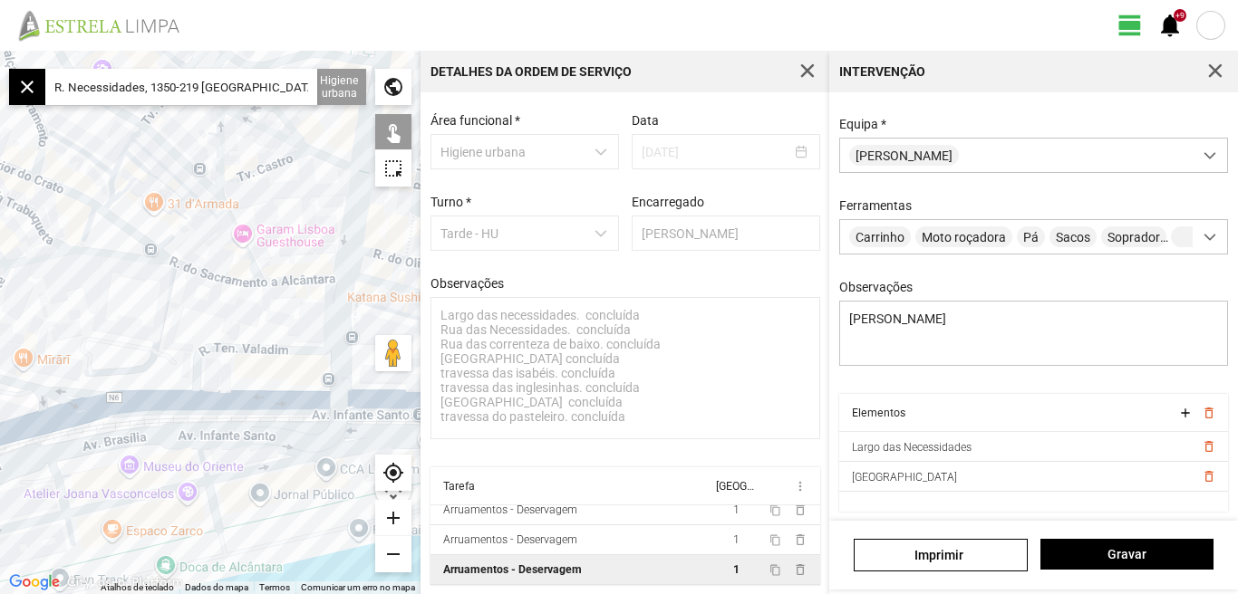
click at [385, 552] on div "remove" at bounding box center [393, 554] width 36 height 36
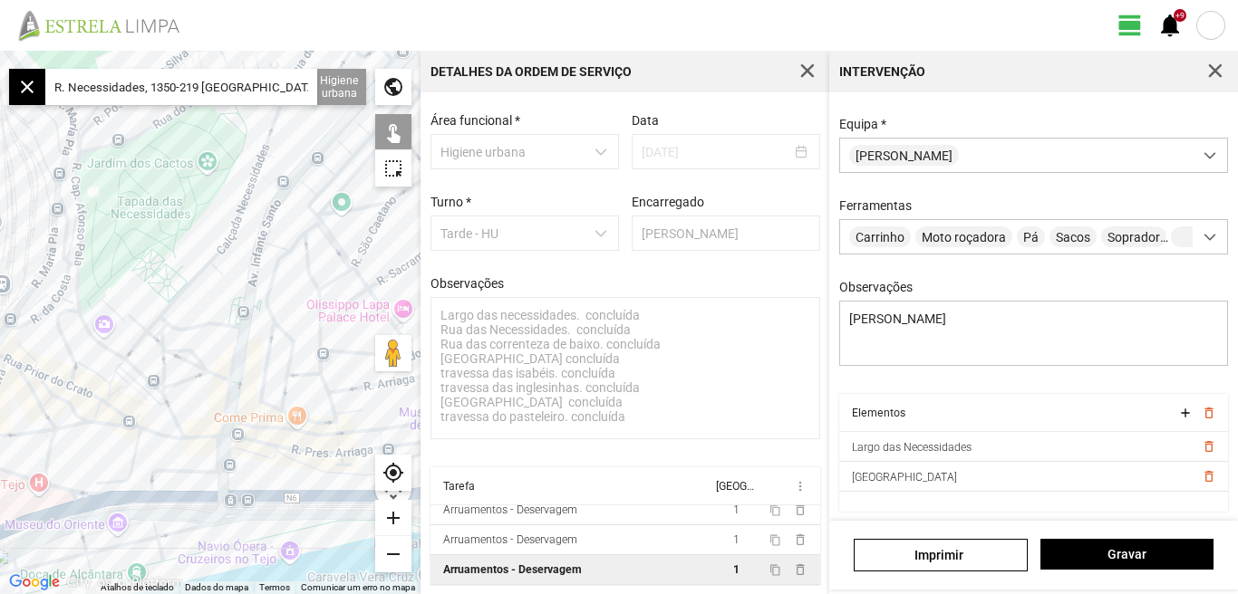
drag, startPoint x: 217, startPoint y: 411, endPoint x: 165, endPoint y: 554, distance: 151.3
click at [165, 554] on div at bounding box center [210, 323] width 420 height 544
click at [1131, 554] on span "Gravar" at bounding box center [1126, 554] width 154 height 14
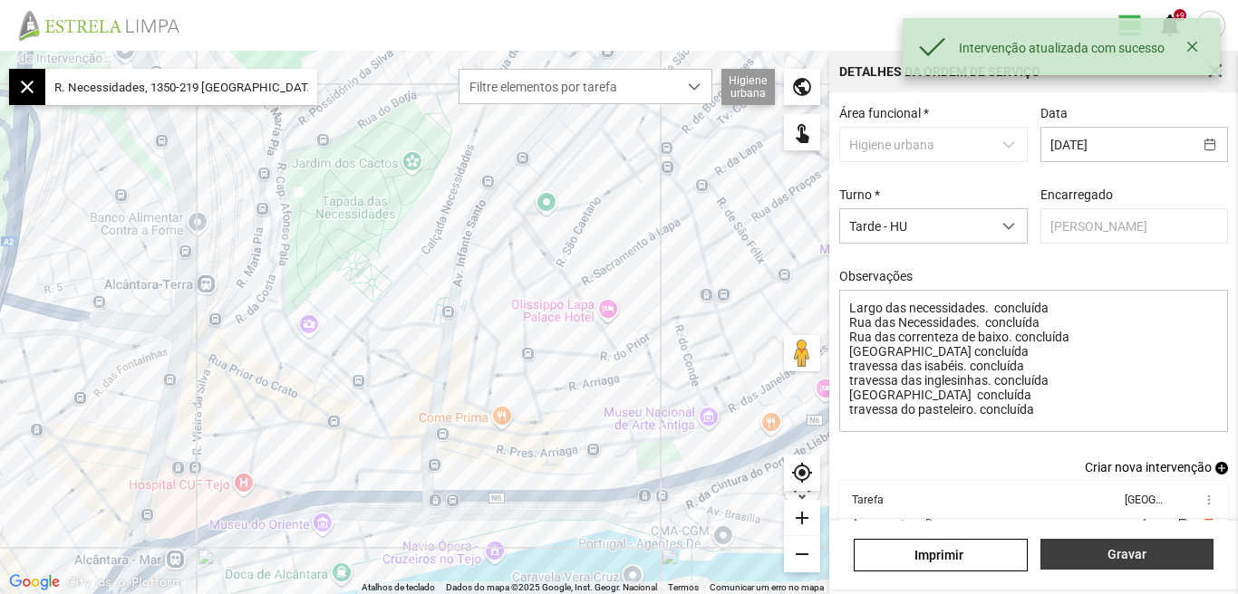
click at [1131, 554] on span "Gravar" at bounding box center [1126, 554] width 154 height 14
